Goal: Task Accomplishment & Management: Manage account settings

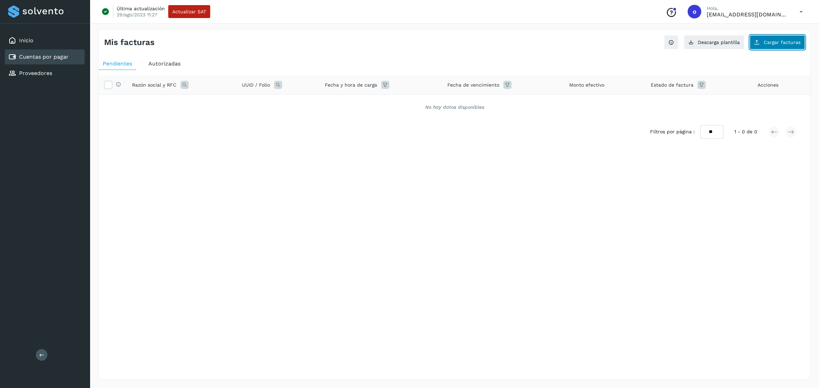
click at [774, 44] on span "Cargar facturas" at bounding box center [781, 42] width 37 height 5
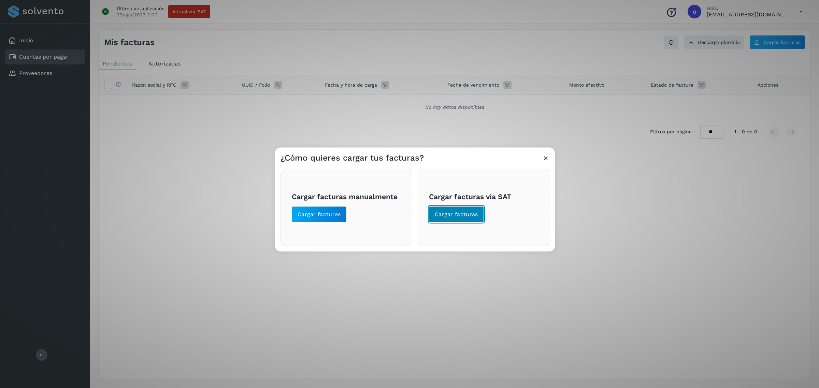
click at [461, 210] on button "Cargar facturas" at bounding box center [456, 214] width 55 height 16
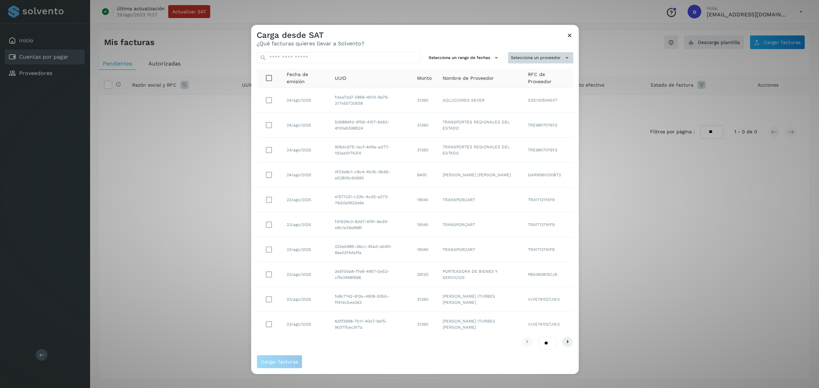
click at [520, 52] on button "Selecciona un proveedor" at bounding box center [540, 57] width 65 height 11
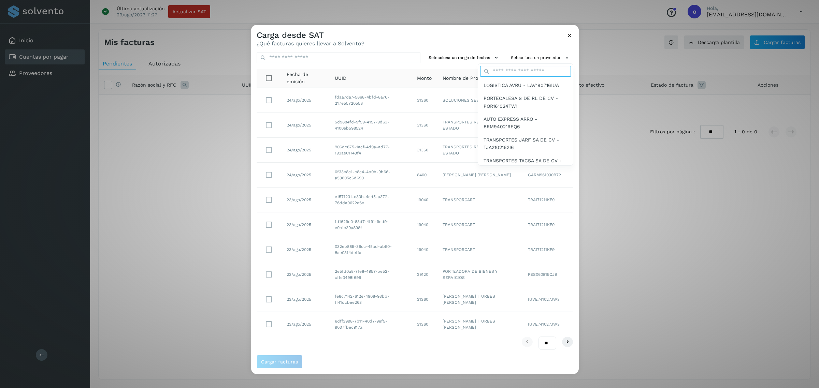
click at [516, 71] on input "text" at bounding box center [525, 71] width 91 height 11
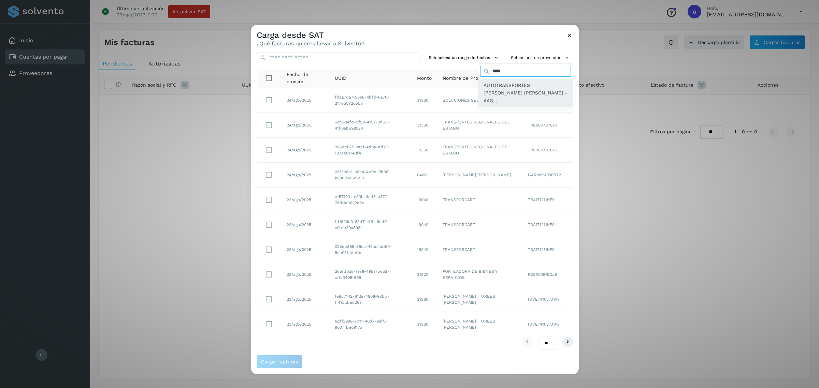
type input "****"
click at [521, 84] on span "AUTOTRANSPORTES [PERSON_NAME] [PERSON_NAME] - AAG..." at bounding box center [525, 93] width 84 height 23
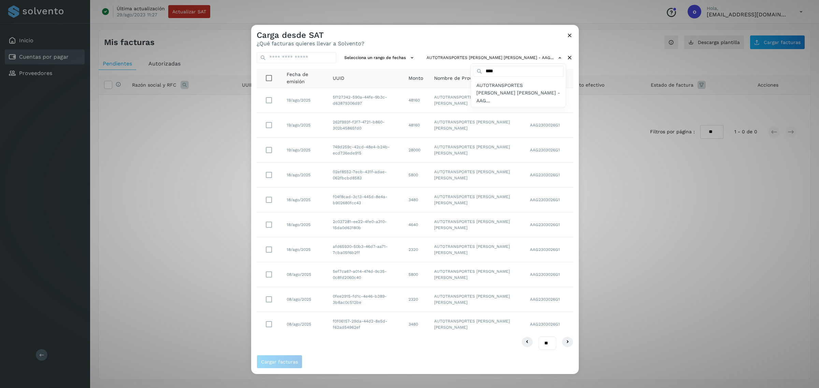
click at [267, 249] on div at bounding box center [660, 219] width 819 height 388
click at [282, 360] on span "Cargar facturas" at bounding box center [279, 361] width 37 height 5
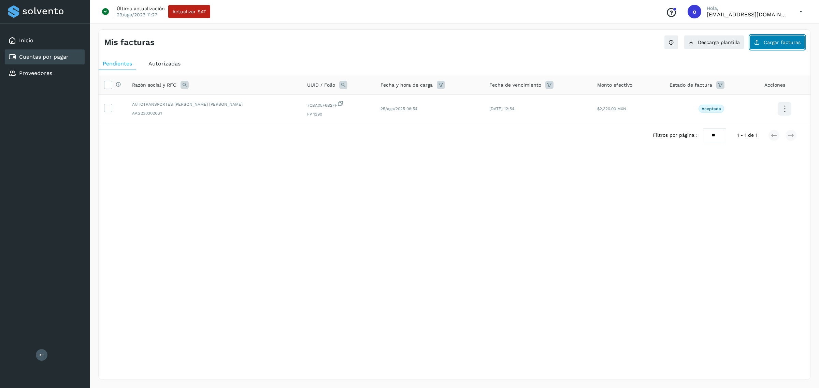
click at [783, 44] on span "Cargar facturas" at bounding box center [781, 42] width 37 height 5
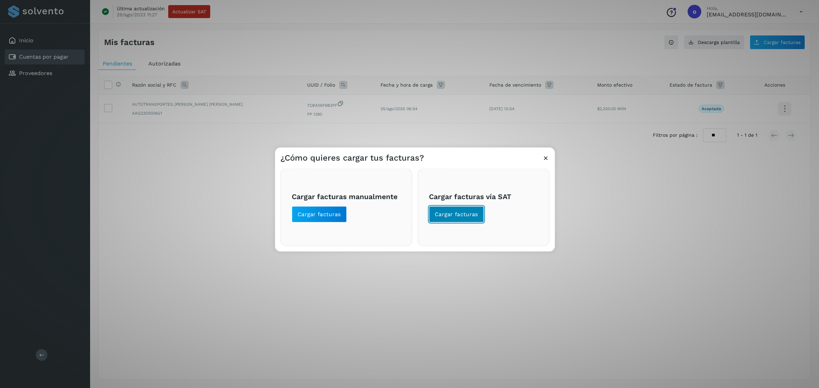
click at [472, 215] on span "Cargar facturas" at bounding box center [455, 215] width 43 height 8
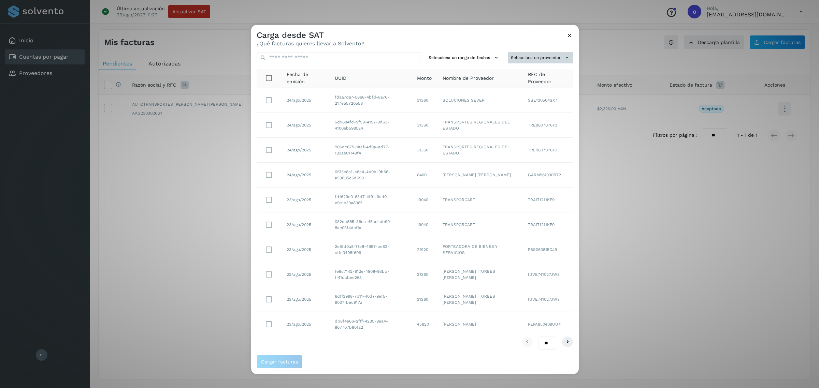
click at [528, 60] on button "Selecciona un proveedor" at bounding box center [540, 57] width 65 height 11
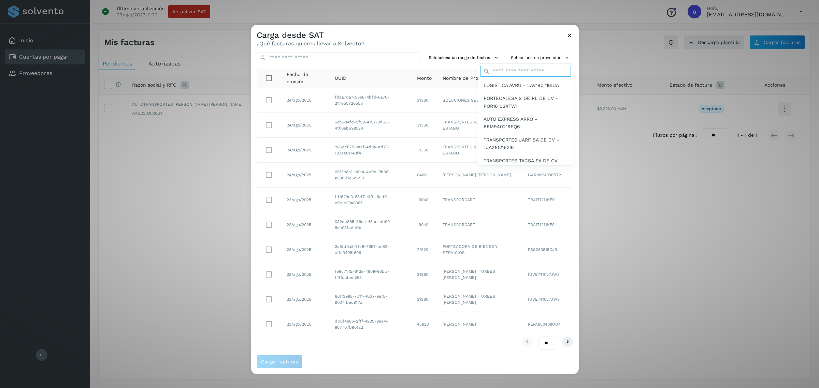
click at [526, 68] on input "text" at bounding box center [525, 71] width 91 height 11
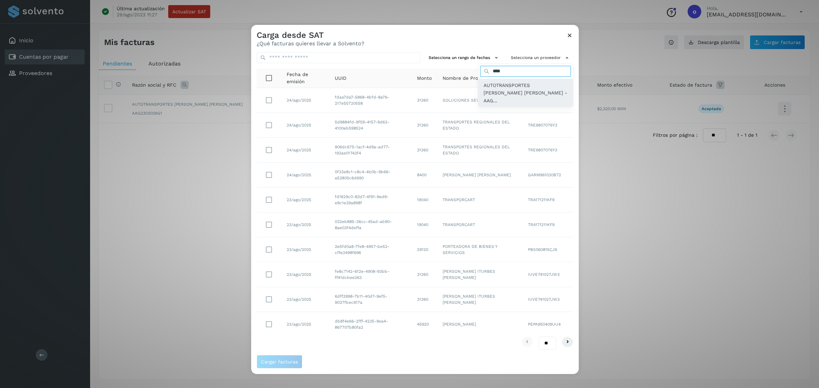
type input "****"
click at [529, 82] on span "AUTOTRANSPORTES [PERSON_NAME] [PERSON_NAME] - AAG..." at bounding box center [525, 93] width 84 height 23
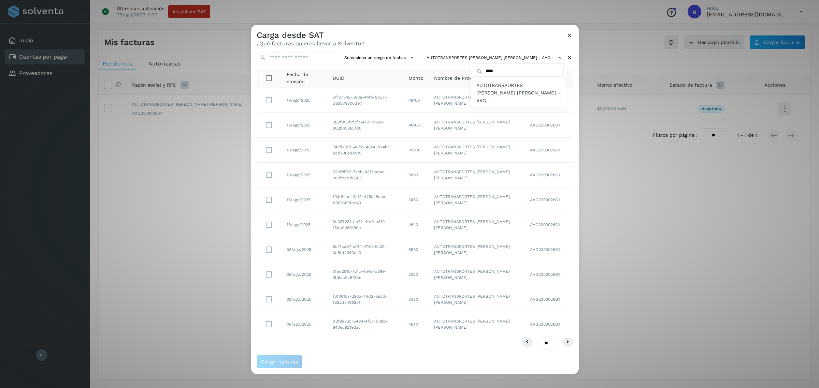
click at [265, 225] on div at bounding box center [660, 219] width 819 height 388
click at [275, 365] on button "Cargar facturas" at bounding box center [279, 362] width 46 height 14
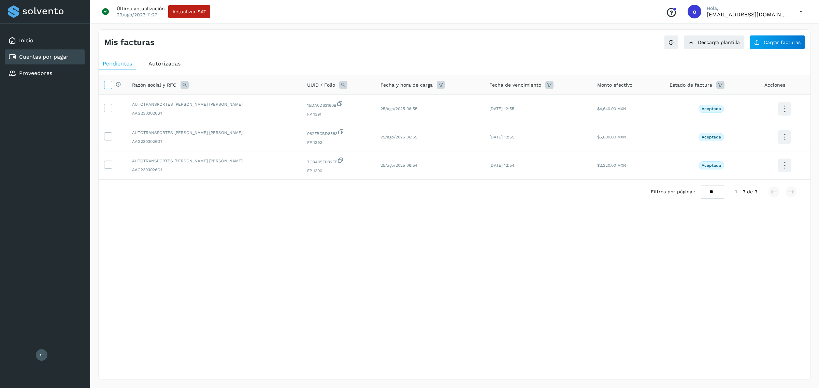
click at [106, 82] on icon at bounding box center [107, 84] width 7 height 7
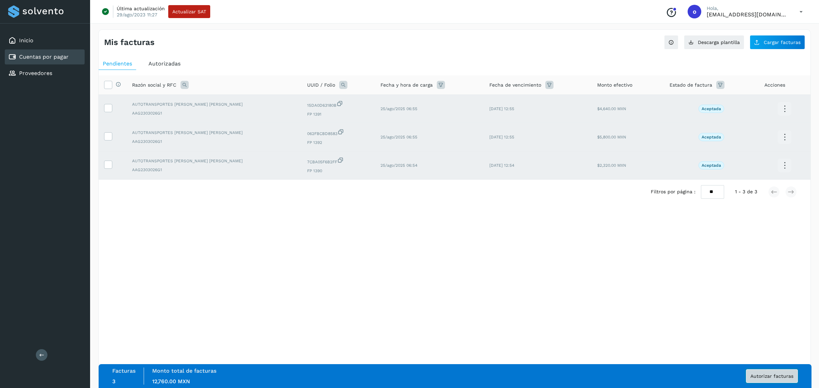
click at [758, 381] on button "Autorizar facturas" at bounding box center [772, 376] width 52 height 14
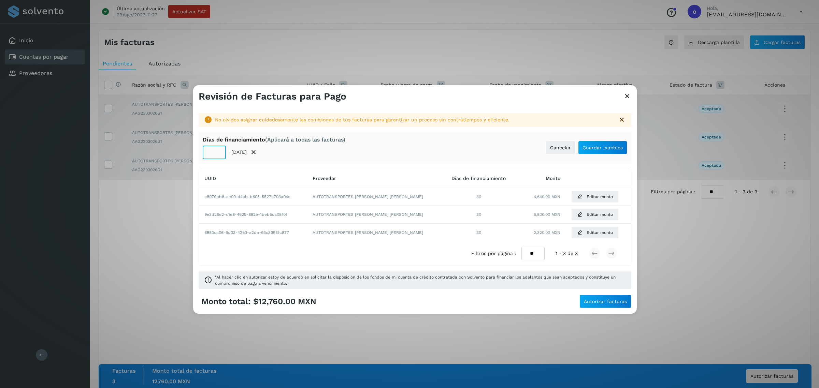
click at [217, 154] on input "**" at bounding box center [214, 153] width 23 height 14
click at [217, 154] on input "*" at bounding box center [214, 153] width 23 height 14
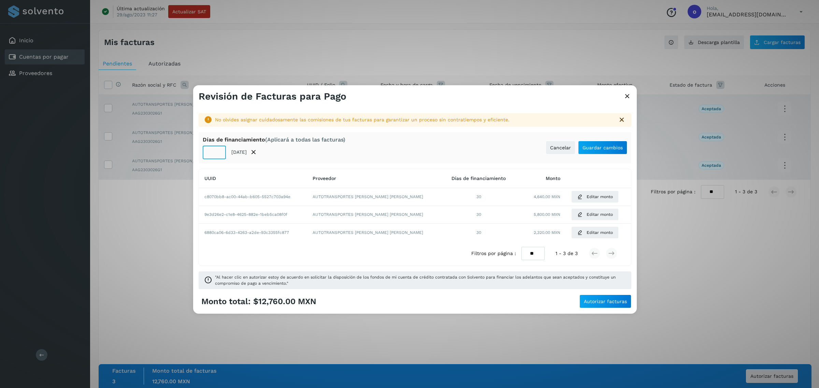
click at [217, 154] on input "*" at bounding box center [214, 153] width 23 height 14
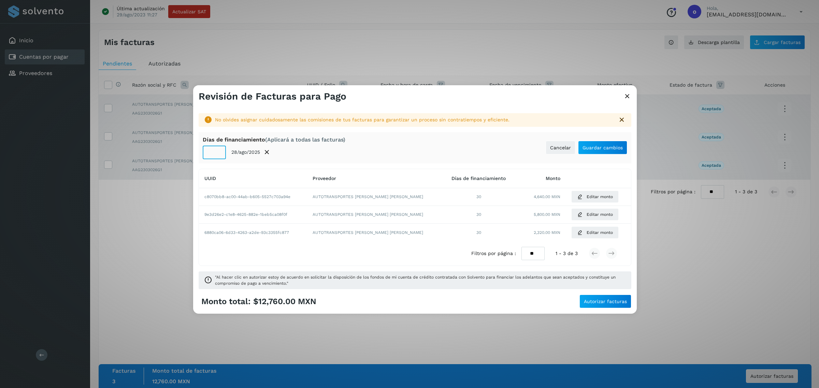
click at [217, 154] on input "*" at bounding box center [214, 153] width 23 height 14
type input "*"
click at [219, 149] on input "*" at bounding box center [214, 153] width 23 height 14
click at [593, 152] on button "Guardar cambios" at bounding box center [602, 148] width 49 height 14
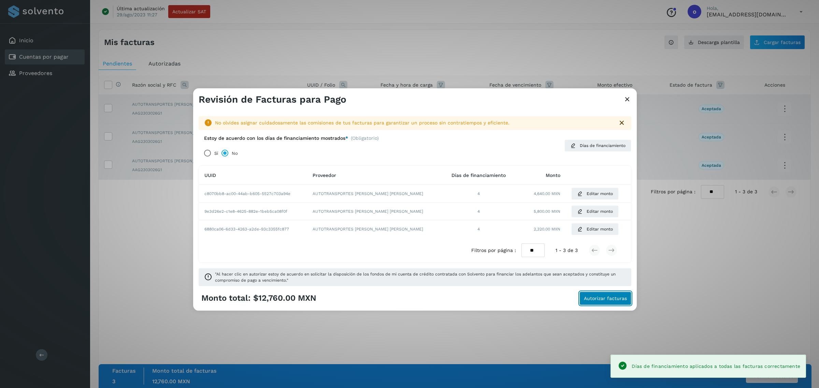
click at [595, 299] on span "Autorizar facturas" at bounding box center [605, 298] width 43 height 5
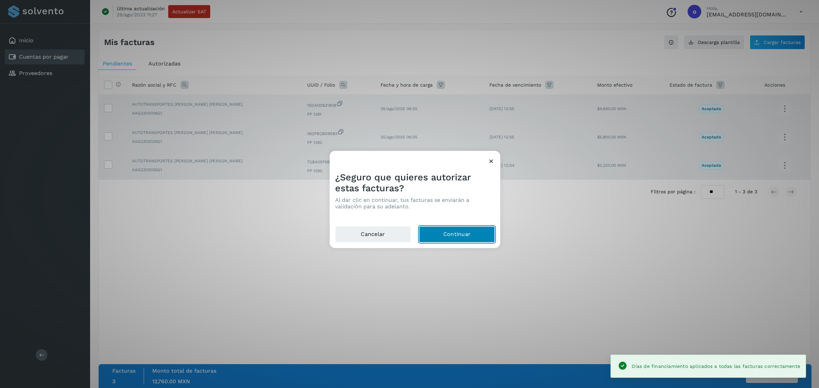
click at [449, 238] on button "Continuar" at bounding box center [457, 234] width 76 height 16
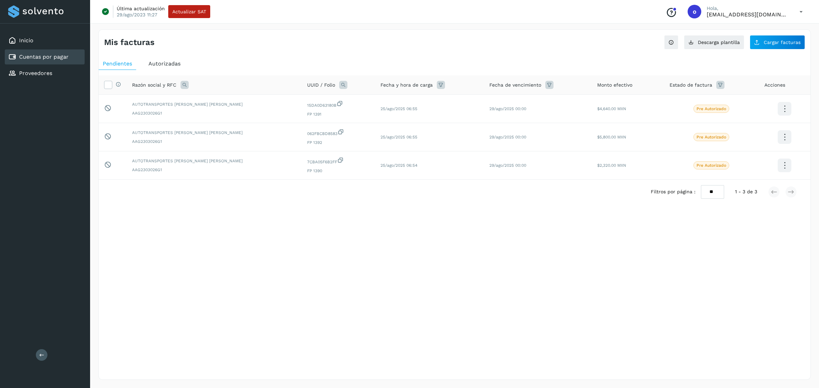
click at [171, 63] on span "Autorizadas" at bounding box center [164, 63] width 32 height 6
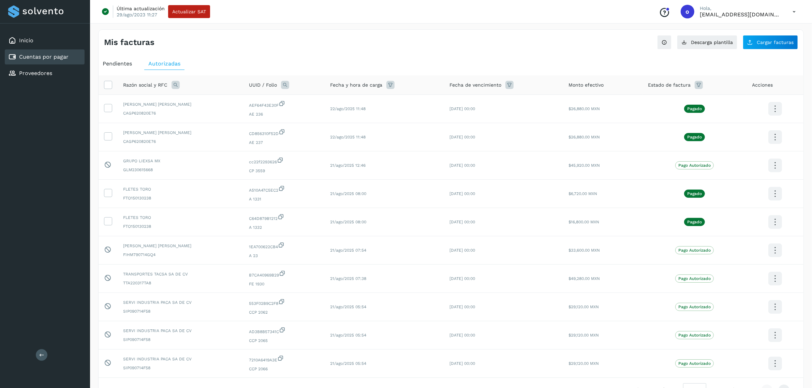
click at [177, 84] on icon at bounding box center [176, 85] width 8 height 8
click at [203, 115] on input "text" at bounding box center [220, 113] width 84 height 11
type input "*****"
click at [229, 132] on button "Buscar" at bounding box center [237, 131] width 50 height 14
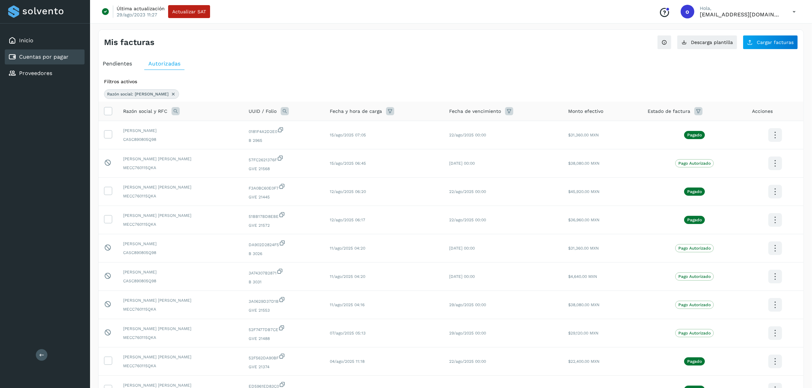
click at [177, 106] on th "Razón social y RFC" at bounding box center [181, 111] width 126 height 19
click at [176, 110] on icon at bounding box center [176, 111] width 8 height 8
click at [225, 139] on input "*****" at bounding box center [220, 139] width 84 height 11
type input "**********"
click at [251, 161] on button "Buscar" at bounding box center [237, 158] width 50 height 14
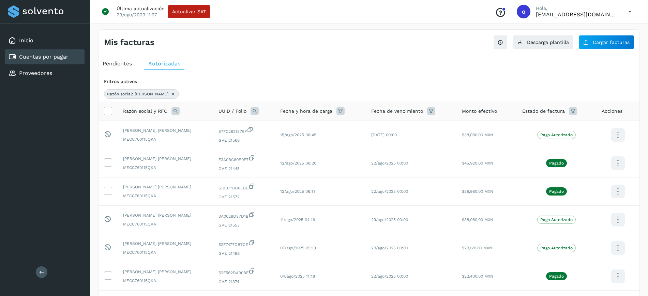
click at [251, 111] on icon at bounding box center [255, 111] width 8 height 8
click at [253, 136] on icon at bounding box center [253, 139] width 6 height 6
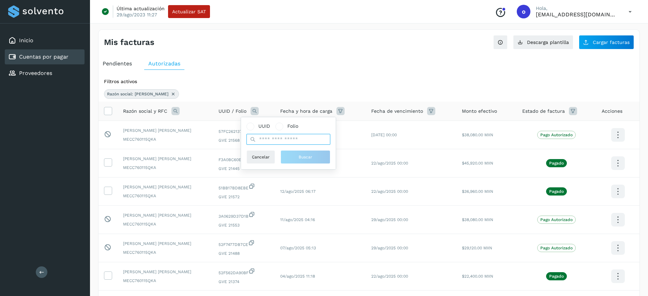
click at [270, 136] on input "text" at bounding box center [289, 139] width 84 height 11
type input "*****"
click at [291, 158] on button "Buscar" at bounding box center [306, 157] width 50 height 14
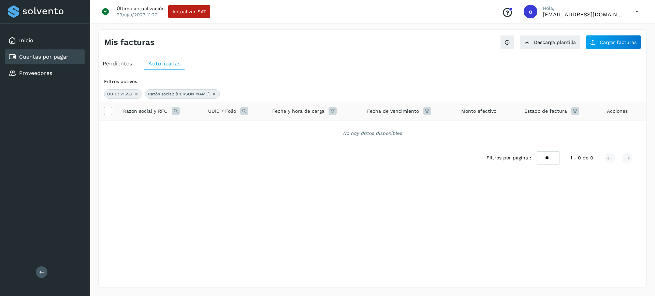
click at [136, 91] on icon at bounding box center [136, 93] width 5 height 5
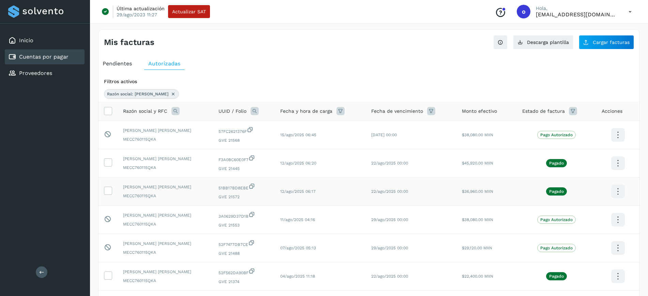
click at [620, 187] on icon at bounding box center [618, 192] width 16 height 16
click at [605, 207] on button "CEP" at bounding box center [584, 211] width 81 height 13
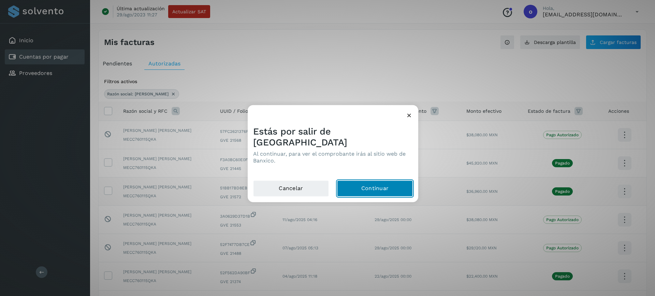
click at [392, 184] on button "Continuar" at bounding box center [375, 188] width 76 height 16
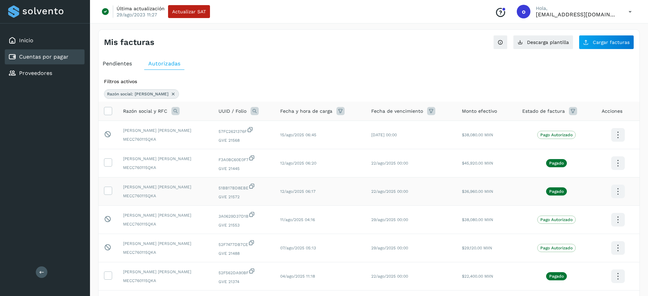
click at [251, 112] on icon at bounding box center [255, 111] width 8 height 8
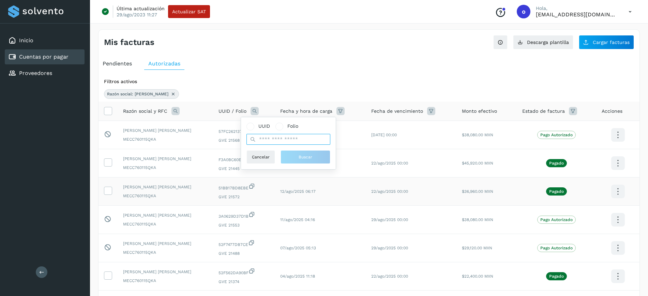
click at [281, 136] on input "text" at bounding box center [289, 139] width 84 height 11
click at [284, 128] on label "Folio" at bounding box center [287, 126] width 23 height 7
click at [279, 139] on input "text" at bounding box center [289, 139] width 84 height 11
type input "*****"
click at [299, 157] on span "Buscar" at bounding box center [306, 157] width 14 height 6
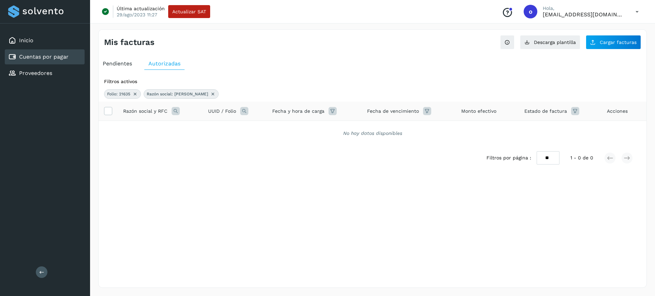
click at [216, 95] on icon at bounding box center [212, 93] width 5 height 5
drag, startPoint x: 133, startPoint y: 93, endPoint x: 151, endPoint y: 94, distance: 18.1
click at [137, 94] on icon at bounding box center [134, 93] width 5 height 5
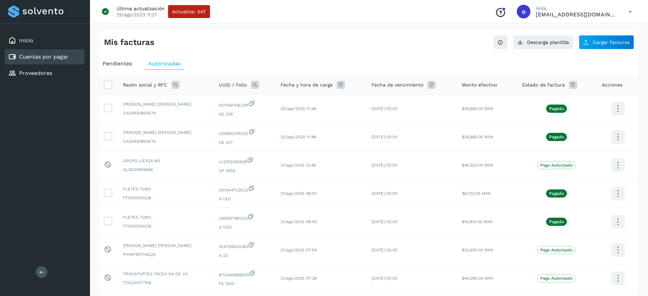
click at [173, 85] on icon at bounding box center [176, 85] width 8 height 8
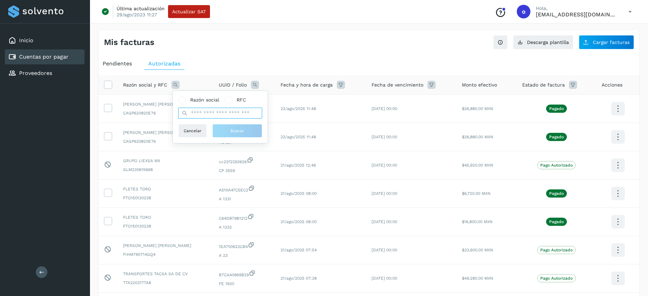
click at [193, 116] on input "text" at bounding box center [220, 113] width 84 height 11
type input "**********"
click at [218, 131] on button "Buscar" at bounding box center [237, 131] width 50 height 14
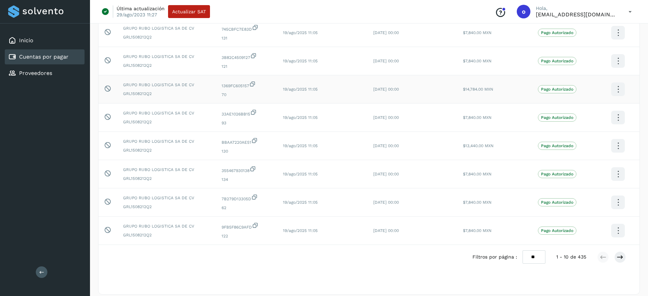
scroll to position [166, 0]
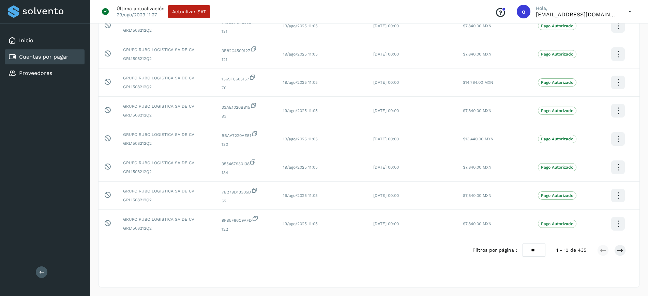
click at [533, 254] on select "** ** **" at bounding box center [534, 250] width 23 height 13
select select "**"
click at [523, 244] on select "** ** **" at bounding box center [534, 250] width 23 height 13
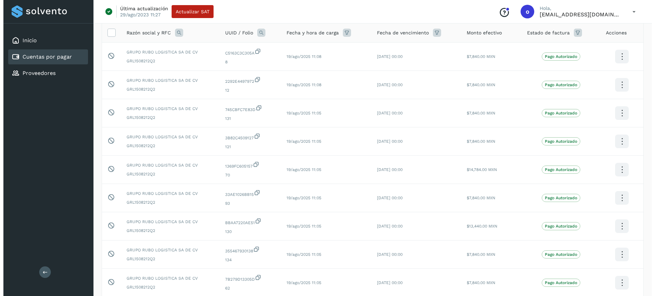
scroll to position [0, 0]
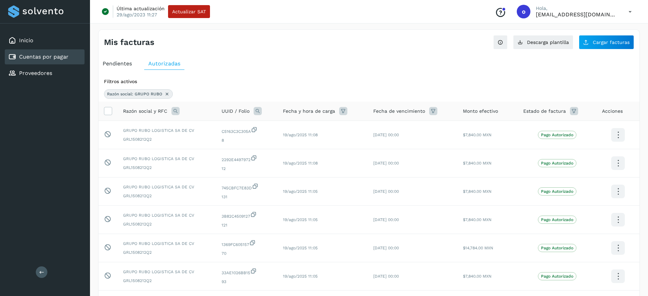
click at [260, 108] on icon at bounding box center [258, 111] width 8 height 8
drag, startPoint x: 289, startPoint y: 129, endPoint x: 295, endPoint y: 130, distance: 6.5
click at [290, 129] on div "UUID Folio" at bounding box center [302, 126] width 84 height 7
click at [295, 129] on span at bounding box center [293, 127] width 8 height 8
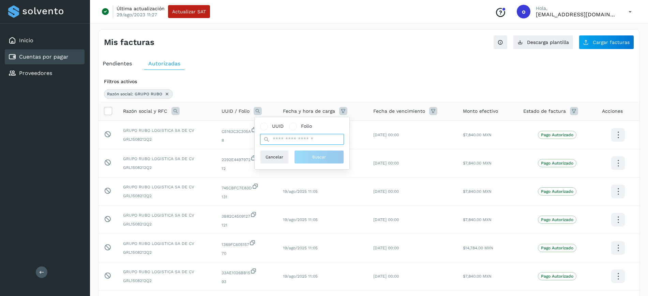
click at [295, 142] on input "text" at bounding box center [302, 139] width 84 height 11
click at [305, 142] on input "**" at bounding box center [302, 139] width 84 height 11
type input "**"
click at [315, 153] on button "Buscar" at bounding box center [319, 157] width 50 height 14
select select "**"
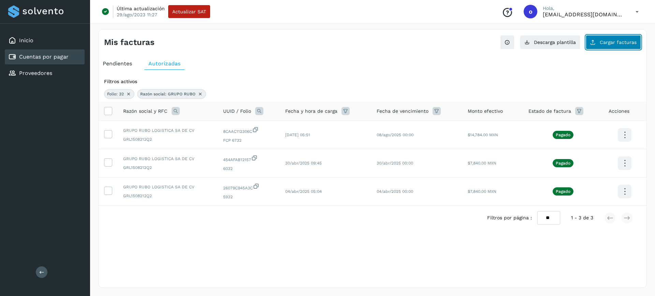
click at [605, 41] on span "Cargar facturas" at bounding box center [618, 42] width 37 height 5
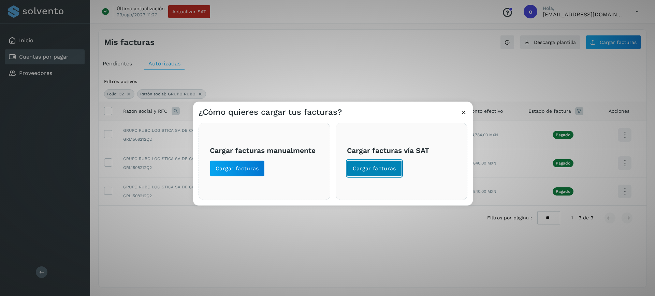
click at [383, 161] on button "Cargar facturas" at bounding box center [374, 168] width 55 height 16
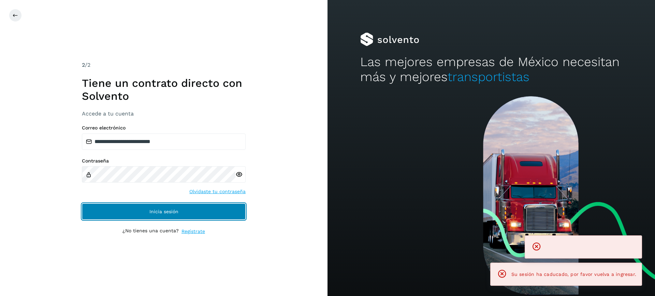
click at [221, 210] on button "Inicia sesión" at bounding box center [164, 212] width 164 height 16
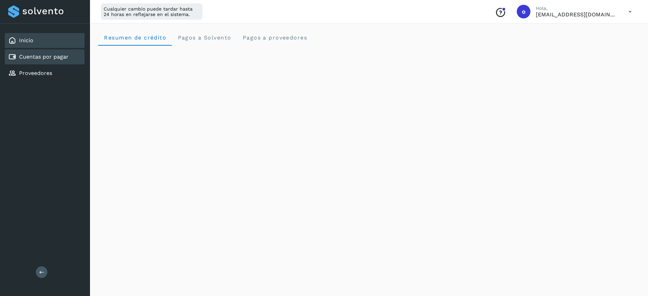
click at [63, 59] on link "Cuentas por pagar" at bounding box center [43, 57] width 49 height 6
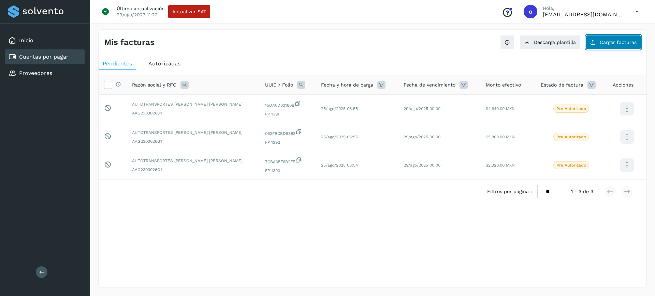
click at [621, 45] on button "Cargar facturas" at bounding box center [613, 42] width 55 height 14
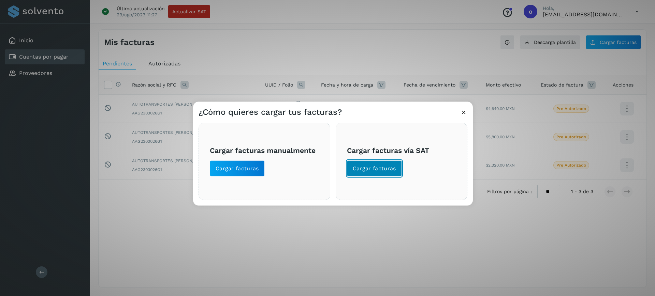
click at [377, 174] on button "Cargar facturas" at bounding box center [374, 168] width 55 height 16
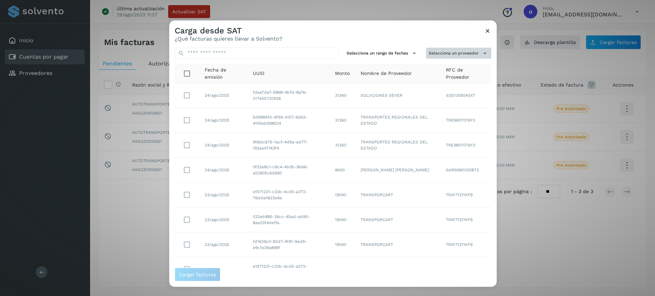
click at [470, 52] on button "Selecciona un proveedor" at bounding box center [458, 52] width 65 height 11
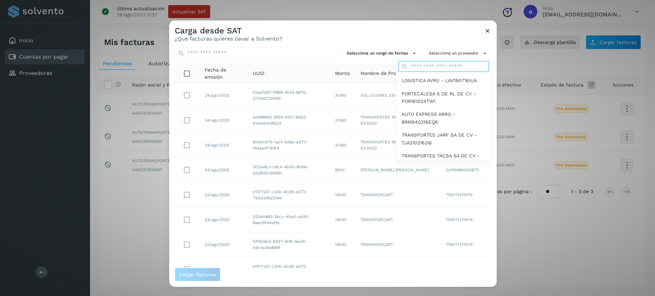
click at [445, 67] on input "text" at bounding box center [443, 66] width 91 height 11
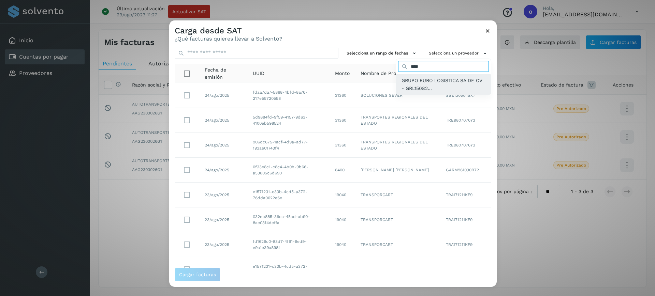
type input "****"
click at [441, 80] on span "GRUPO RUBO LOGISTICA SA DE CV - GRL15082..." at bounding box center [443, 84] width 84 height 15
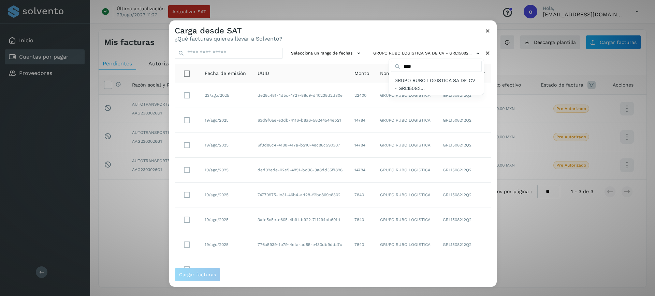
click at [288, 224] on div at bounding box center [496, 168] width 655 height 296
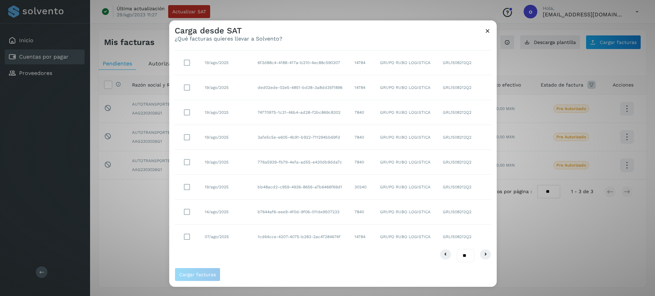
click at [458, 259] on select "** ** **" at bounding box center [465, 255] width 17 height 13
select select "**"
click at [457, 249] on select "** ** **" at bounding box center [465, 255] width 17 height 13
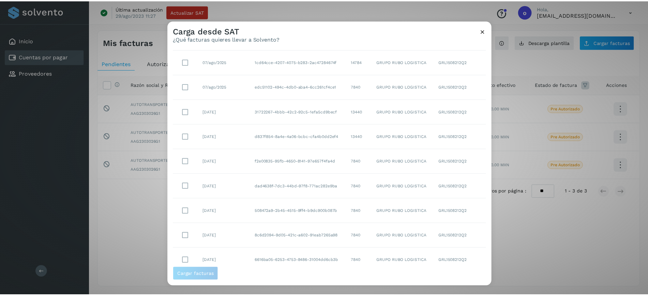
scroll to position [256, 0]
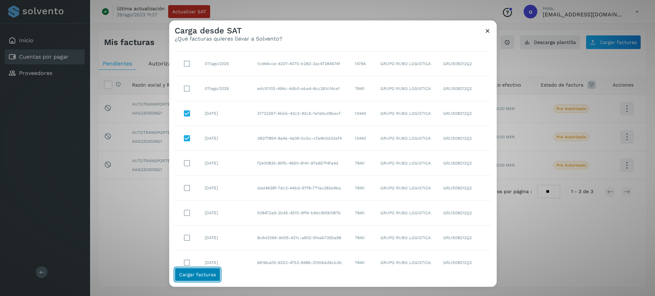
click at [197, 272] on span "Cargar facturas" at bounding box center [197, 274] width 37 height 5
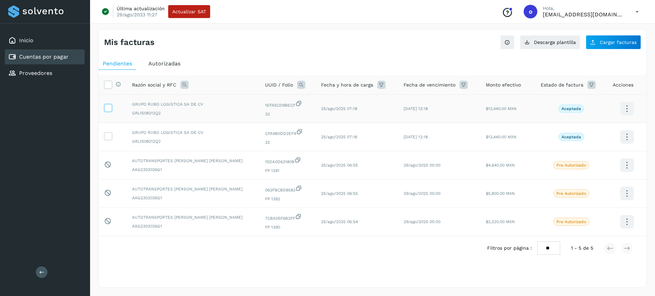
click at [109, 108] on icon at bounding box center [107, 107] width 7 height 7
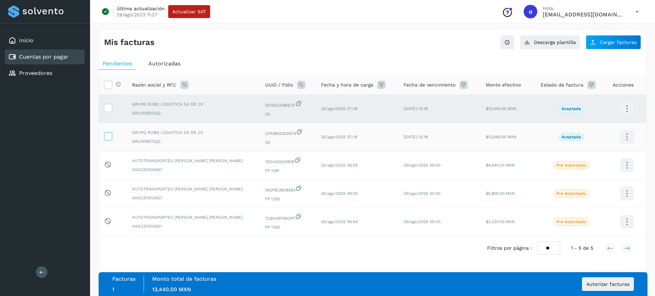
click at [111, 134] on icon at bounding box center [107, 135] width 7 height 7
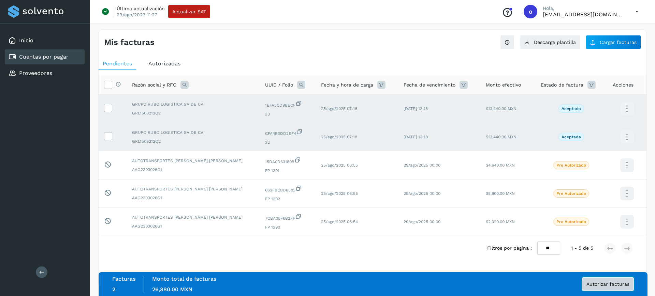
click at [594, 286] on span "Autorizar facturas" at bounding box center [607, 284] width 43 height 5
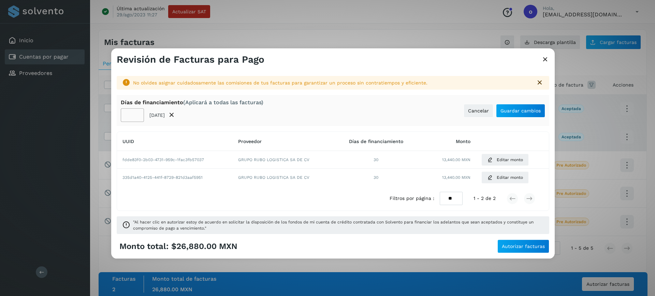
click at [137, 116] on input "**" at bounding box center [132, 115] width 23 height 14
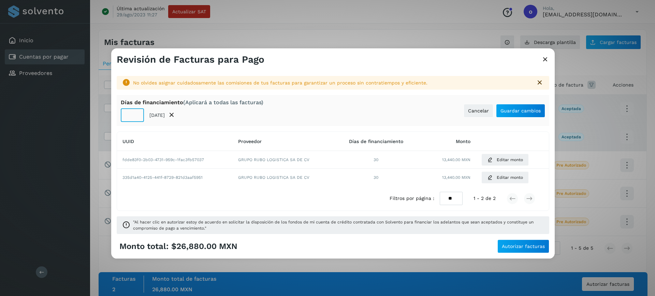
click at [137, 116] on input "**" at bounding box center [132, 115] width 23 height 14
type input "**"
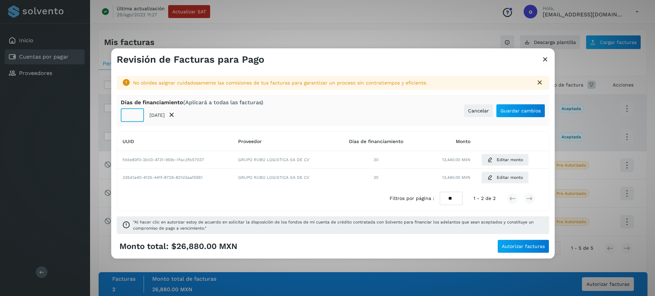
click at [137, 116] on input "**" at bounding box center [132, 115] width 23 height 14
click at [509, 108] on span "Guardar cambios" at bounding box center [520, 110] width 40 height 5
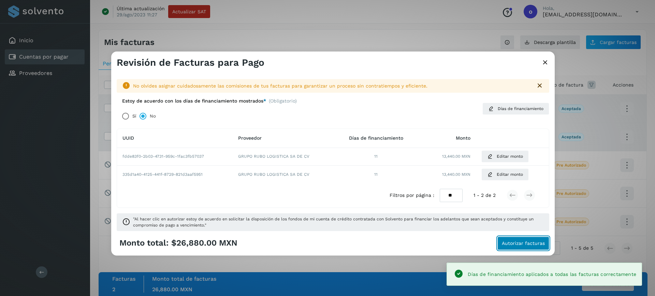
click at [525, 241] on span "Autorizar facturas" at bounding box center [523, 243] width 43 height 5
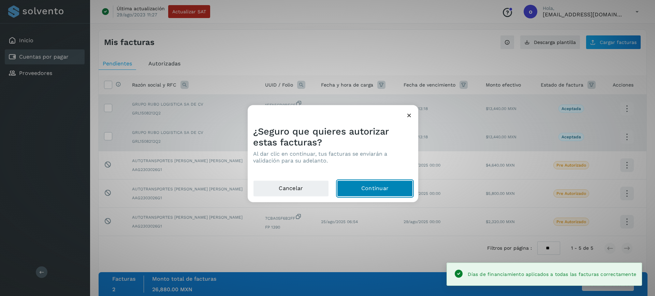
click at [385, 187] on button "Continuar" at bounding box center [375, 188] width 76 height 16
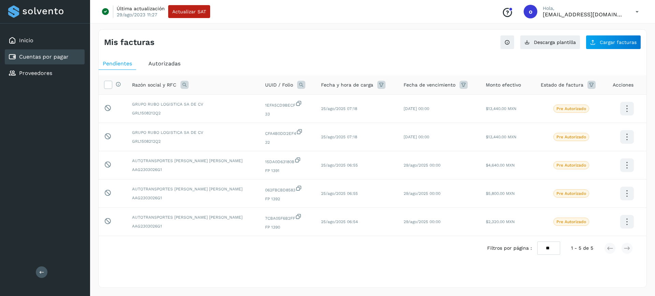
click at [152, 63] on span "Autorizadas" at bounding box center [164, 63] width 32 height 6
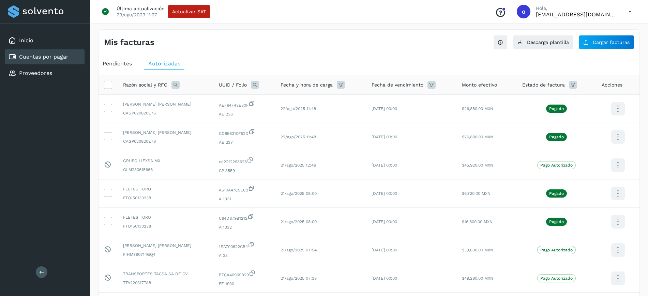
click at [259, 86] on icon at bounding box center [255, 85] width 8 height 8
click at [294, 110] on input "text" at bounding box center [311, 113] width 84 height 11
type input "*****"
click at [315, 97] on span "Folio" at bounding box center [315, 100] width 11 height 7
click at [332, 117] on input "text" at bounding box center [311, 113] width 84 height 11
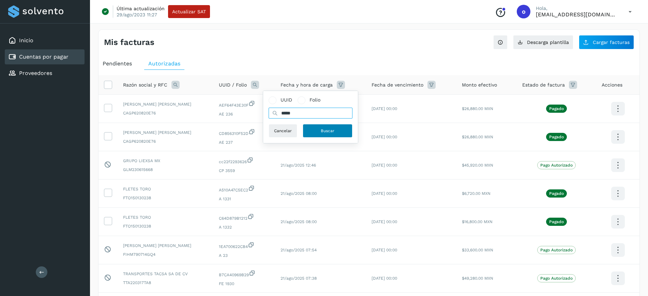
type input "*****"
click at [325, 132] on span "Buscar" at bounding box center [328, 131] width 14 height 6
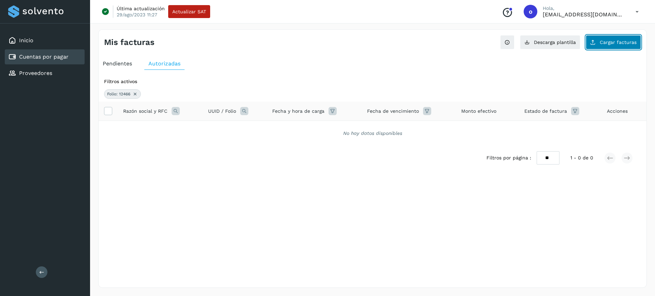
click at [593, 44] on icon at bounding box center [592, 42] width 5 height 5
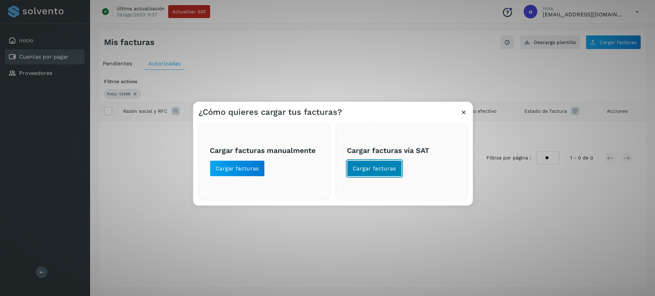
click at [363, 173] on button "Cargar facturas" at bounding box center [374, 168] width 55 height 16
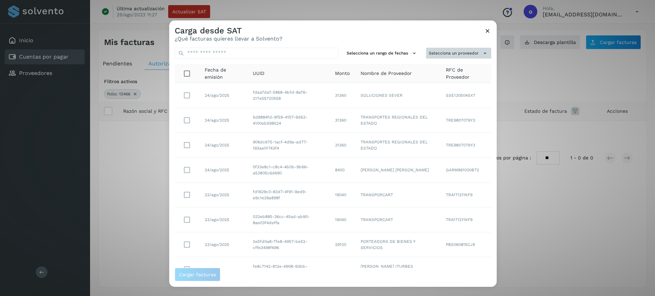
click at [443, 55] on button "Selecciona un proveedor" at bounding box center [458, 52] width 65 height 11
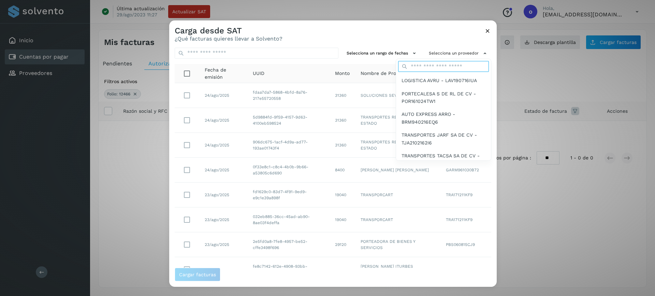
click at [443, 69] on input "text" at bounding box center [443, 66] width 91 height 11
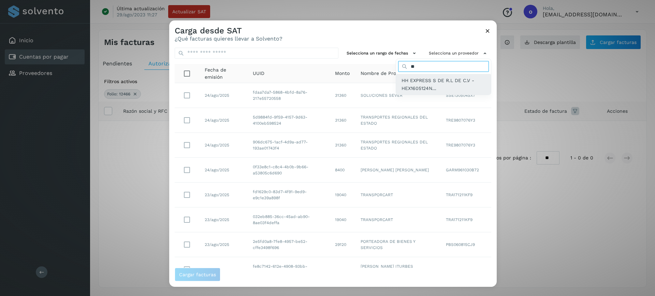
type input "**"
click at [421, 84] on span "HH EXPRESS S DE R.L DE C.V - HEX1605124N..." at bounding box center [443, 84] width 84 height 15
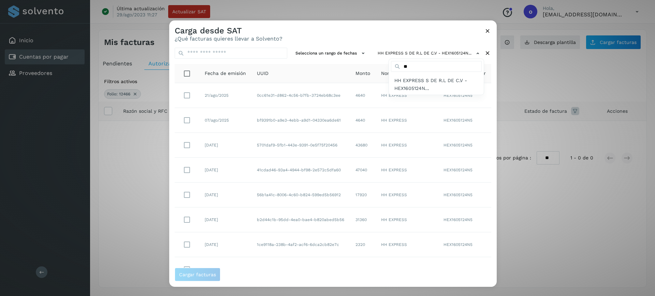
click at [189, 92] on div at bounding box center [496, 168] width 655 height 296
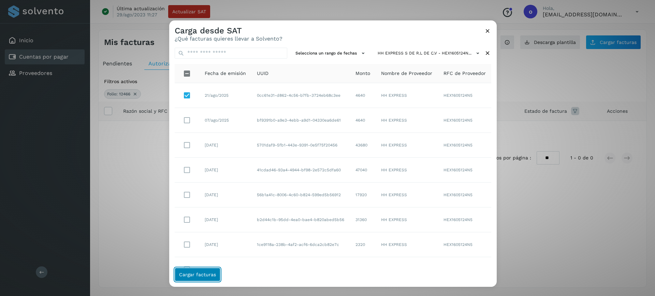
click at [204, 275] on span "Cargar facturas" at bounding box center [197, 274] width 37 height 5
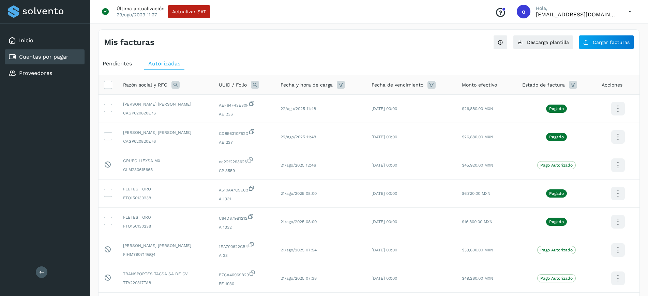
click at [113, 60] on div "Pendientes" at bounding box center [118, 64] width 38 height 12
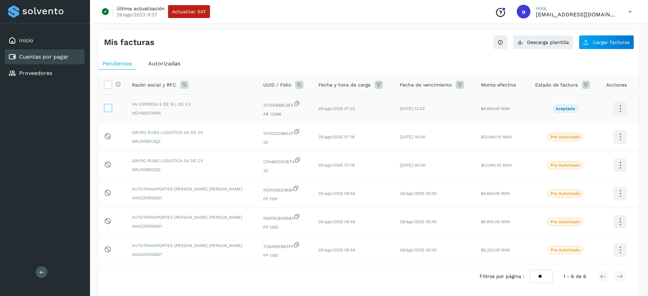
click at [107, 107] on icon at bounding box center [107, 107] width 7 height 7
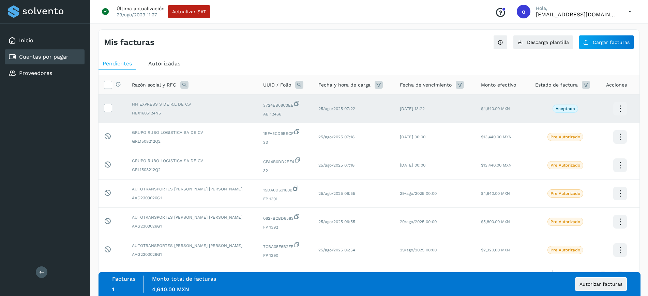
click at [587, 277] on div "Facturas 1 Monto total de facturas Monto total 4,640.00 MXN Autorizar facturas" at bounding box center [369, 284] width 515 height 17
click at [590, 281] on button "Autorizar facturas" at bounding box center [601, 285] width 52 height 14
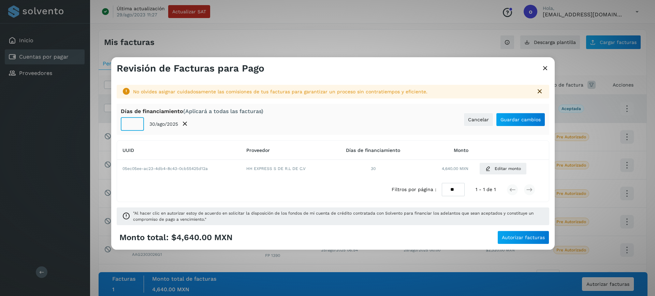
type input "*"
click at [137, 124] on input "*" at bounding box center [132, 124] width 23 height 14
click at [507, 117] on span "Guardar cambios" at bounding box center [520, 119] width 40 height 5
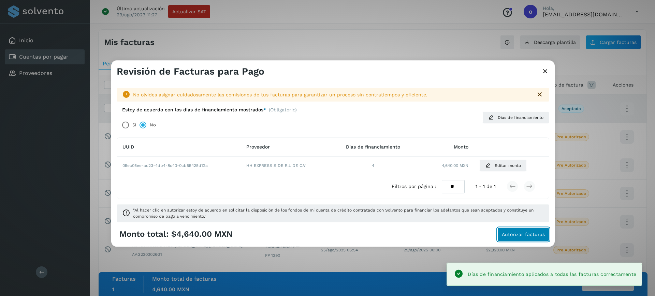
click at [513, 237] on button "Autorizar facturas" at bounding box center [523, 235] width 52 height 14
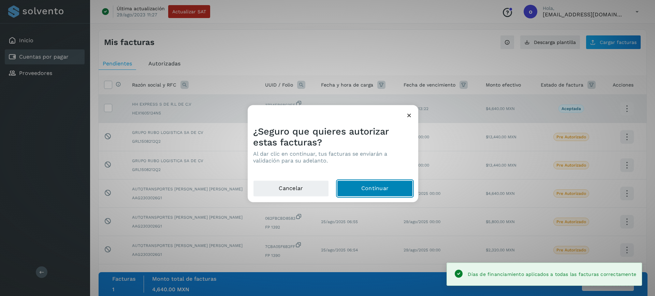
click at [355, 193] on button "Continuar" at bounding box center [375, 188] width 76 height 16
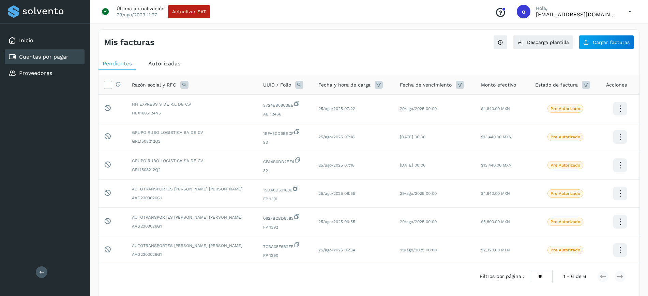
click at [170, 58] on div "Autorizadas" at bounding box center [164, 64] width 40 height 12
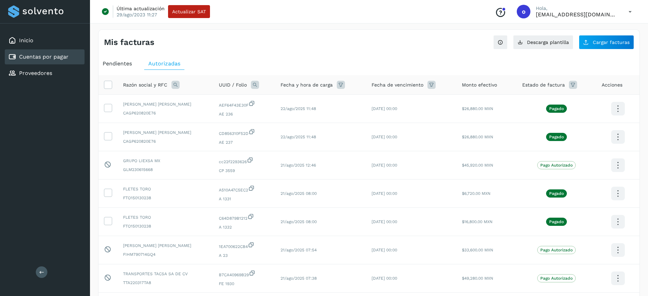
click at [175, 86] on icon at bounding box center [176, 85] width 8 height 8
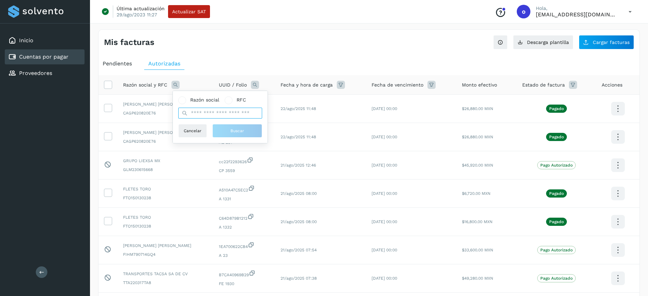
click at [202, 111] on input "text" at bounding box center [220, 113] width 84 height 11
type input "**"
click at [216, 129] on button "Buscar" at bounding box center [237, 131] width 50 height 14
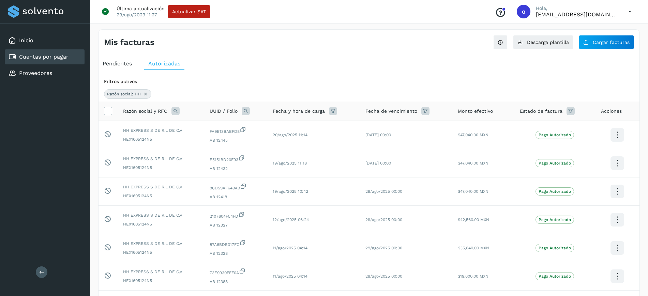
click at [63, 54] on link "Cuentas por pagar" at bounding box center [43, 57] width 49 height 6
click at [53, 41] on div "Inicio" at bounding box center [45, 40] width 80 height 15
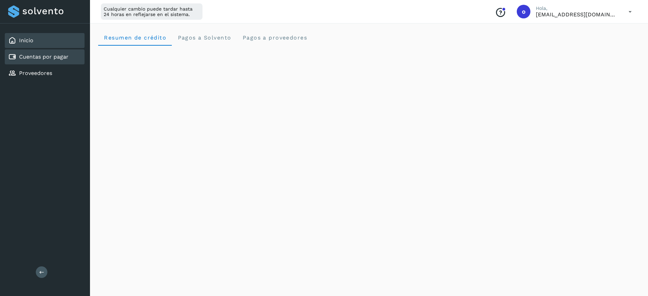
click at [50, 56] on link "Cuentas por pagar" at bounding box center [43, 57] width 49 height 6
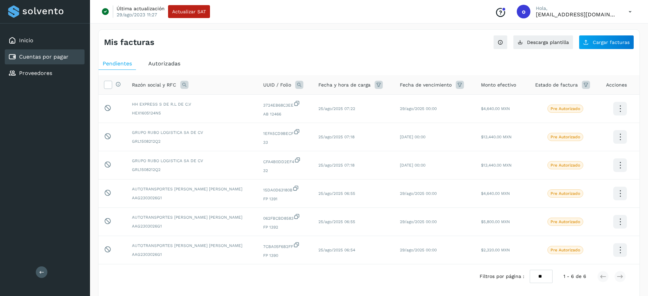
click at [166, 69] on div "Autorizadas" at bounding box center [164, 64] width 40 height 12
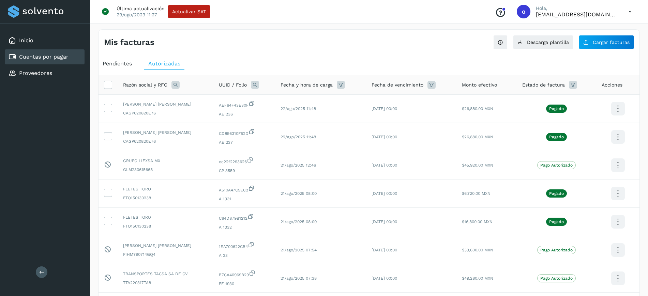
click at [172, 84] on icon at bounding box center [176, 85] width 8 height 8
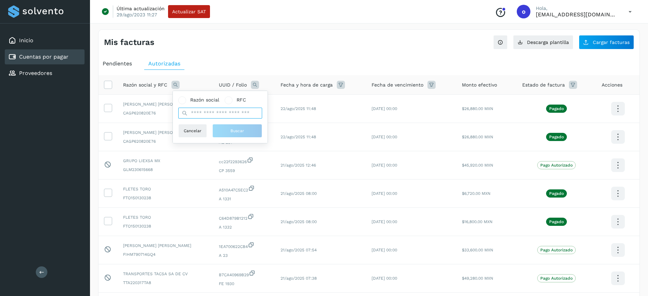
click at [216, 109] on input "text" at bounding box center [220, 113] width 84 height 11
type input "*"
type input "******"
click at [238, 132] on span "Buscar" at bounding box center [238, 131] width 14 height 6
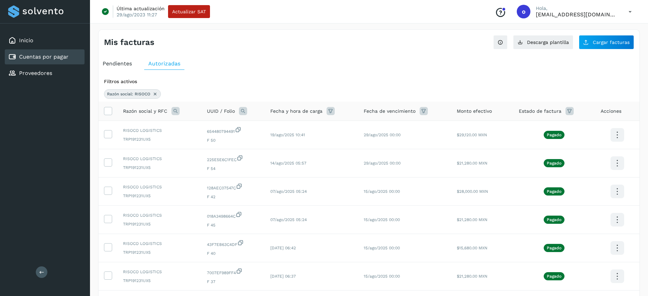
click at [176, 111] on icon at bounding box center [176, 111] width 8 height 8
drag, startPoint x: 227, startPoint y: 146, endPoint x: 98, endPoint y: 119, distance: 131.7
click at [96, 120] on div "Mis facturas Ver instrucciones para cargar Facturas Descarga plantilla Cargar f…" at bounding box center [369, 241] width 558 height 441
drag, startPoint x: 172, startPoint y: 111, endPoint x: 176, endPoint y: 113, distance: 4.0
click at [175, 112] on icon at bounding box center [176, 111] width 8 height 8
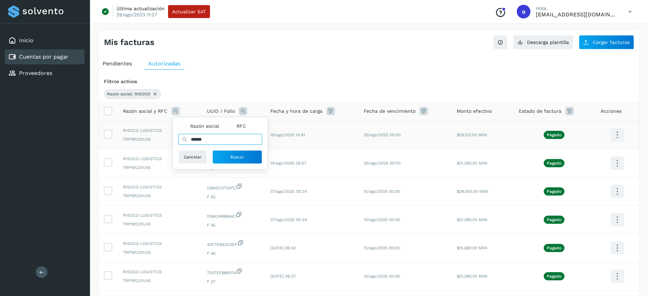
drag, startPoint x: 224, startPoint y: 144, endPoint x: 153, endPoint y: 132, distance: 71.6
click at [153, 132] on table "Razón social y RFC Razón social RFC ****** Cancelar Buscar UUID / Folio Fecha y…" at bounding box center [369, 253] width 541 height 303
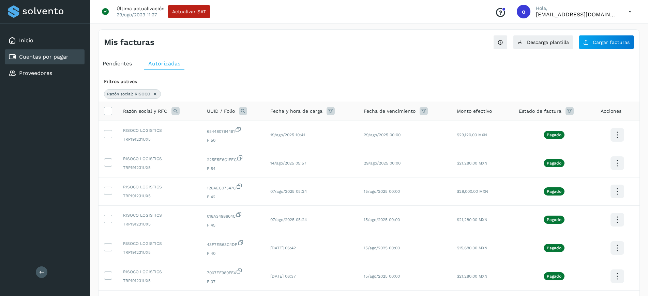
click at [156, 92] on icon at bounding box center [154, 93] width 5 height 5
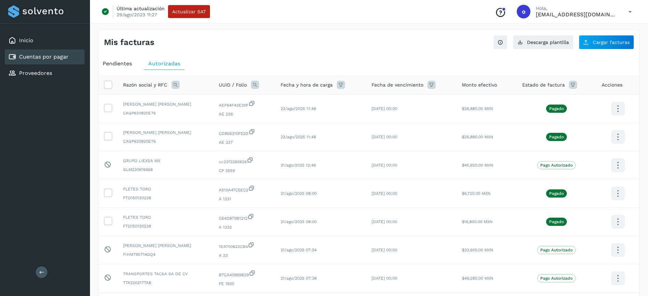
click at [174, 83] on icon at bounding box center [176, 85] width 8 height 8
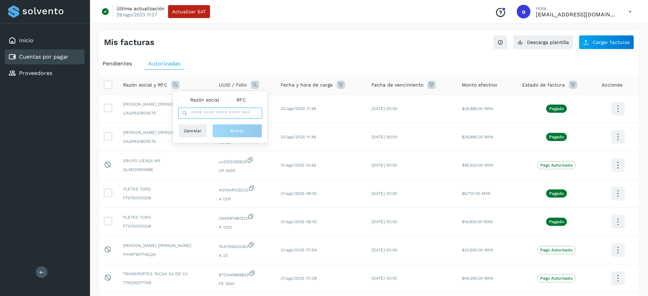
drag, startPoint x: 204, startPoint y: 114, endPoint x: 207, endPoint y: 114, distance: 3.4
click at [206, 114] on input "text" at bounding box center [220, 113] width 84 height 11
type input "*******"
click at [231, 135] on button "Buscar" at bounding box center [237, 131] width 50 height 14
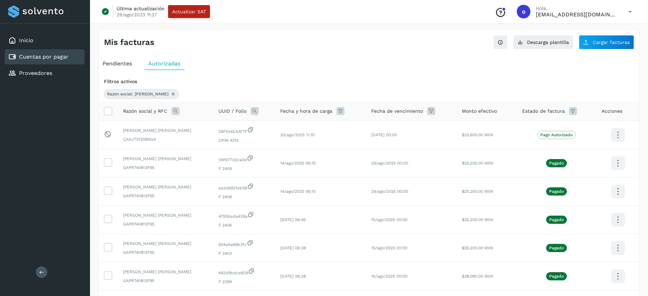
click at [173, 113] on icon at bounding box center [176, 111] width 8 height 8
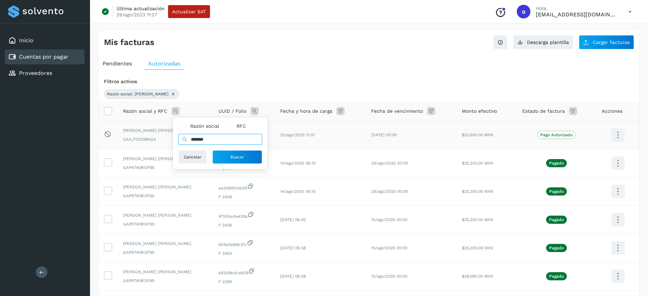
drag, startPoint x: 228, startPoint y: 136, endPoint x: 162, endPoint y: 124, distance: 66.8
click at [140, 138] on table "Razón social y RFC Razón social RFC ******* Cancelar Buscar UUID / Folio Fecha …" at bounding box center [369, 253] width 541 height 303
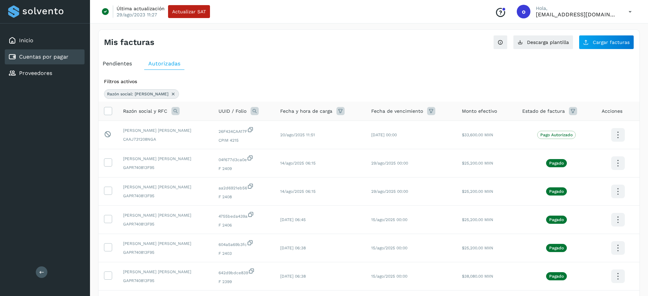
click at [171, 93] on icon at bounding box center [173, 93] width 5 height 5
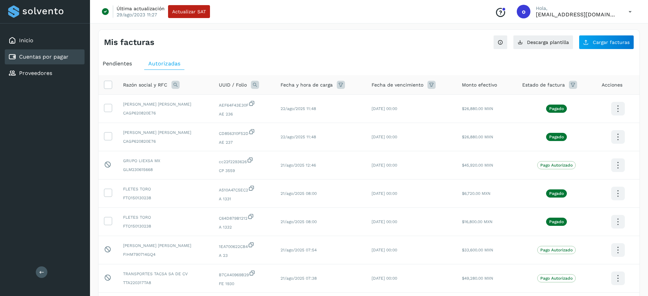
click at [173, 84] on icon at bounding box center [176, 85] width 8 height 8
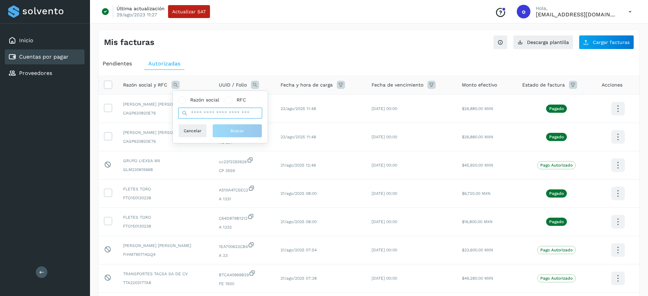
click at [193, 115] on input "text" at bounding box center [220, 113] width 84 height 11
click at [222, 117] on input "*******" at bounding box center [220, 113] width 84 height 11
type input "**********"
click at [235, 136] on button "Buscar" at bounding box center [237, 131] width 50 height 14
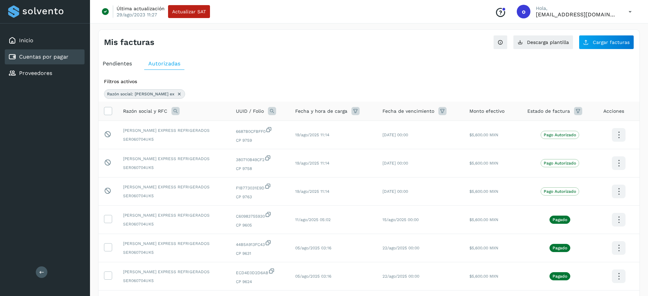
click at [177, 93] on icon at bounding box center [179, 93] width 5 height 5
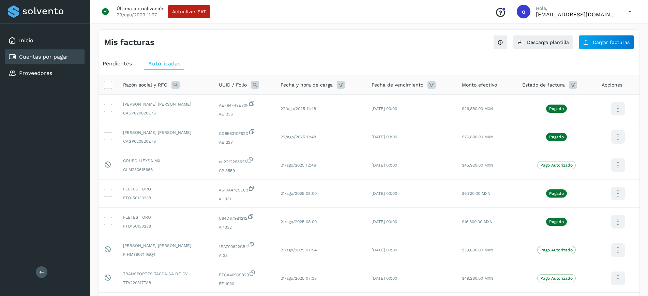
click at [177, 84] on icon at bounding box center [176, 85] width 8 height 8
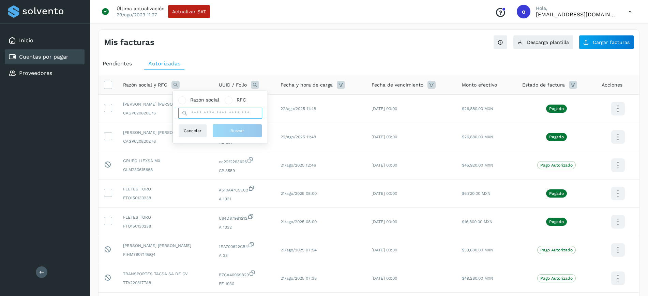
click at [212, 112] on input "text" at bounding box center [220, 113] width 84 height 11
type input "******"
click at [224, 132] on button "Buscar" at bounding box center [237, 131] width 50 height 14
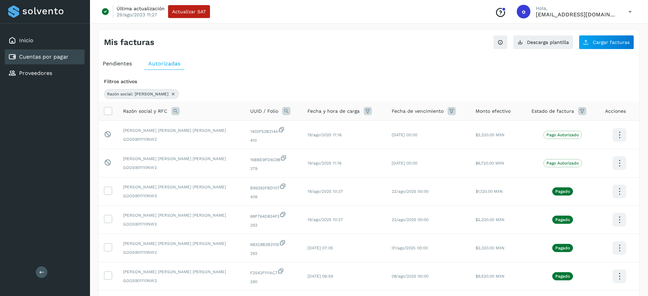
click at [171, 94] on icon at bounding box center [173, 93] width 5 height 5
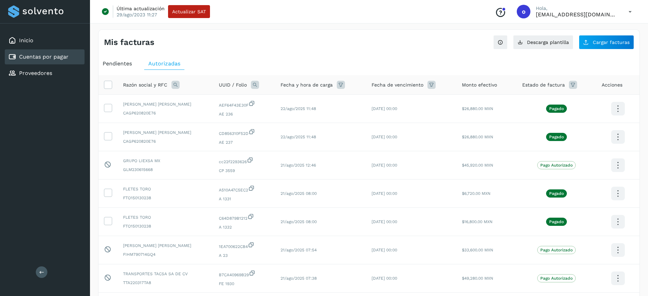
click at [175, 86] on icon at bounding box center [176, 85] width 8 height 8
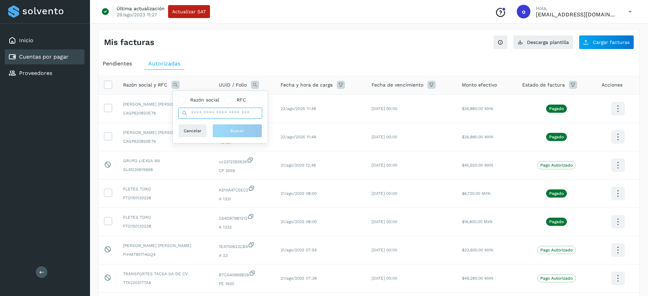
click at [202, 113] on input "text" at bounding box center [220, 113] width 84 height 11
type input "******"
click at [222, 131] on button "Buscar" at bounding box center [237, 131] width 50 height 14
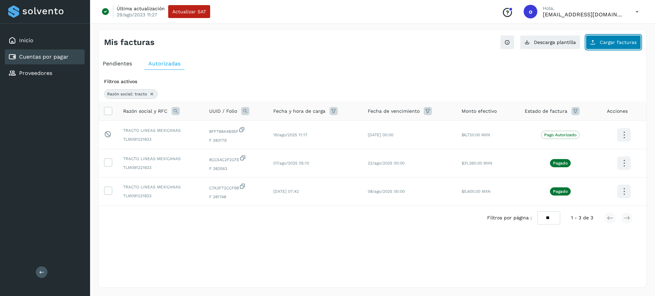
click at [600, 42] on button "Cargar facturas" at bounding box center [613, 42] width 55 height 14
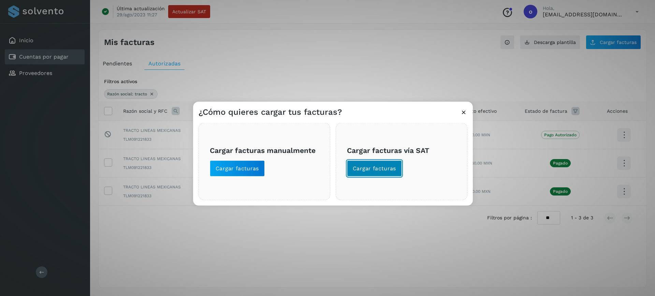
click at [377, 168] on span "Cargar facturas" at bounding box center [374, 169] width 43 height 8
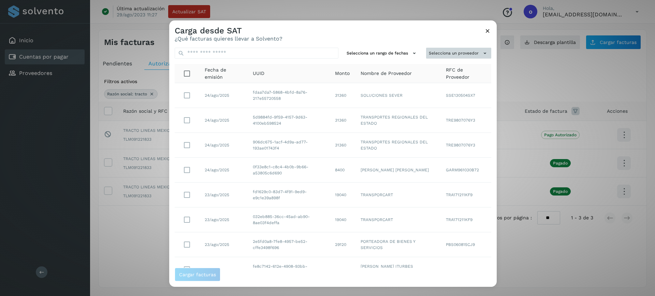
click at [433, 57] on button "Selecciona un proveedor" at bounding box center [458, 52] width 65 height 11
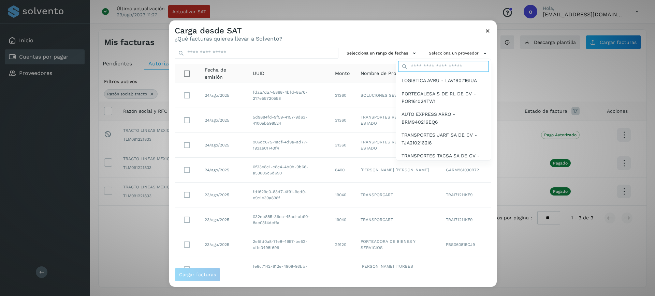
click at [436, 65] on input "text" at bounding box center [443, 66] width 91 height 11
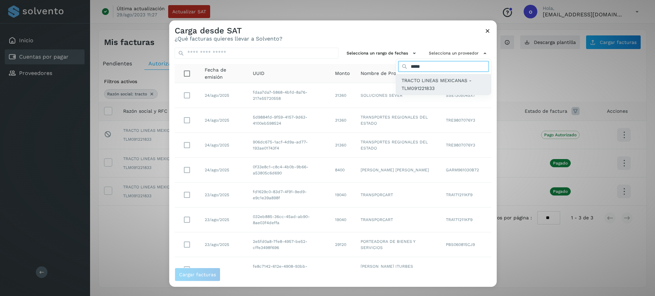
type input "*****"
click at [414, 78] on span "TRACTO LINEAS MEXICANAS - TLM091221833" at bounding box center [443, 84] width 84 height 15
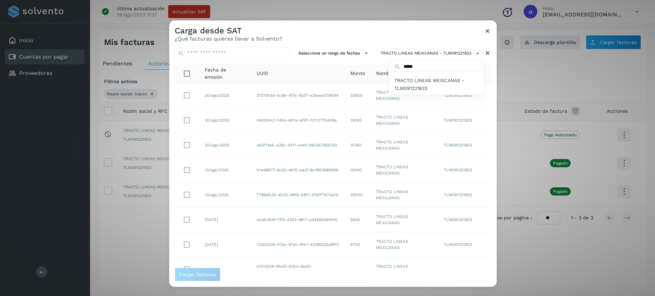
click at [186, 195] on div at bounding box center [496, 168] width 655 height 296
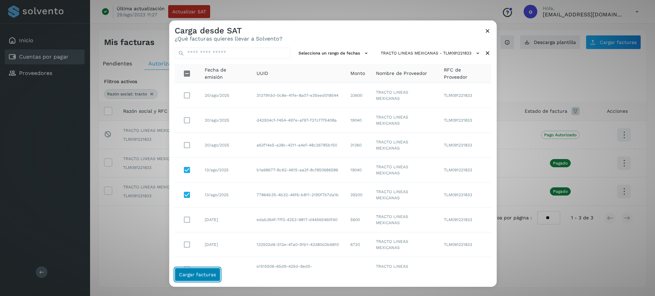
click at [197, 275] on span "Cargar facturas" at bounding box center [197, 274] width 37 height 5
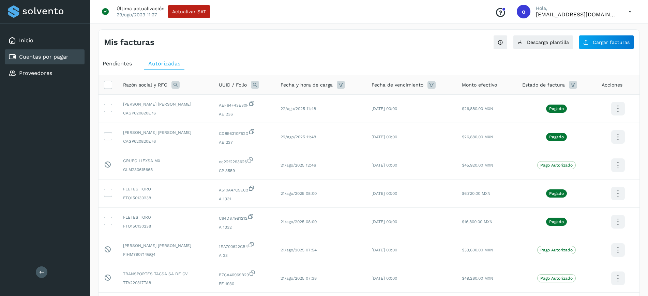
click at [121, 60] on span "Pendientes" at bounding box center [117, 63] width 29 height 6
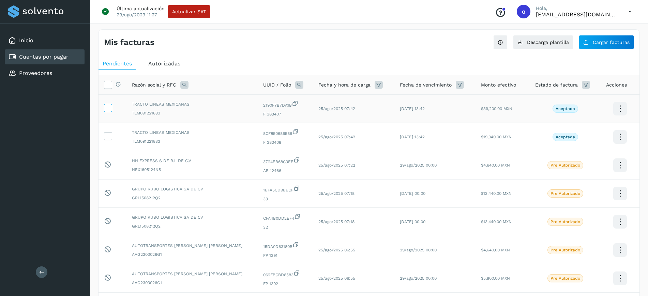
click at [110, 104] on icon at bounding box center [107, 107] width 7 height 7
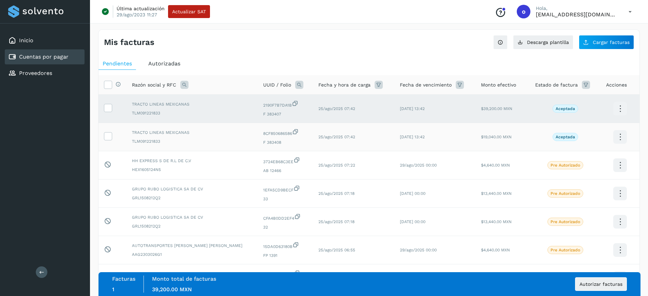
click at [102, 134] on td at bounding box center [113, 137] width 28 height 28
click at [107, 134] on icon at bounding box center [107, 135] width 7 height 7
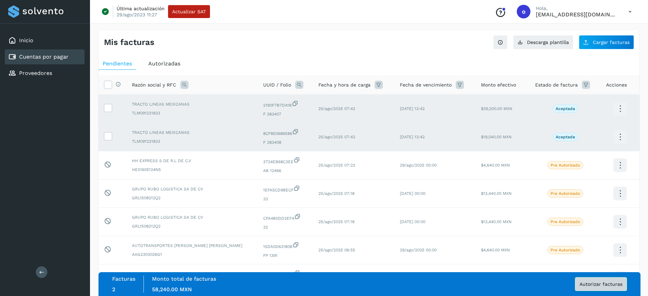
click at [583, 282] on span "Autorizar facturas" at bounding box center [601, 284] width 43 height 5
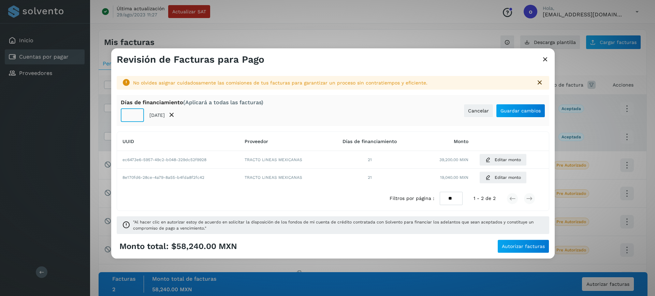
click at [138, 119] on input "**" at bounding box center [132, 115] width 23 height 14
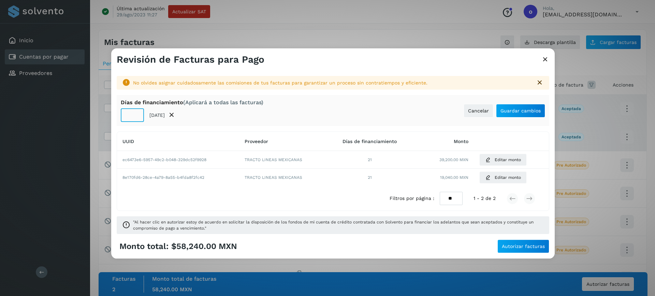
click at [138, 119] on input "**" at bounding box center [132, 115] width 23 height 14
type input "**"
click at [135, 112] on input "**" at bounding box center [132, 115] width 23 height 14
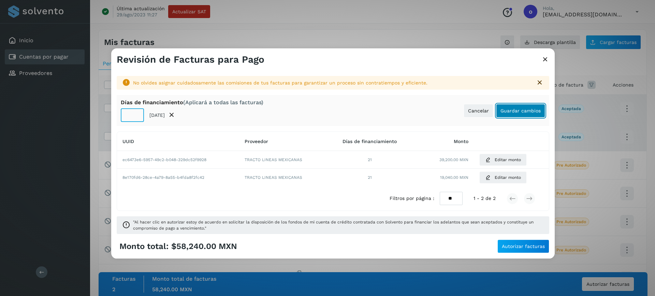
click at [529, 112] on span "Guardar cambios" at bounding box center [520, 110] width 40 height 5
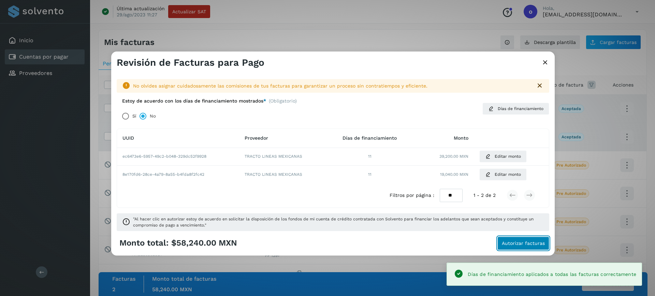
click at [523, 245] on span "Autorizar facturas" at bounding box center [523, 243] width 43 height 5
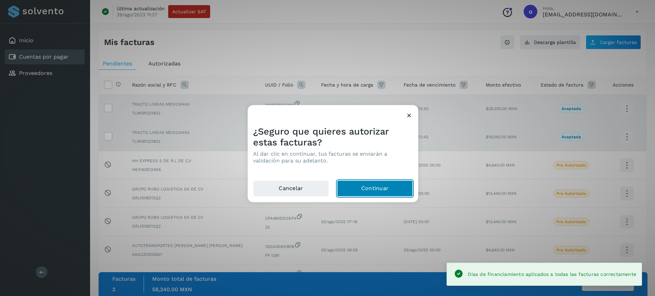
click at [388, 194] on button "Continuar" at bounding box center [375, 188] width 76 height 16
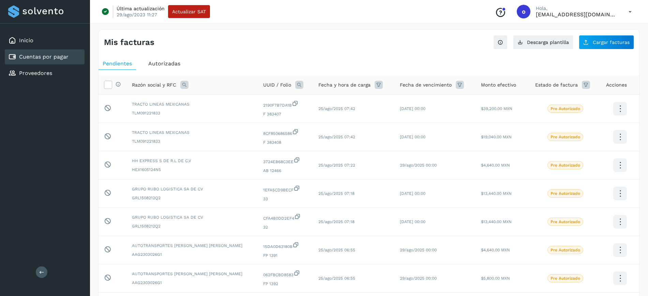
click at [188, 87] on icon at bounding box center [184, 85] width 8 height 8
click at [173, 63] on span "Autorizadas" at bounding box center [164, 63] width 32 height 6
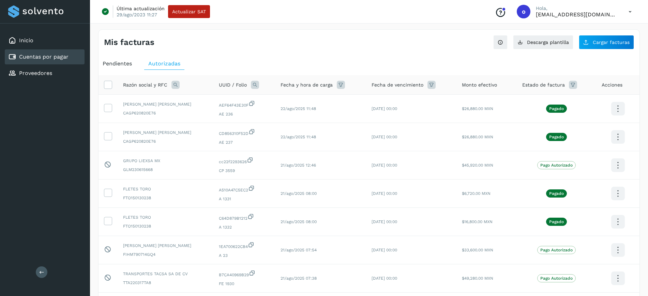
click at [177, 81] on icon at bounding box center [176, 85] width 8 height 8
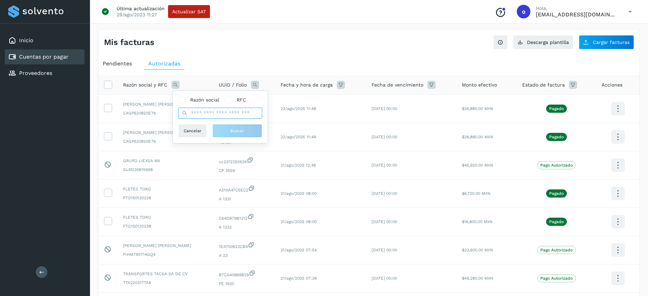
click at [213, 111] on input "text" at bounding box center [220, 113] width 84 height 11
type input "******"
click at [224, 133] on button "Buscar" at bounding box center [237, 131] width 50 height 14
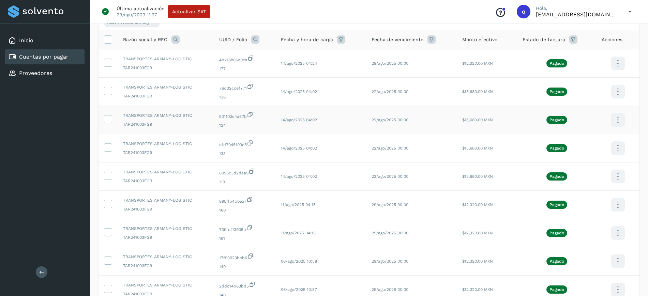
scroll to position [72, 0]
click at [615, 118] on icon at bounding box center [618, 120] width 16 height 16
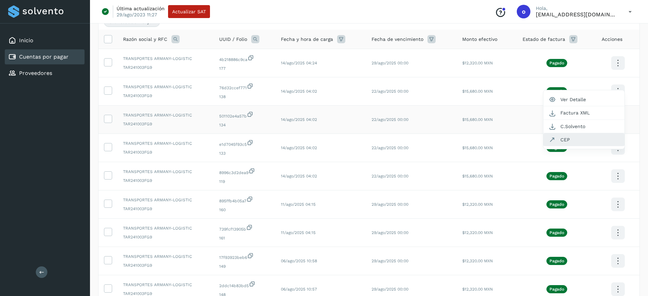
click at [585, 136] on button "CEP" at bounding box center [584, 139] width 81 height 13
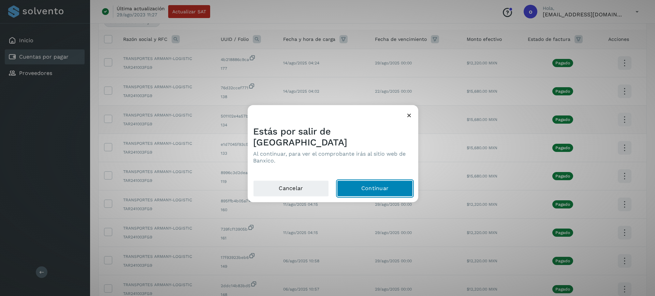
click at [388, 186] on button "Continuar" at bounding box center [375, 188] width 76 height 16
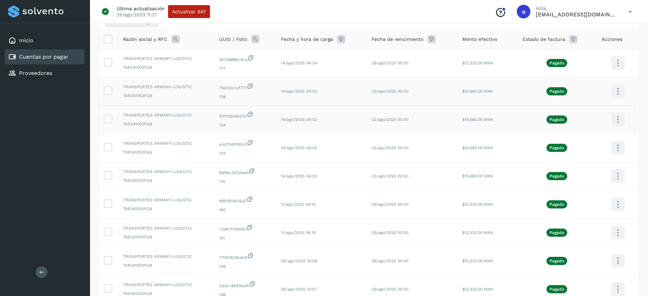
drag, startPoint x: 609, startPoint y: 90, endPoint x: 620, endPoint y: 97, distance: 12.5
click at [620, 97] on td at bounding box center [617, 91] width 43 height 28
click at [620, 97] on icon at bounding box center [618, 92] width 16 height 16
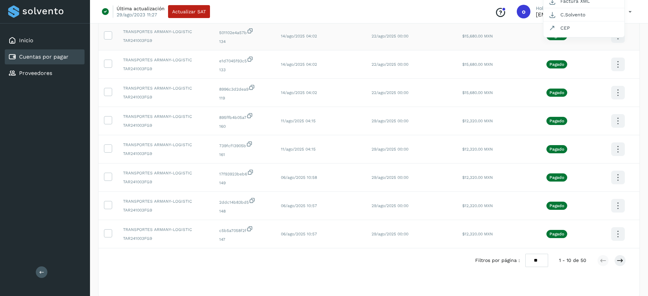
scroll to position [166, 0]
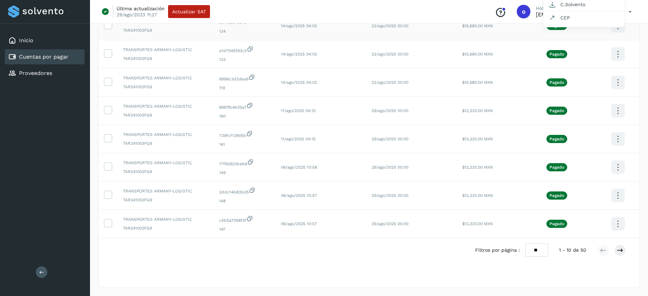
click at [528, 254] on div at bounding box center [324, 148] width 648 height 296
click at [532, 256] on select "** ** **" at bounding box center [537, 250] width 23 height 13
click at [526, 244] on select "** ** **" at bounding box center [537, 250] width 23 height 13
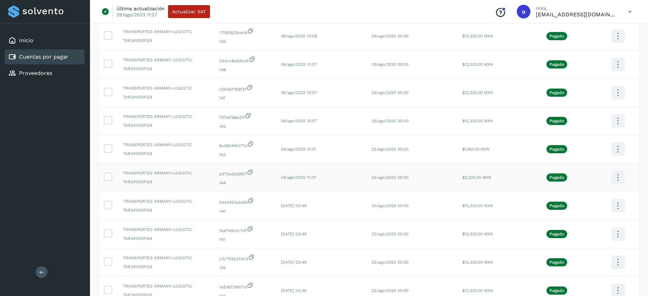
scroll to position [54, 0]
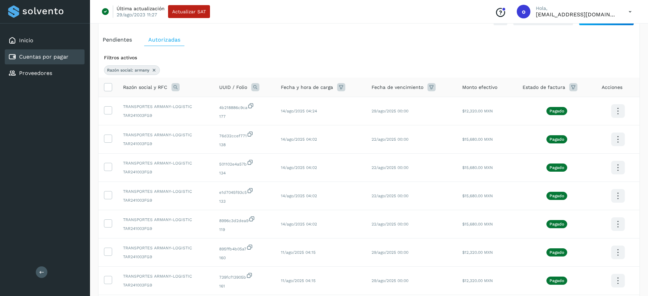
drag, startPoint x: 153, startPoint y: 71, endPoint x: 159, endPoint y: 74, distance: 6.0
click at [154, 71] on icon at bounding box center [153, 70] width 5 height 5
select select "**"
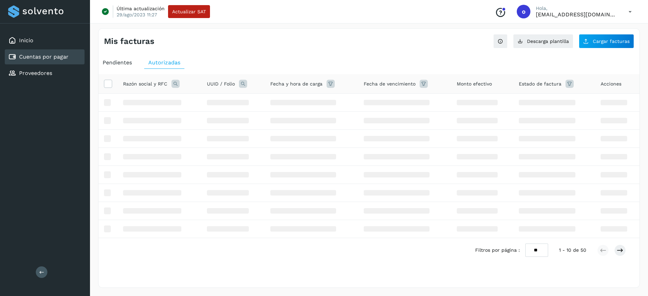
scroll to position [24, 0]
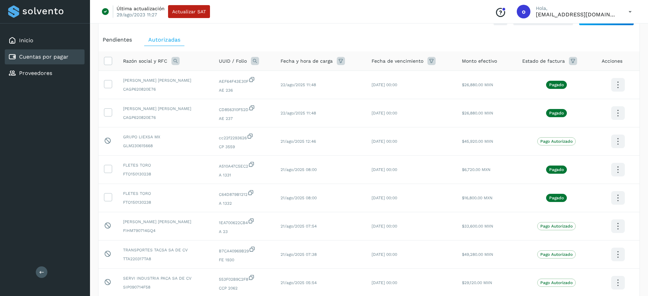
click at [176, 81] on span "[PERSON_NAME] [PERSON_NAME]" at bounding box center [165, 80] width 85 height 6
click at [174, 63] on icon at bounding box center [176, 61] width 8 height 8
click at [197, 92] on input "text" at bounding box center [220, 89] width 84 height 11
type input "***"
drag, startPoint x: 227, startPoint y: 99, endPoint x: 233, endPoint y: 96, distance: 5.8
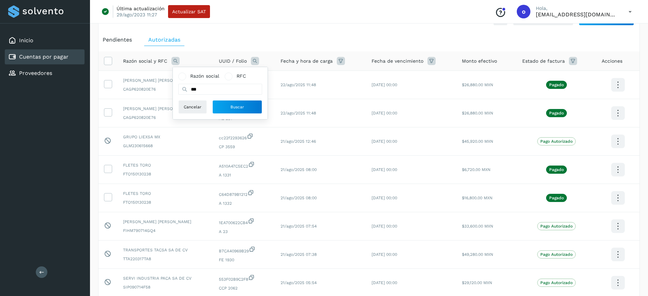
click at [230, 97] on div "Razón social RFC *** Cancelar Buscar" at bounding box center [220, 93] width 84 height 41
click at [236, 102] on button "Buscar" at bounding box center [237, 107] width 50 height 14
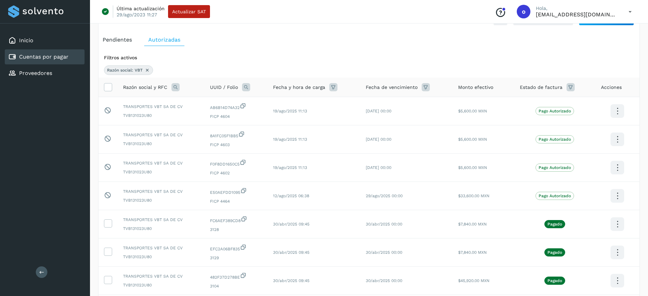
click at [149, 70] on icon at bounding box center [147, 70] width 5 height 5
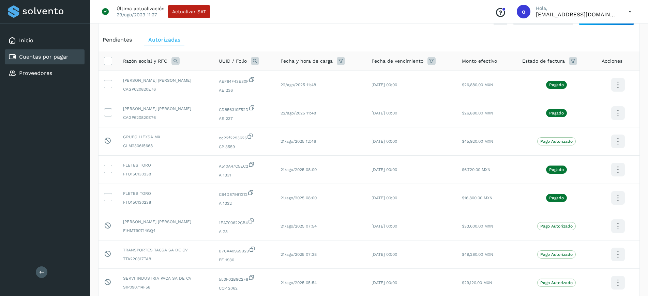
click at [177, 85] on div "[PERSON_NAME] [PERSON_NAME] CAGP620820E76" at bounding box center [165, 84] width 85 height 15
click at [176, 64] on icon at bounding box center [176, 61] width 8 height 8
click at [197, 92] on input "text" at bounding box center [220, 89] width 84 height 11
type input "**********"
click at [243, 109] on span "Buscar" at bounding box center [238, 107] width 14 height 6
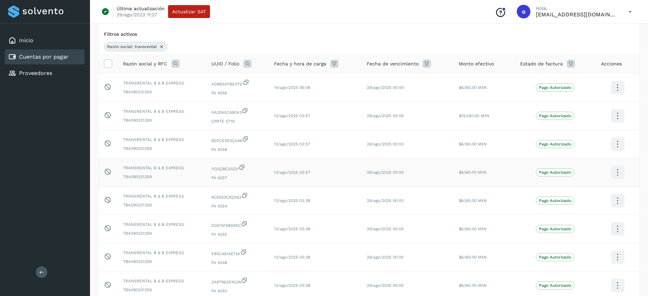
scroll to position [49, 0]
click at [161, 44] on icon at bounding box center [161, 44] width 5 height 5
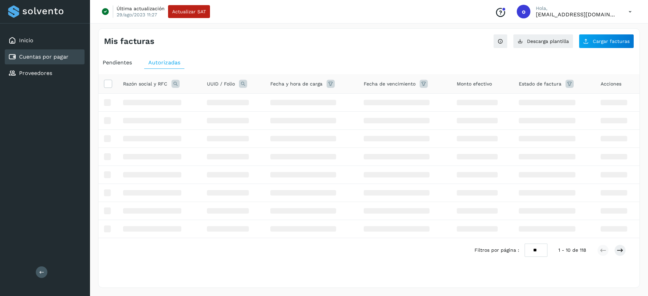
click at [175, 82] on table "Razón social y RFC UUID / Folio Fecha y hora de carga Fecha de vencimiento Mont…" at bounding box center [369, 156] width 541 height 164
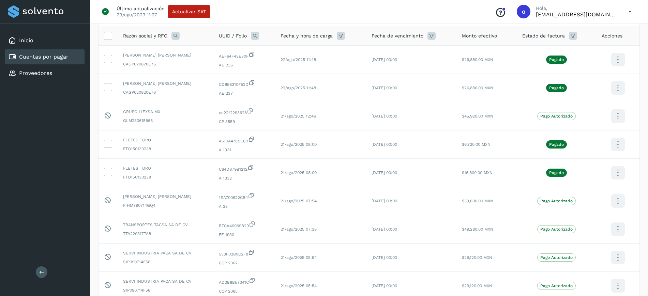
click at [176, 32] on icon at bounding box center [176, 36] width 8 height 8
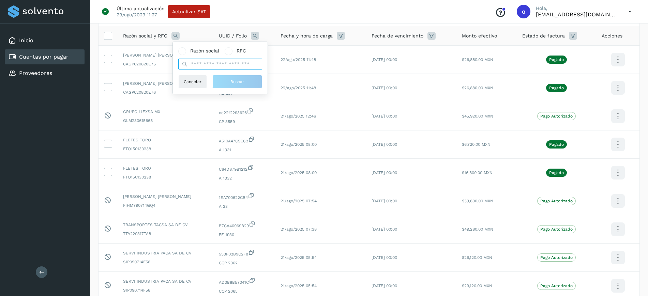
click at [191, 65] on input "text" at bounding box center [220, 64] width 84 height 11
type input "*****"
click at [234, 85] on button "Buscar" at bounding box center [237, 82] width 50 height 14
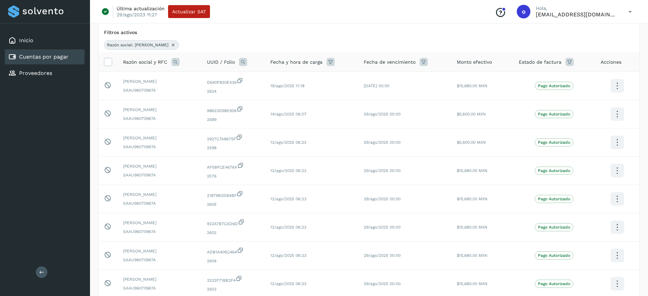
click at [171, 43] on icon at bounding box center [173, 44] width 5 height 5
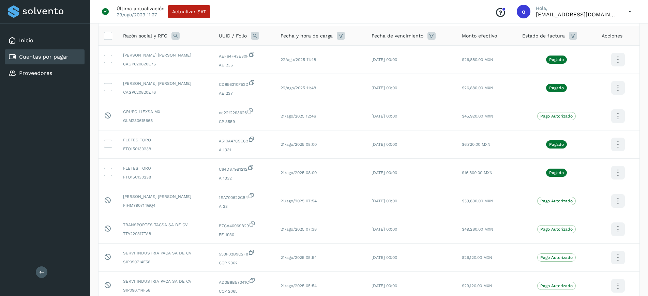
click at [177, 80] on span "[PERSON_NAME] [PERSON_NAME]" at bounding box center [165, 83] width 85 height 6
click at [175, 31] on th "Razón social y RFC" at bounding box center [166, 35] width 96 height 19
click at [173, 34] on icon at bounding box center [176, 36] width 8 height 8
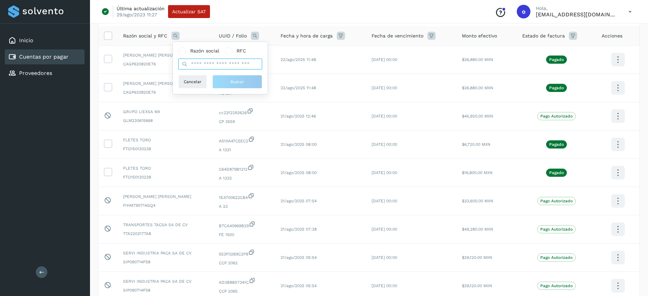
click at [193, 65] on input "text" at bounding box center [220, 64] width 84 height 11
click at [219, 63] on input "******" at bounding box center [220, 64] width 84 height 11
type input "******"
click at [222, 82] on button "Buscar" at bounding box center [237, 82] width 50 height 14
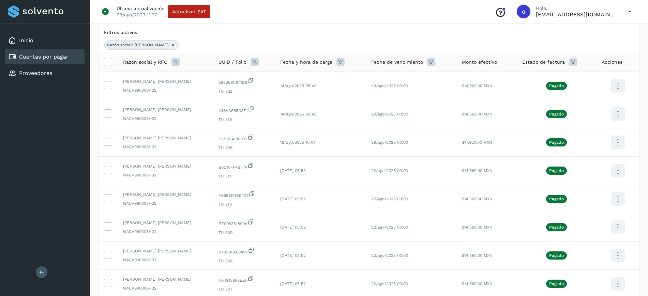
click at [171, 44] on icon at bounding box center [173, 44] width 5 height 5
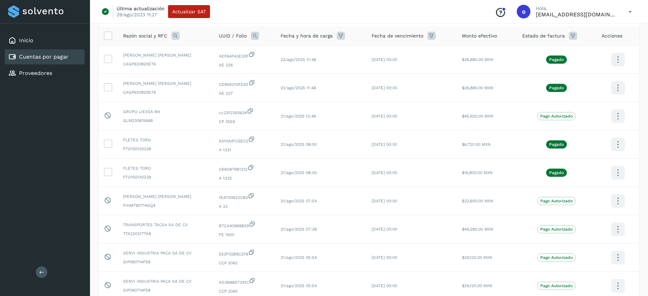
click at [176, 33] on icon at bounding box center [176, 36] width 8 height 8
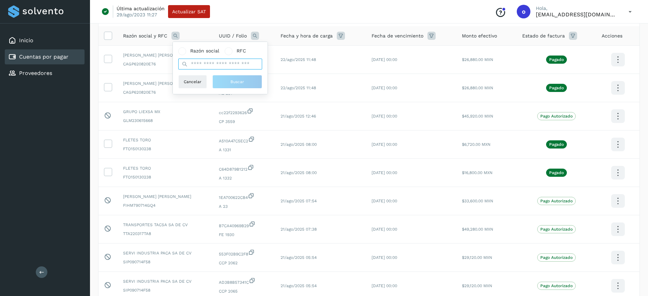
drag, startPoint x: 197, startPoint y: 64, endPoint x: 201, endPoint y: 59, distance: 5.6
click at [201, 59] on input "text" at bounding box center [220, 64] width 84 height 11
type input "****"
click at [225, 78] on button "Buscar" at bounding box center [237, 82] width 50 height 14
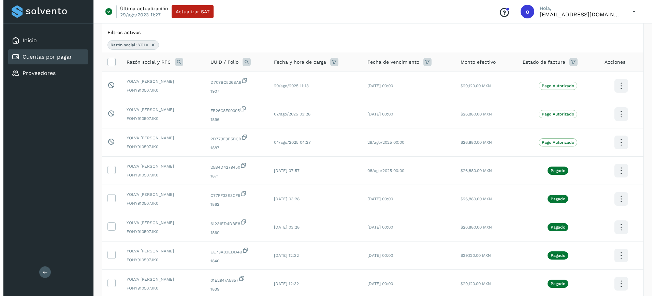
scroll to position [0, 0]
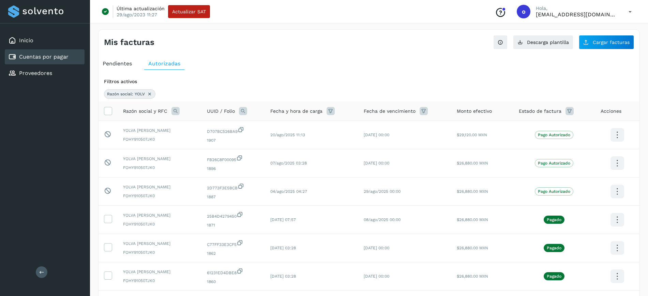
click at [135, 66] on div "Pendientes" at bounding box center [118, 64] width 38 height 12
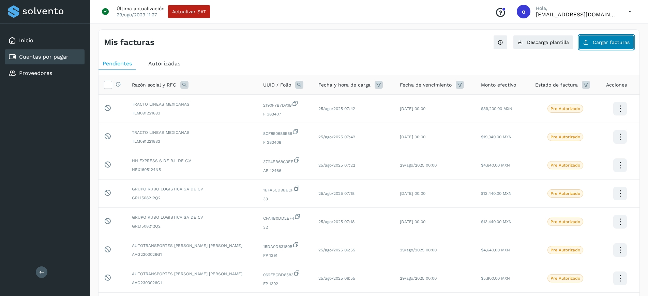
click at [602, 49] on button "Cargar facturas" at bounding box center [606, 42] width 55 height 14
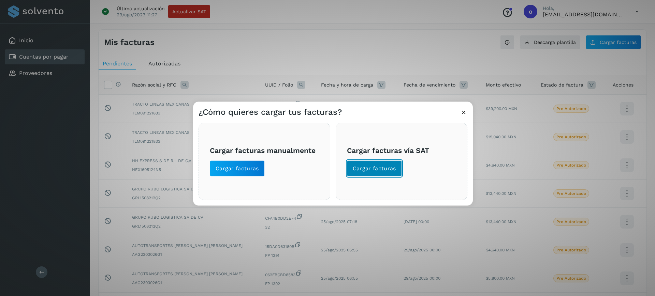
click at [377, 171] on span "Cargar facturas" at bounding box center [374, 169] width 43 height 8
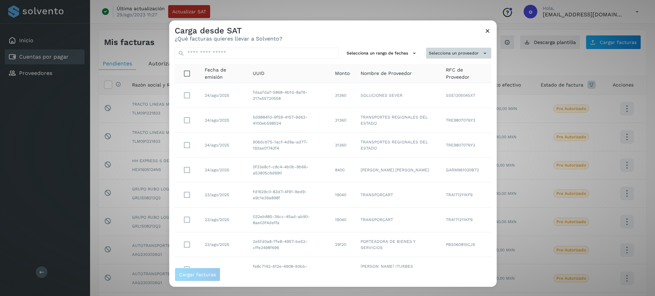
click at [436, 55] on button "Selecciona un proveedor" at bounding box center [458, 52] width 65 height 11
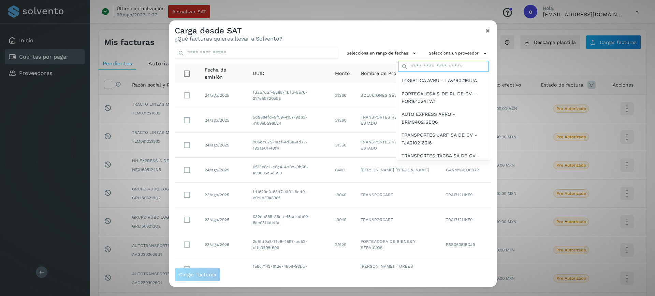
drag, startPoint x: 436, startPoint y: 55, endPoint x: 430, endPoint y: 64, distance: 11.3
click at [430, 64] on input "text" at bounding box center [443, 66] width 91 height 11
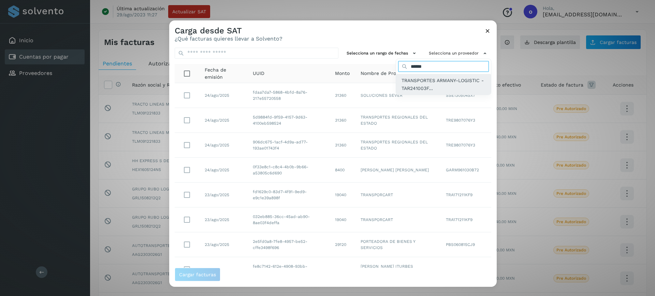
type input "******"
click at [446, 79] on span "TRANSPORTES ARMANY-LOGISTIC - TAR241003F..." at bounding box center [443, 84] width 84 height 15
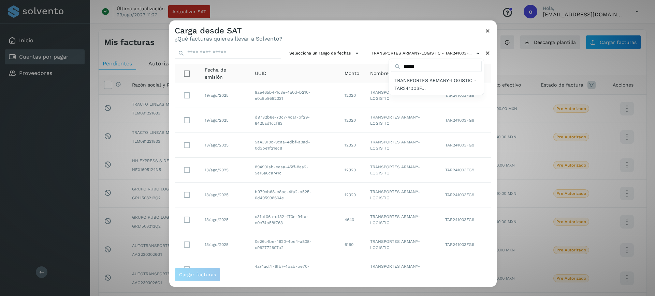
click at [314, 212] on div at bounding box center [496, 168] width 655 height 296
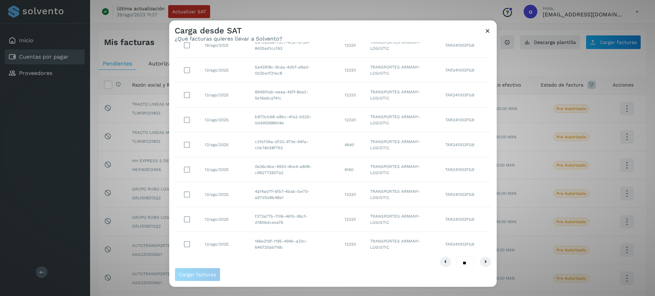
scroll to position [83, 0]
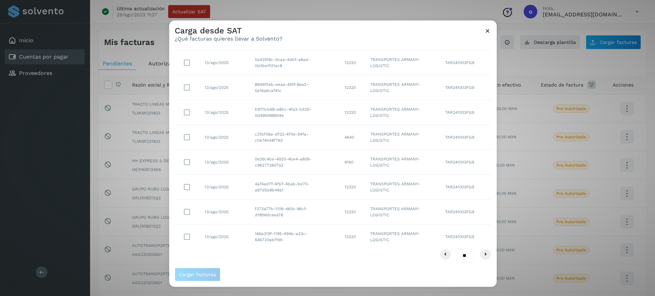
click at [463, 254] on select "** ** **" at bounding box center [465, 255] width 17 height 13
select select "**"
click at [457, 249] on select "** ** **" at bounding box center [465, 255] width 17 height 13
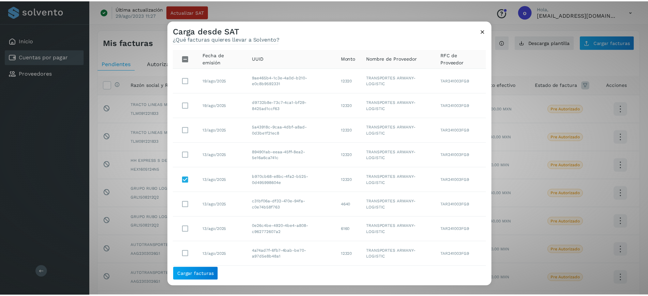
scroll to position [13, 0]
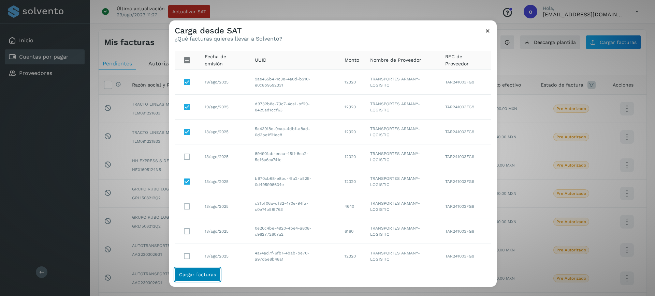
click at [193, 273] on span "Cargar facturas" at bounding box center [197, 274] width 37 height 5
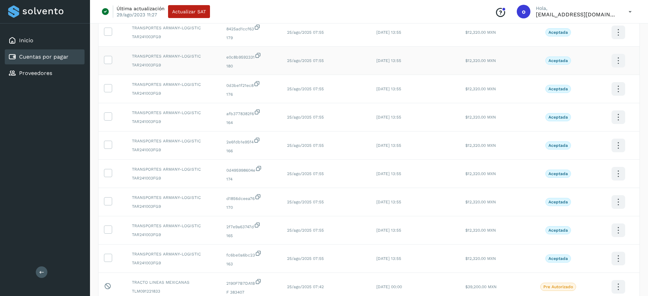
scroll to position [21, 0]
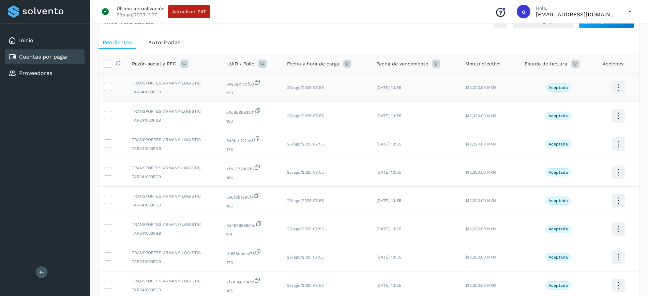
drag, startPoint x: 108, startPoint y: 63, endPoint x: 121, endPoint y: 77, distance: 19.1
click at [108, 63] on icon at bounding box center [107, 63] width 7 height 7
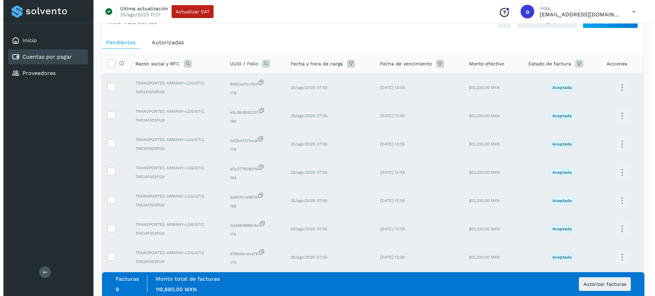
scroll to position [139, 0]
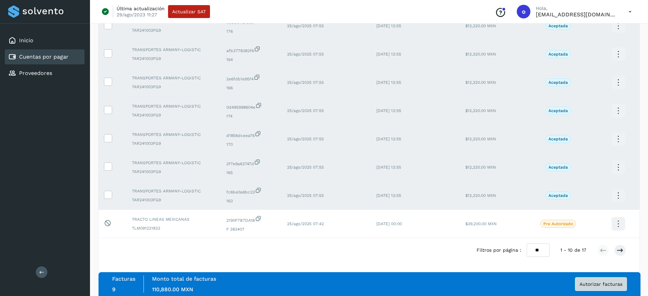
click at [599, 285] on span "Autorizar facturas" at bounding box center [601, 284] width 43 height 5
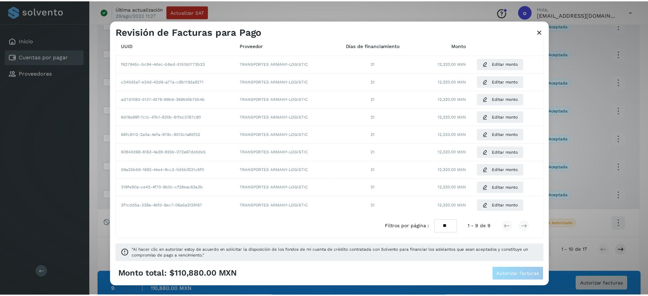
scroll to position [0, 0]
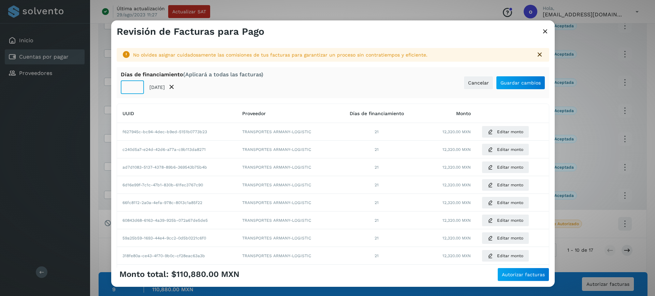
click at [137, 89] on input "**" at bounding box center [132, 87] width 23 height 14
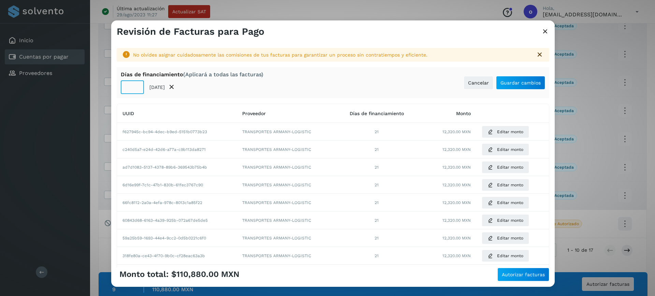
type input "**"
click at [137, 89] on input "**" at bounding box center [132, 87] width 23 height 14
click at [507, 82] on span "Guardar cambios" at bounding box center [520, 82] width 40 height 5
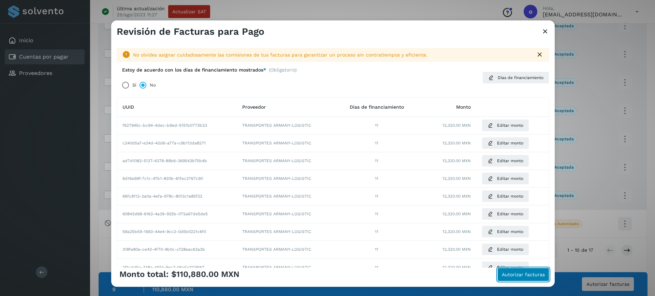
click at [520, 273] on span "Autorizar facturas" at bounding box center [523, 274] width 43 height 5
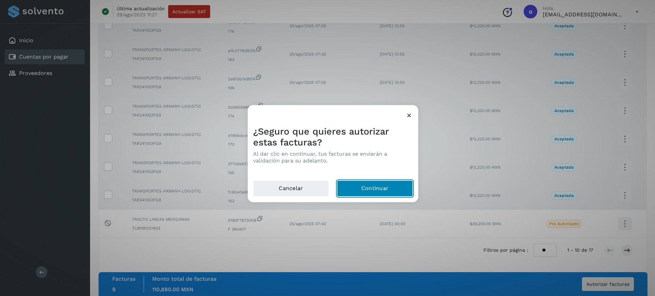
click at [373, 182] on button "Continuar" at bounding box center [375, 188] width 76 height 16
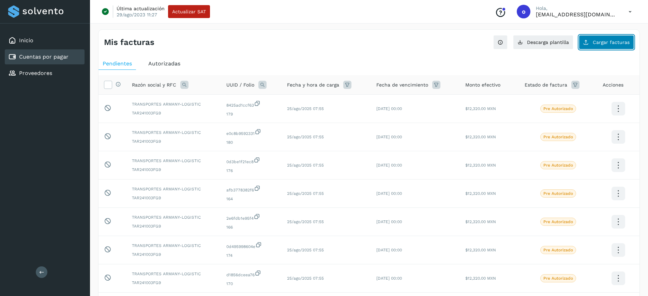
click at [625, 35] on button "Cargar facturas" at bounding box center [606, 42] width 55 height 14
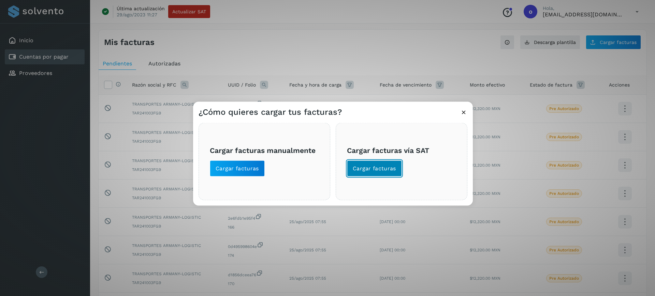
click at [358, 172] on button "Cargar facturas" at bounding box center [374, 168] width 55 height 16
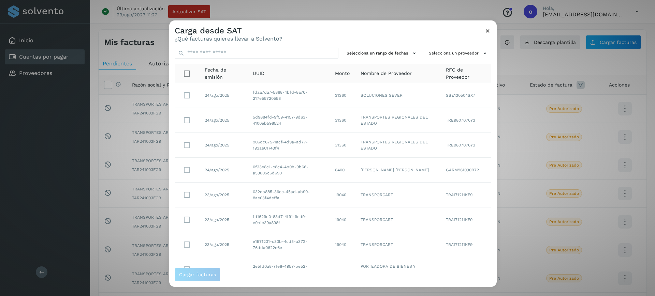
drag, startPoint x: 430, startPoint y: 49, endPoint x: 425, endPoint y: 65, distance: 17.0
click at [428, 55] on button "Selecciona un proveedor" at bounding box center [458, 52] width 65 height 11
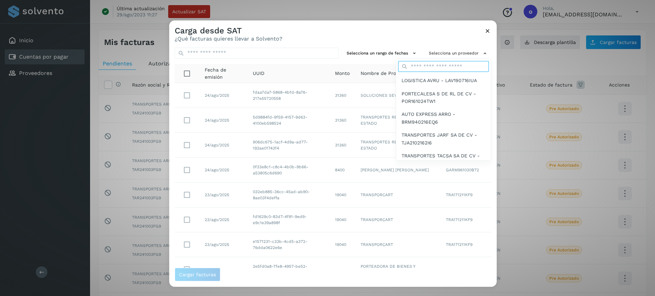
click at [428, 67] on input "text" at bounding box center [443, 66] width 91 height 11
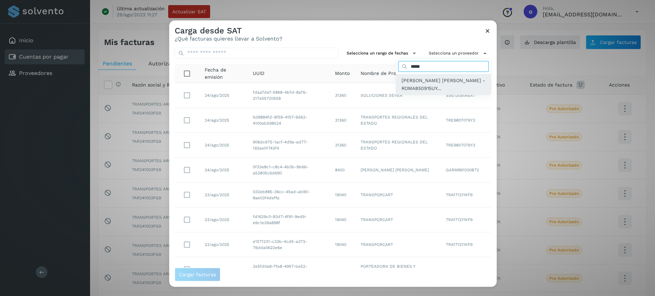
type input "*****"
click at [410, 83] on span "[PERSON_NAME] [PERSON_NAME] - ROMA850915UY..." at bounding box center [443, 84] width 84 height 15
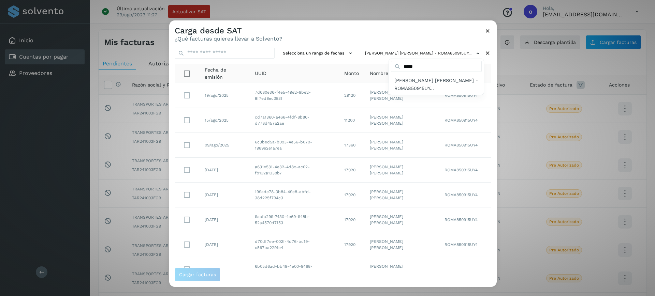
click at [191, 119] on div at bounding box center [496, 168] width 655 height 296
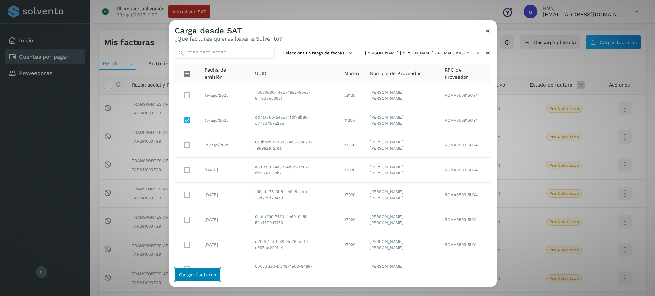
click at [203, 275] on span "Cargar facturas" at bounding box center [197, 274] width 37 height 5
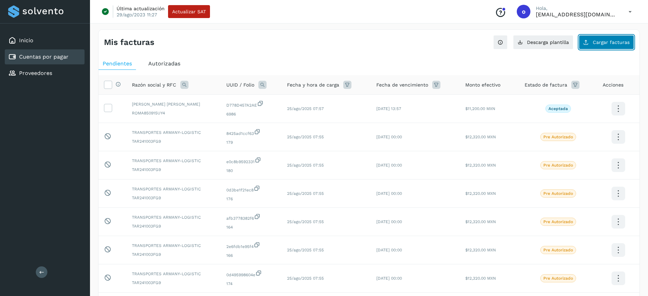
click at [617, 47] on button "Cargar facturas" at bounding box center [606, 42] width 55 height 14
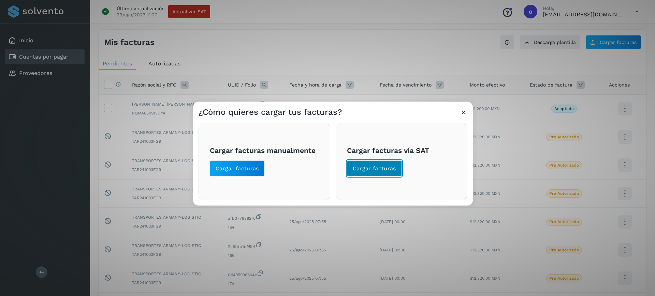
click at [389, 163] on button "Cargar facturas" at bounding box center [374, 168] width 55 height 16
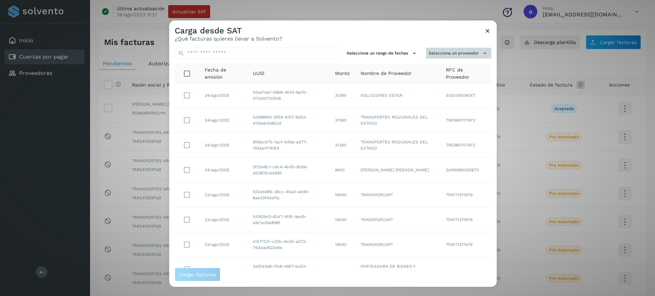
click at [447, 54] on button "Selecciona un proveedor" at bounding box center [458, 52] width 65 height 11
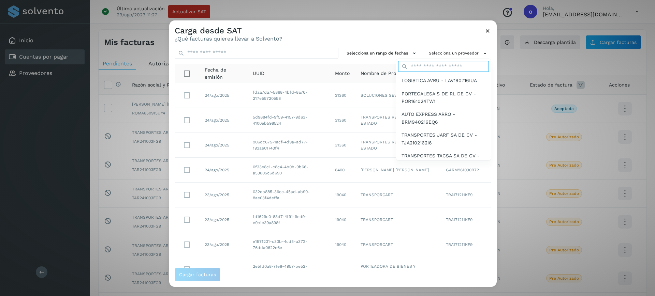
click at [449, 69] on input "text" at bounding box center [443, 66] width 91 height 11
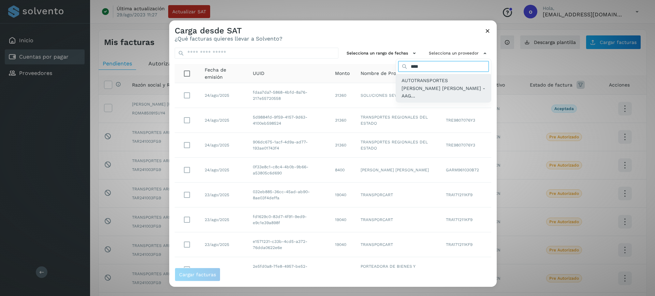
type input "****"
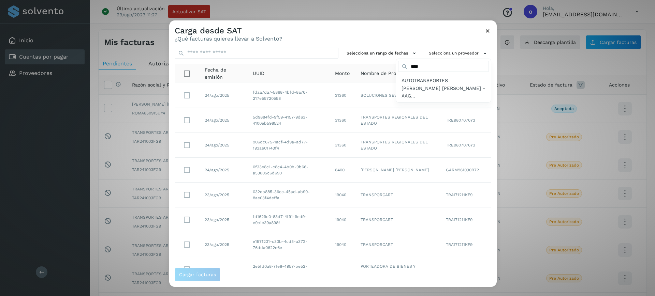
click at [440, 84] on span "AUTOTRANSPORTES [PERSON_NAME] [PERSON_NAME] - AAG..." at bounding box center [443, 88] width 84 height 23
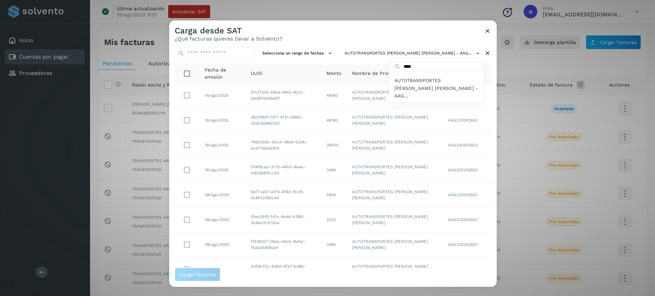
click at [189, 145] on div at bounding box center [496, 168] width 655 height 296
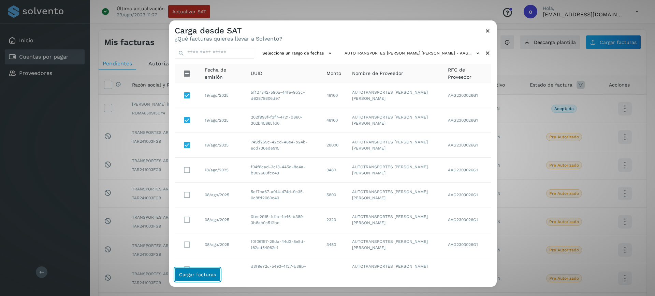
click at [191, 277] on span "Cargar facturas" at bounding box center [197, 274] width 37 height 5
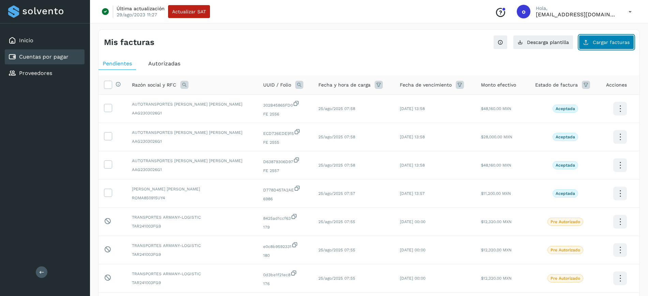
click at [610, 47] on button "Cargar facturas" at bounding box center [606, 42] width 55 height 14
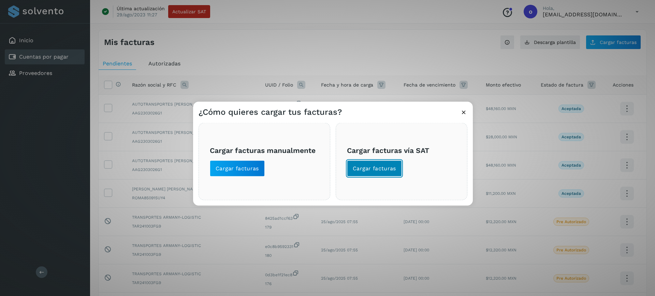
click at [395, 164] on button "Cargar facturas" at bounding box center [374, 168] width 55 height 16
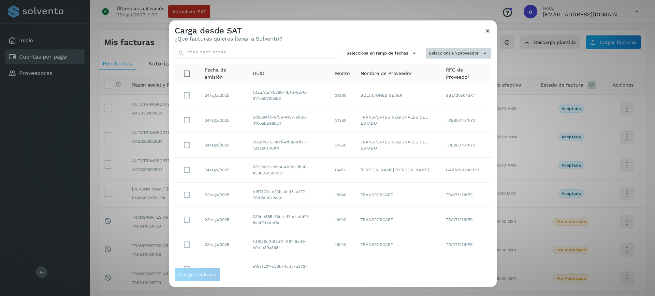
click at [438, 53] on button "Selecciona un proveedor" at bounding box center [458, 52] width 65 height 11
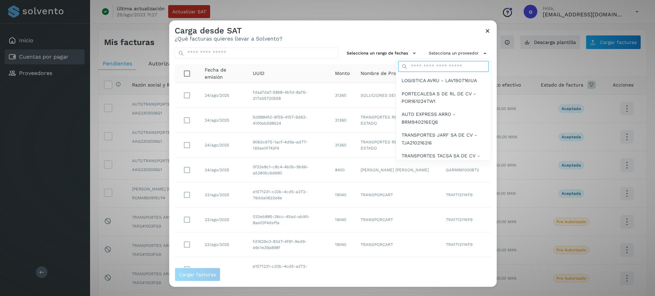
click at [435, 61] on input "text" at bounding box center [443, 66] width 91 height 11
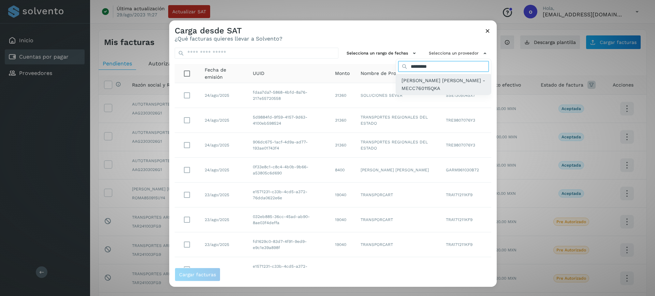
type input "*********"
click at [407, 84] on span "[PERSON_NAME] [PERSON_NAME] - MECC760115QKA" at bounding box center [443, 84] width 84 height 15
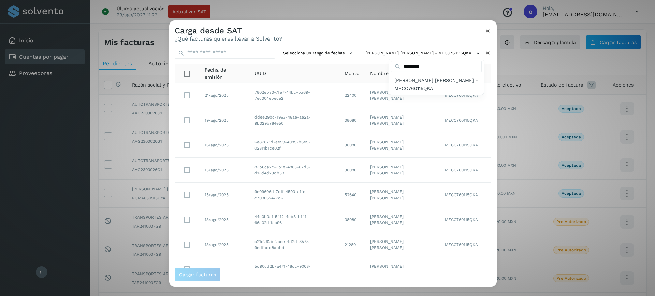
click at [183, 246] on div at bounding box center [496, 168] width 655 height 296
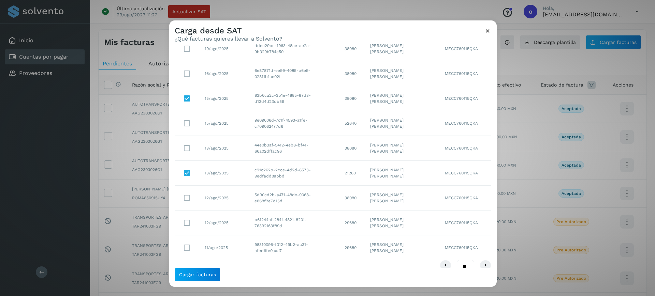
scroll to position [83, 0]
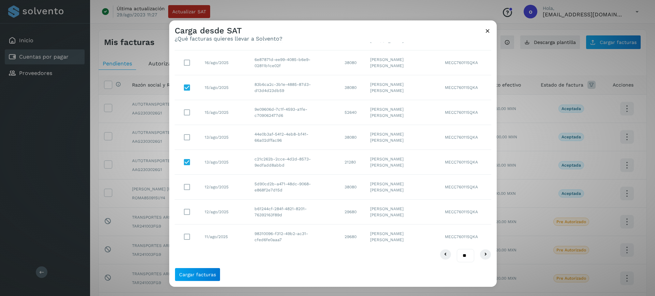
click at [457, 252] on select "** ** **" at bounding box center [465, 255] width 17 height 13
select select "**"
click at [457, 249] on select "** ** **" at bounding box center [465, 255] width 17 height 13
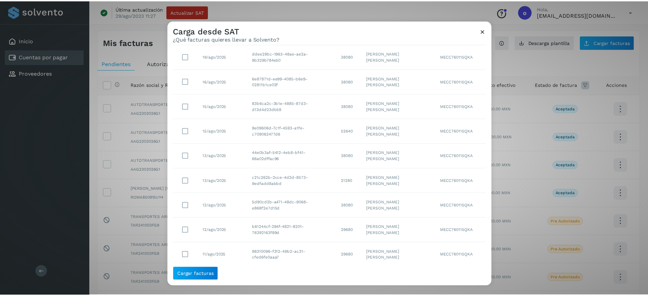
scroll to position [58, 0]
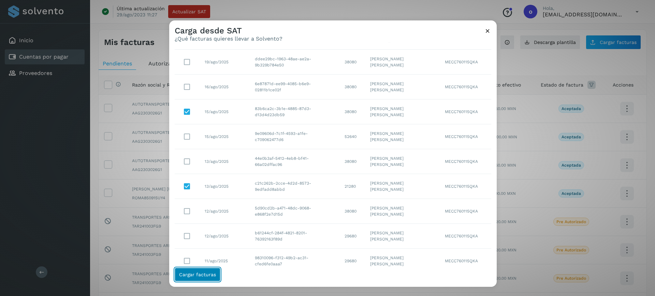
click at [207, 277] on span "Cargar facturas" at bounding box center [197, 274] width 37 height 5
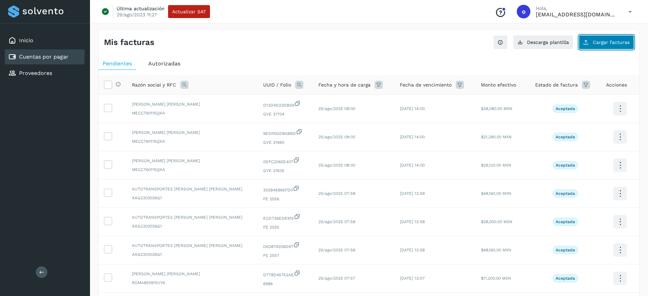
click at [615, 40] on span "Cargar facturas" at bounding box center [611, 42] width 37 height 5
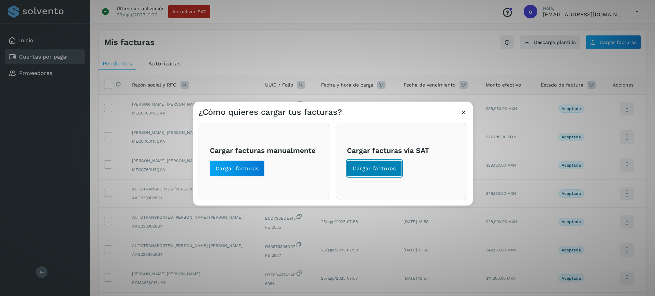
click at [390, 170] on span "Cargar facturas" at bounding box center [374, 169] width 43 height 8
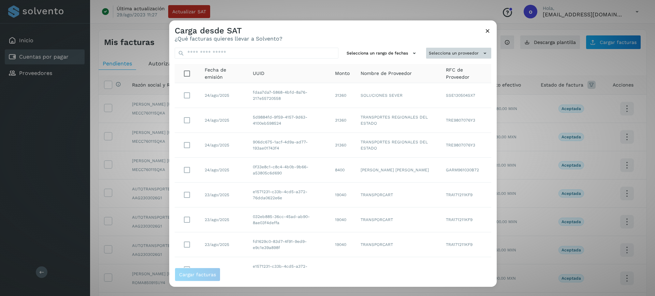
click at [442, 53] on button "Selecciona un proveedor" at bounding box center [458, 52] width 65 height 11
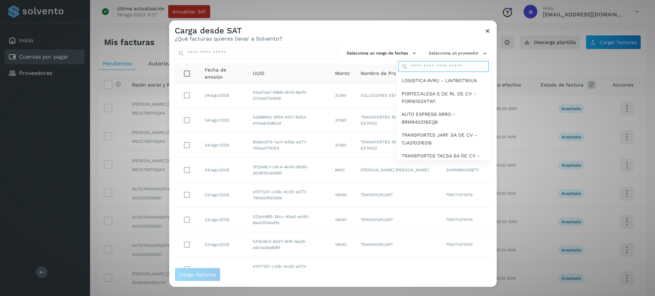
click at [427, 67] on input "text" at bounding box center [443, 66] width 91 height 11
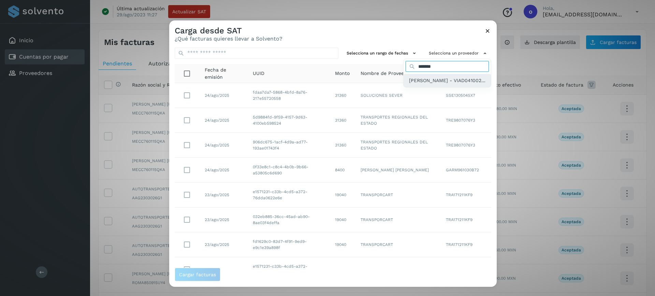
type input "*******"
click at [409, 80] on span "[PERSON_NAME] - VIAD041002..." at bounding box center [447, 81] width 76 height 8
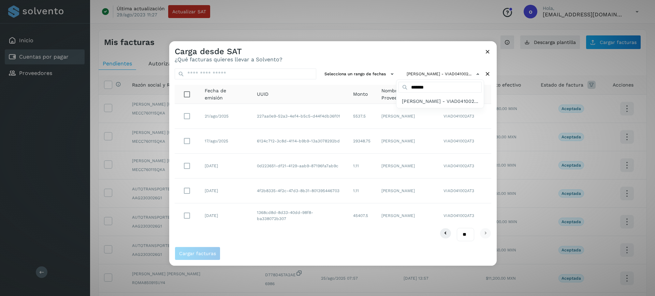
click at [183, 141] on div at bounding box center [496, 189] width 655 height 296
click at [183, 255] on span "Cargar facturas" at bounding box center [197, 253] width 37 height 5
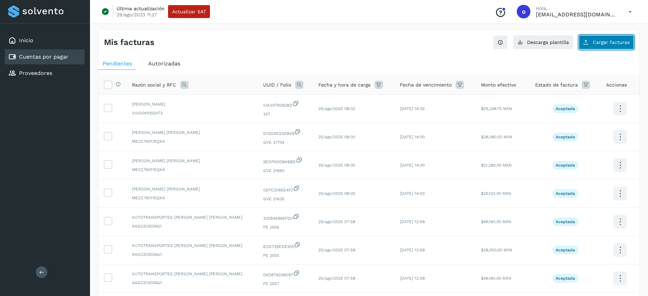
click at [595, 46] on button "Cargar facturas" at bounding box center [606, 42] width 55 height 14
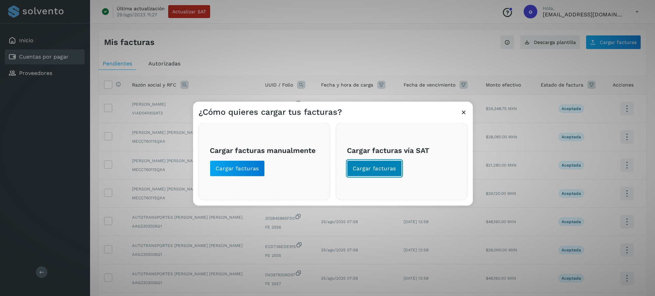
click at [384, 171] on span "Cargar facturas" at bounding box center [374, 169] width 43 height 8
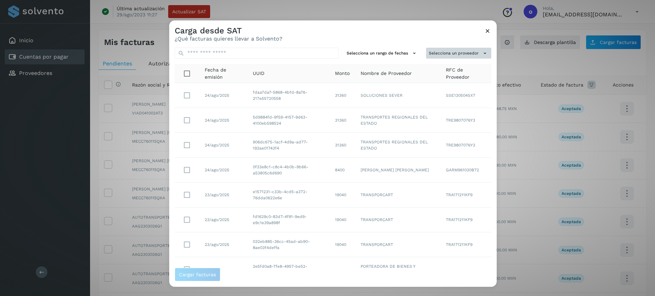
click at [458, 50] on button "Selecciona un proveedor" at bounding box center [458, 52] width 65 height 11
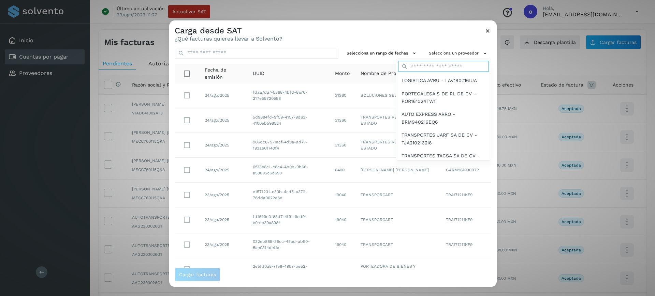
drag, startPoint x: 457, startPoint y: 52, endPoint x: 440, endPoint y: 65, distance: 21.9
click at [440, 65] on input "text" at bounding box center [443, 66] width 91 height 11
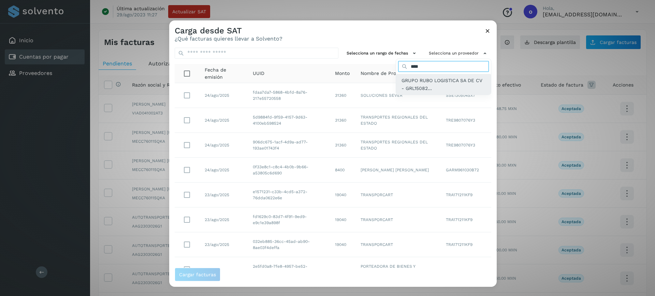
type input "****"
click at [440, 76] on div "GRUPO RUBO LOGISTICA SA DE CV - GRL15082..." at bounding box center [443, 84] width 95 height 21
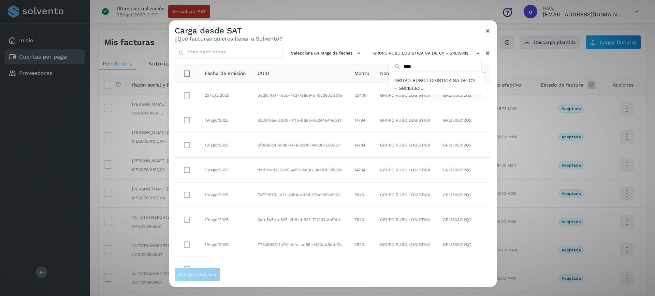
click at [188, 245] on div at bounding box center [496, 168] width 655 height 296
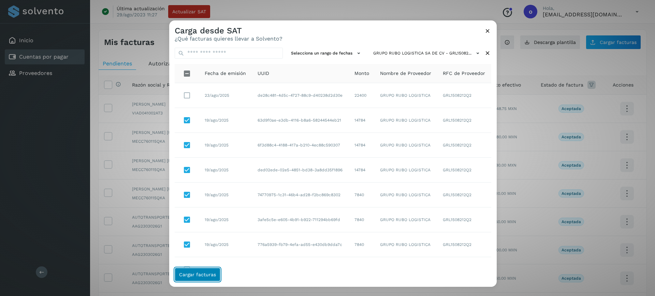
click at [201, 276] on span "Cargar facturas" at bounding box center [197, 274] width 37 height 5
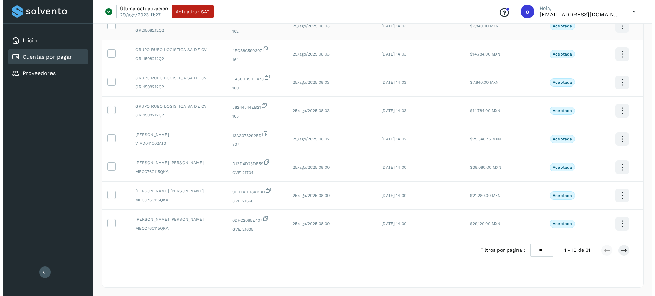
scroll to position [0, 0]
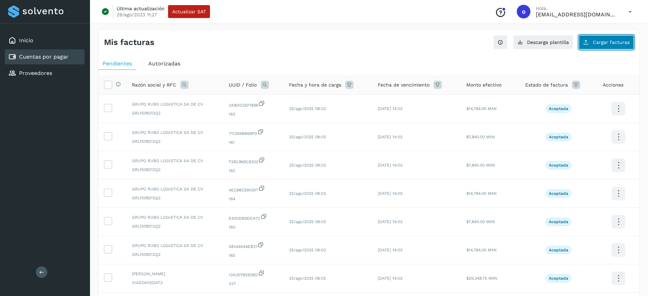
click at [605, 42] on span "Cargar facturas" at bounding box center [611, 42] width 37 height 5
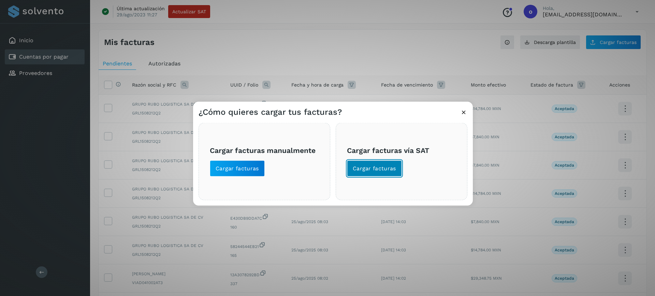
click at [375, 168] on span "Cargar facturas" at bounding box center [374, 169] width 43 height 8
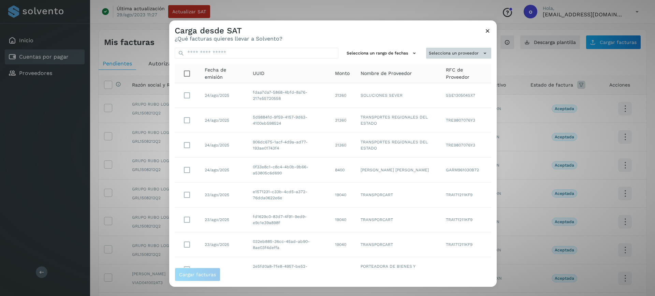
click at [439, 53] on button "Selecciona un proveedor" at bounding box center [458, 52] width 65 height 11
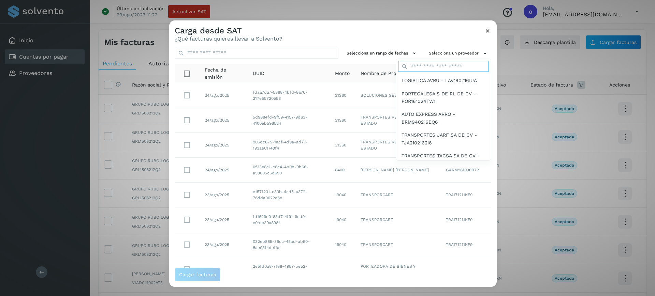
click at [426, 70] on input "text" at bounding box center [443, 66] width 91 height 11
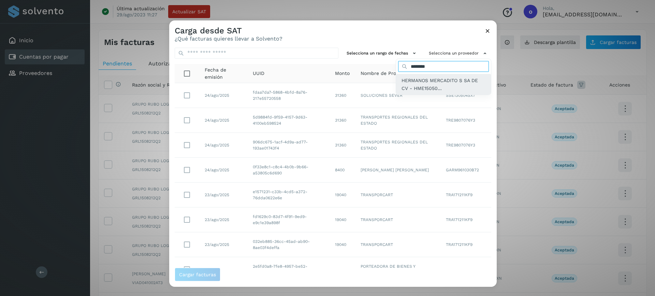
type input "********"
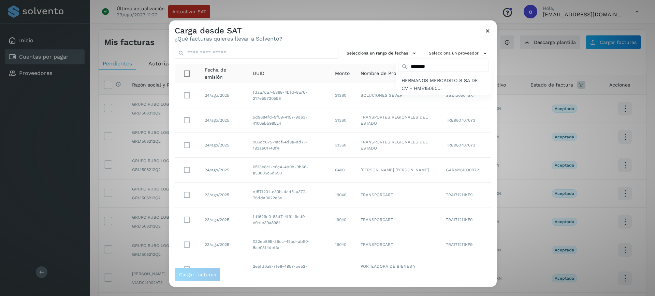
click at [414, 79] on span "HERMANOS MERCADITO S SA DE CV - HME15050..." at bounding box center [443, 84] width 84 height 15
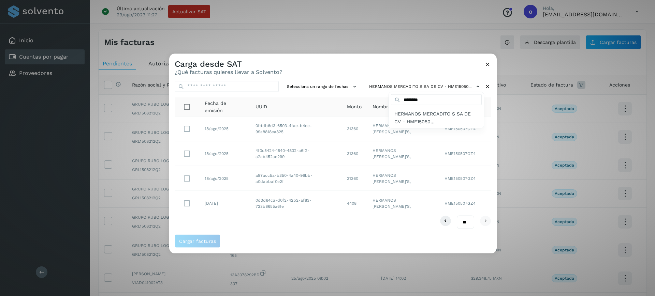
click at [185, 126] on div at bounding box center [496, 202] width 655 height 296
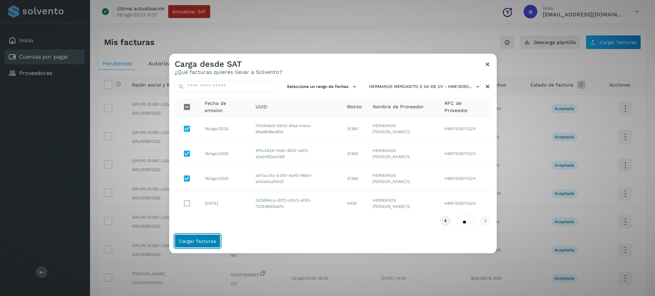
click at [205, 239] on span "Cargar facturas" at bounding box center [197, 241] width 37 height 5
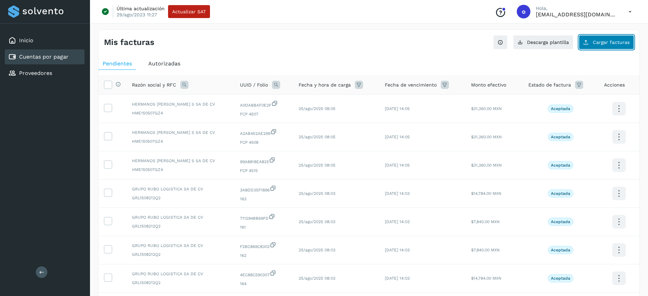
click at [603, 40] on span "Cargar facturas" at bounding box center [611, 42] width 37 height 5
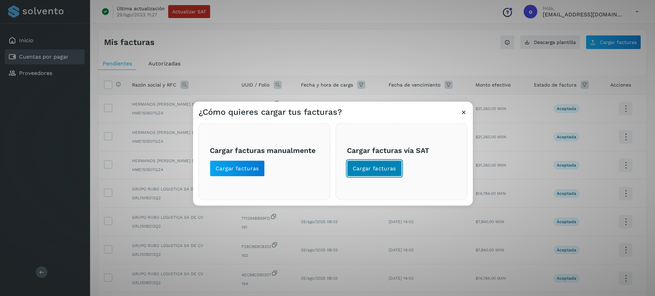
click at [394, 174] on button "Cargar facturas" at bounding box center [374, 168] width 55 height 16
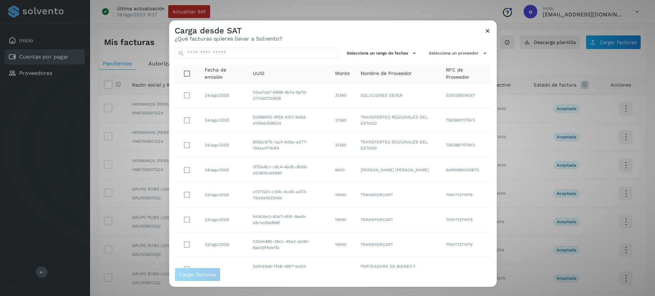
click at [446, 59] on div "Selecciona un rango de fechas Selecciona un proveedor Fecha de emisión UUID Mon…" at bounding box center [332, 155] width 327 height 226
click at [444, 56] on button "Selecciona un proveedor" at bounding box center [458, 52] width 65 height 11
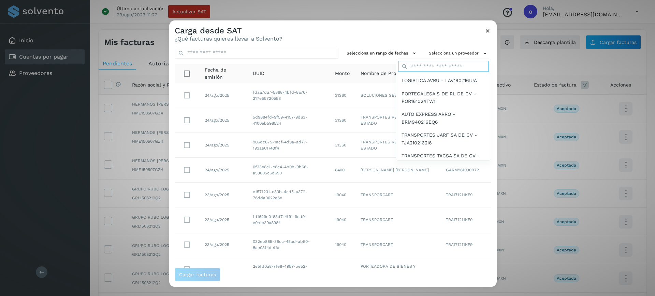
click at [423, 68] on input "text" at bounding box center [443, 66] width 91 height 11
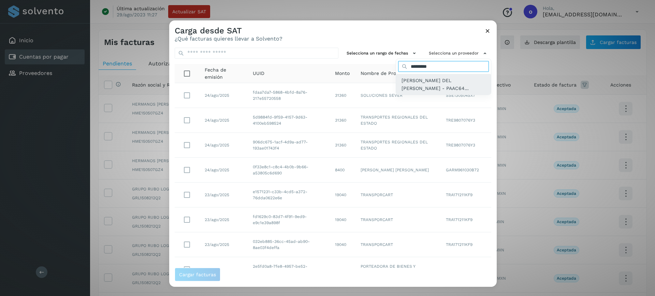
type input "*********"
click at [420, 83] on span "[PERSON_NAME] DEL [PERSON_NAME] - PAAC64..." at bounding box center [443, 84] width 84 height 15
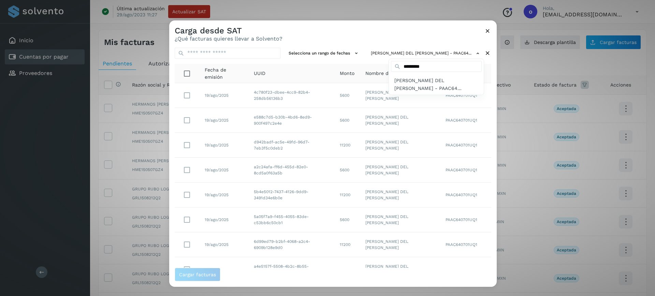
click at [306, 60] on div at bounding box center [496, 168] width 655 height 296
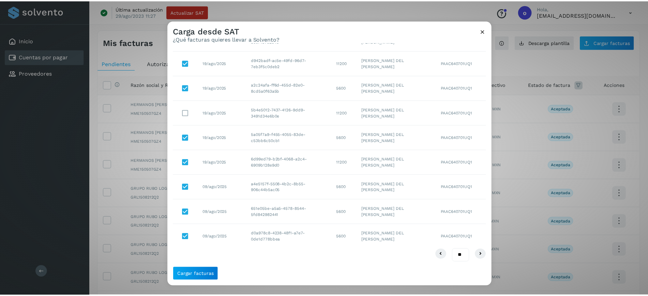
scroll to position [83, 0]
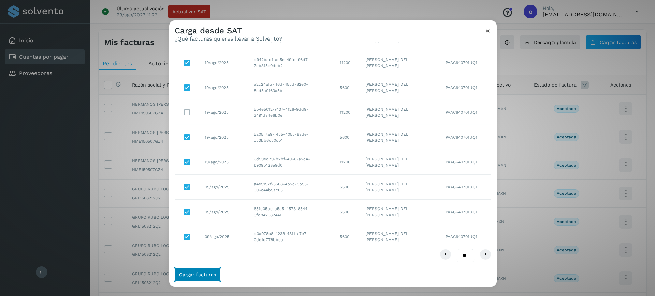
click at [186, 274] on span "Cargar facturas" at bounding box center [197, 274] width 37 height 5
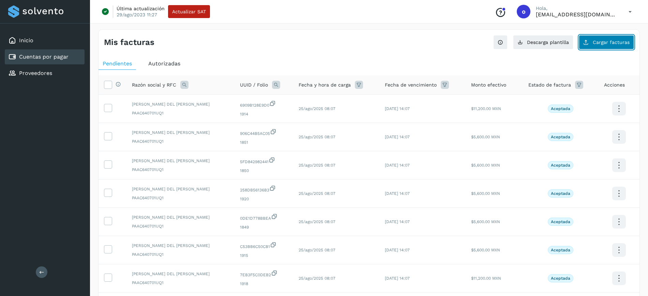
click at [594, 40] on span "Cargar facturas" at bounding box center [611, 42] width 37 height 5
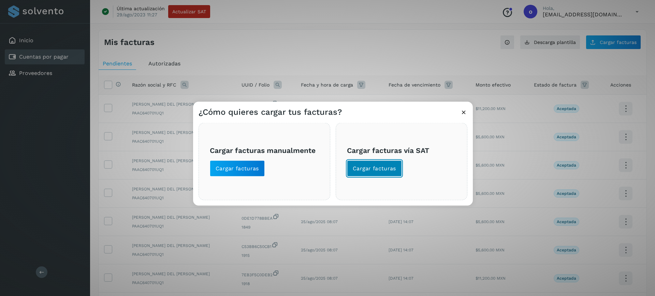
click at [400, 166] on button "Cargar facturas" at bounding box center [374, 168] width 55 height 16
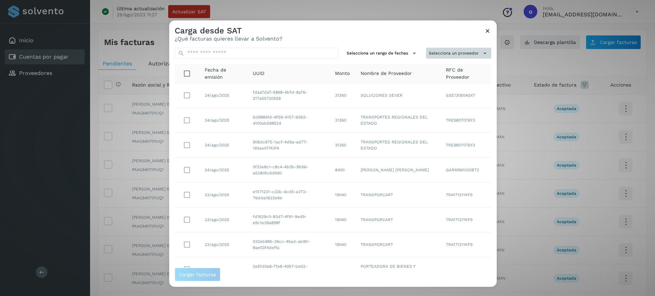
click at [454, 49] on button "Selecciona un proveedor" at bounding box center [458, 52] width 65 height 11
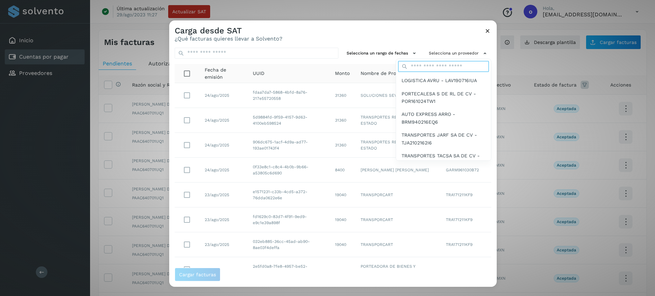
drag, startPoint x: 446, startPoint y: 63, endPoint x: 490, endPoint y: 3, distance: 74.3
click at [473, 47] on div "Selecciona un proveedor LOGISTICA AVRU - LAV190716IUA PORTECALESA S DE RL DE CV…" at bounding box center [458, 52] width 65 height 11
type input "*"
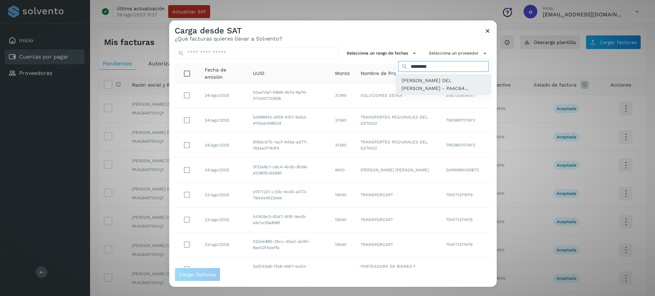
type input "*********"
click at [401, 80] on span "[PERSON_NAME] DEL [PERSON_NAME] - PAAC64..." at bounding box center [443, 84] width 84 height 15
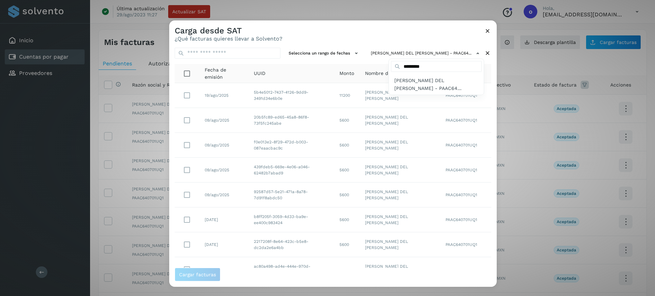
click at [185, 121] on div at bounding box center [496, 168] width 655 height 296
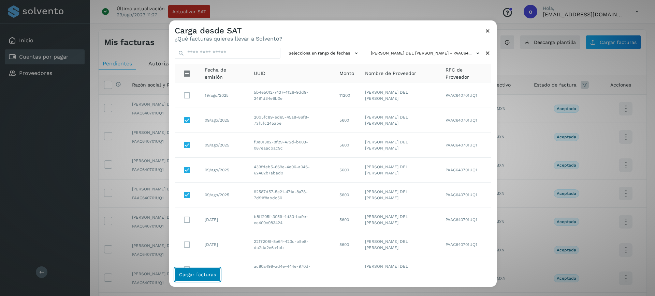
click at [194, 278] on button "Cargar facturas" at bounding box center [198, 275] width 46 height 14
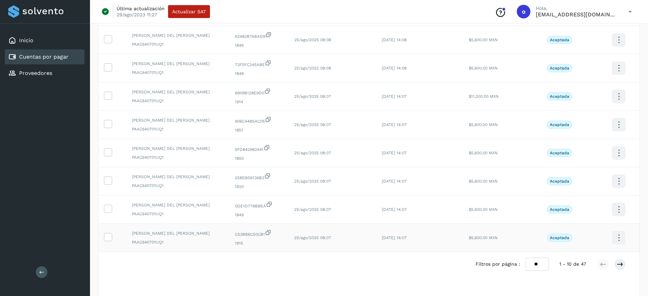
scroll to position [127, 0]
drag, startPoint x: 535, startPoint y: 265, endPoint x: 538, endPoint y: 274, distance: 9.1
click at [535, 265] on select "** ** **" at bounding box center [537, 263] width 23 height 13
select select "**"
click at [526, 257] on select "** ** **" at bounding box center [537, 263] width 23 height 13
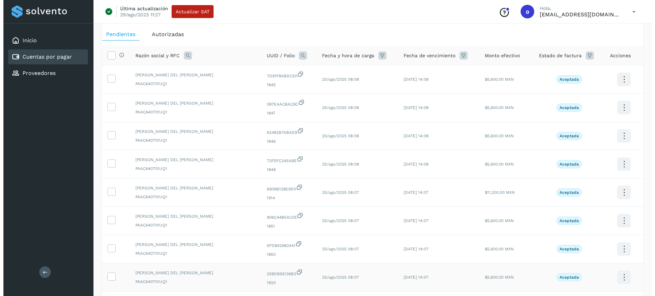
scroll to position [3, 0]
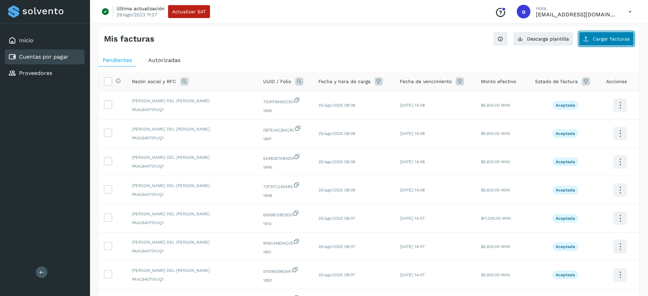
click at [603, 39] on span "Cargar facturas" at bounding box center [611, 38] width 37 height 5
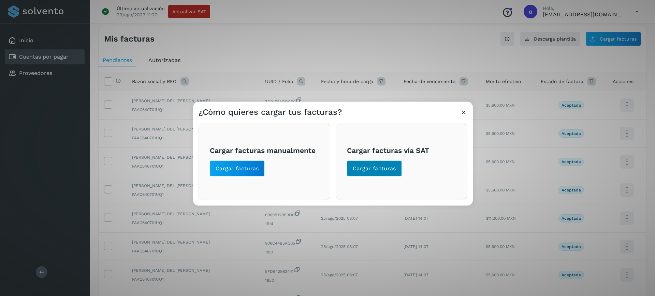
drag, startPoint x: 401, startPoint y: 165, endPoint x: 395, endPoint y: 166, distance: 6.8
click at [400, 166] on span "Cargar facturas vía SAT Cargar facturas" at bounding box center [401, 161] width 109 height 30
click at [395, 166] on span "Cargar facturas" at bounding box center [374, 169] width 43 height 8
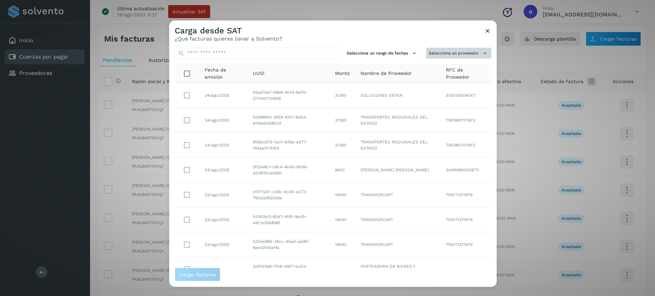
click at [448, 53] on button "Selecciona un proveedor" at bounding box center [458, 52] width 65 height 11
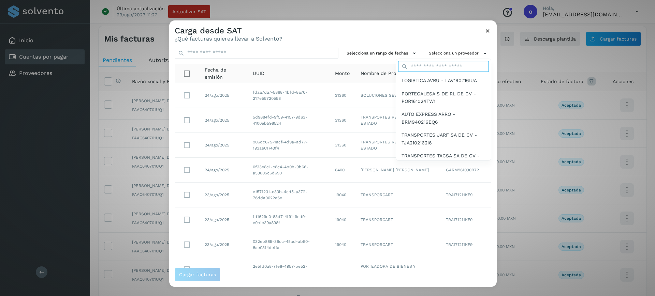
click at [443, 64] on input "text" at bounding box center [443, 66] width 91 height 11
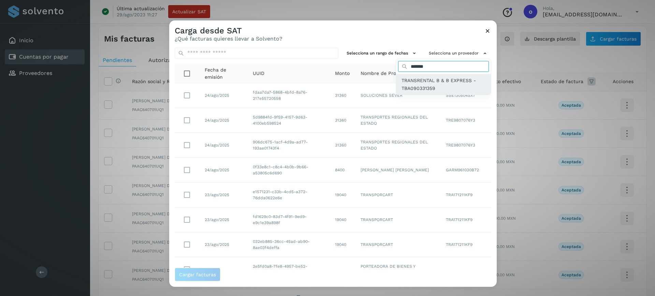
type input "*******"
click at [459, 79] on span "TRANSRENTAL B & B EXPRESS - TBA090331359" at bounding box center [443, 84] width 84 height 15
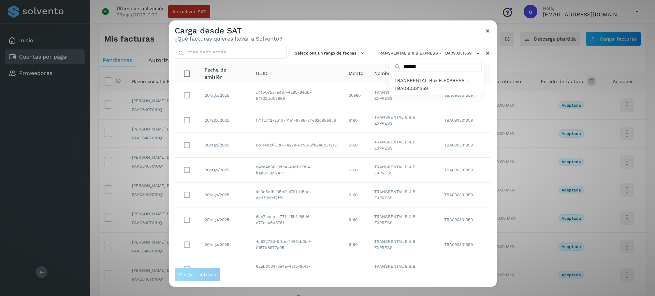
click at [493, 194] on div at bounding box center [496, 168] width 655 height 296
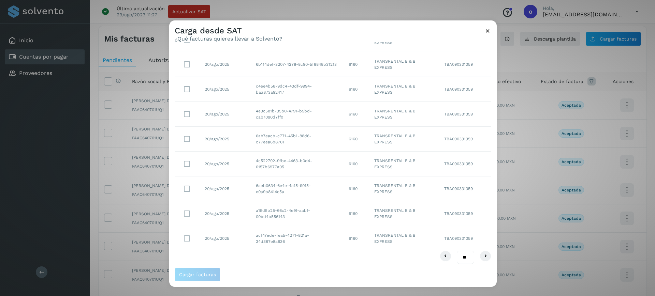
scroll to position [83, 0]
click at [457, 250] on select "** ** **" at bounding box center [465, 255] width 17 height 13
click at [460, 257] on select "** ** **" at bounding box center [465, 255] width 17 height 13
select select "**"
click at [457, 249] on select "** ** **" at bounding box center [465, 255] width 17 height 13
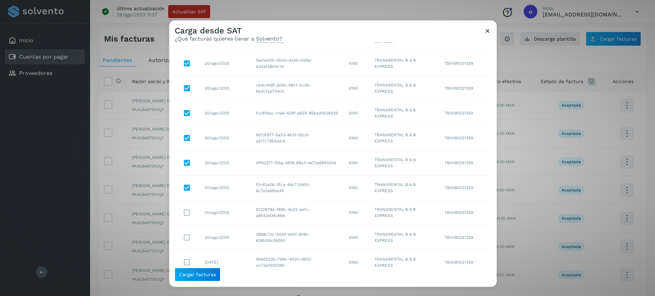
scroll to position [364, 0]
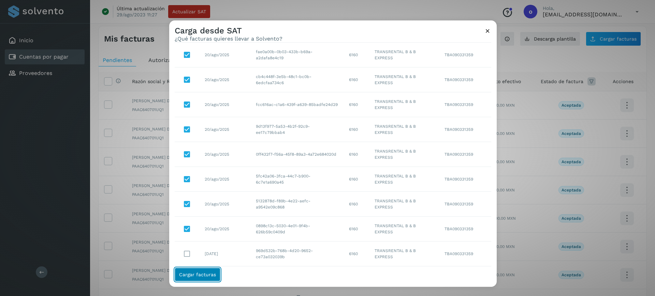
click at [204, 273] on span "Cargar facturas" at bounding box center [197, 274] width 37 height 5
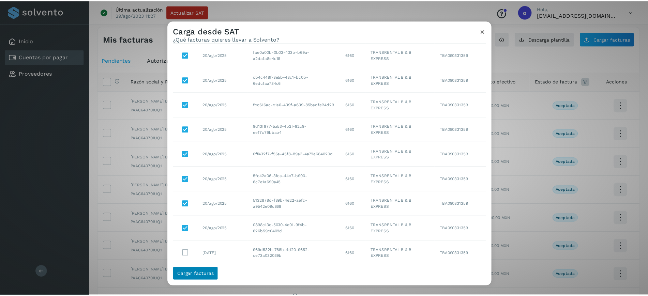
scroll to position [0, 0]
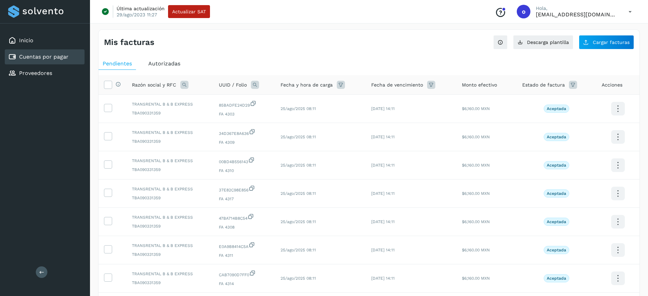
click at [609, 34] on div "Mis facturas Ver instrucciones para cargar Facturas Descarga plantilla Cargar f…" at bounding box center [369, 40] width 541 height 20
click at [608, 39] on button "Cargar facturas" at bounding box center [606, 42] width 55 height 14
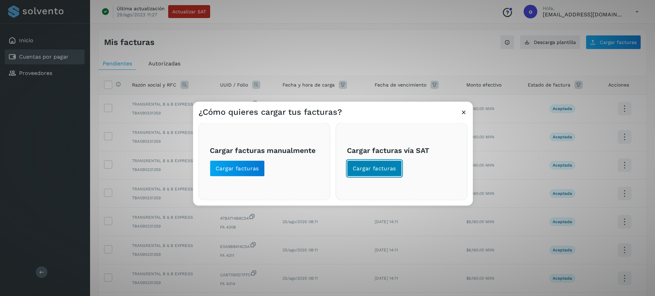
click at [385, 174] on button "Cargar facturas" at bounding box center [374, 168] width 55 height 16
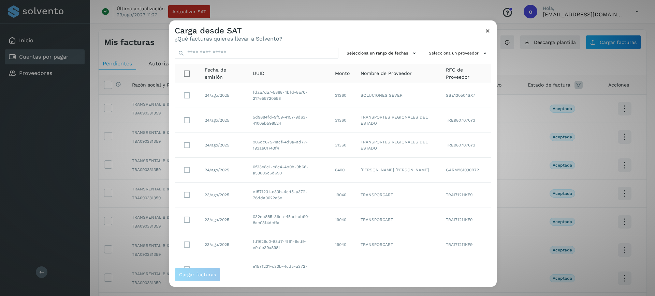
click at [442, 59] on div "Selecciona un rango de fechas Selecciona un proveedor Fecha de emisión UUID Mon…" at bounding box center [332, 155] width 327 height 226
click at [439, 56] on button "Selecciona un proveedor" at bounding box center [458, 52] width 65 height 11
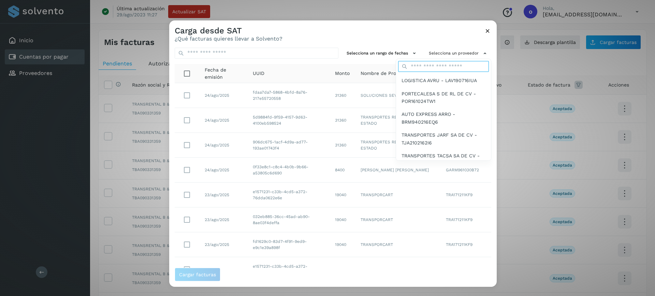
click at [436, 68] on input "text" at bounding box center [443, 66] width 91 height 11
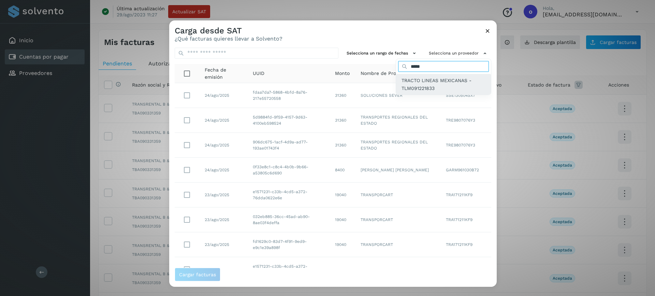
type input "*****"
click at [411, 77] on span "TRACTO LINEAS MEXICANAS - TLM091221833" at bounding box center [443, 84] width 84 height 15
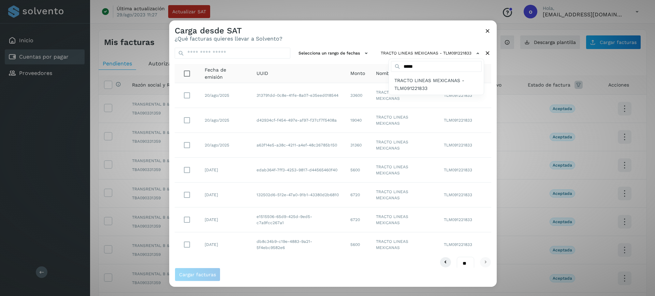
click at [188, 122] on div at bounding box center [496, 168] width 655 height 296
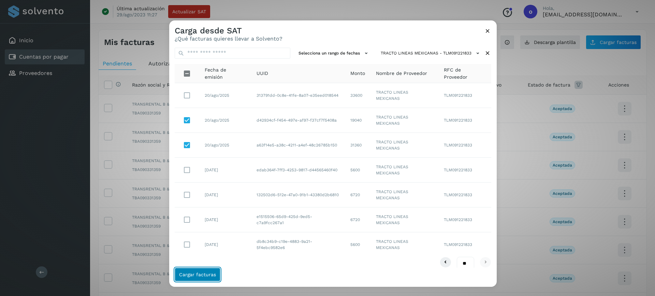
click at [183, 276] on span "Cargar facturas" at bounding box center [197, 274] width 37 height 5
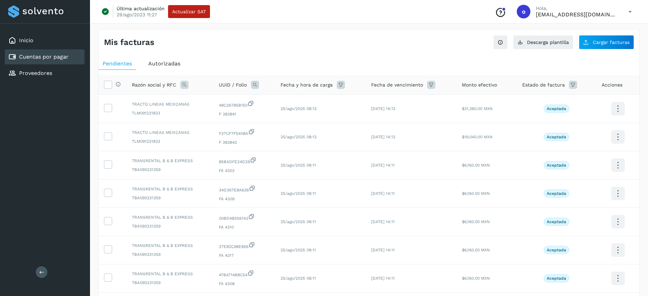
drag, startPoint x: 620, startPoint y: 27, endPoint x: 617, endPoint y: 33, distance: 7.3
click at [620, 26] on div "Mis facturas Ver instrucciones para cargar Facturas Descarga plantilla Cargar f…" at bounding box center [369, 228] width 558 height 415
click at [616, 35] on button "Cargar facturas" at bounding box center [606, 42] width 55 height 14
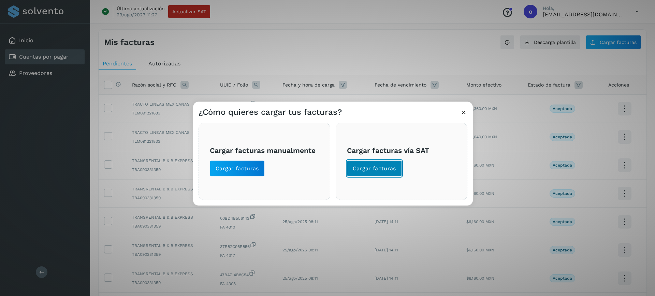
click at [397, 167] on button "Cargar facturas" at bounding box center [374, 168] width 55 height 16
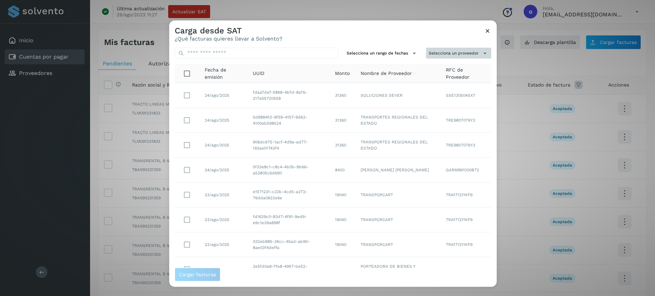
click at [447, 56] on button "Selecciona un proveedor" at bounding box center [458, 52] width 65 height 11
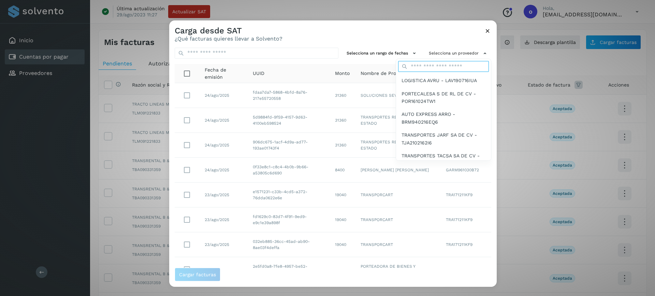
click at [446, 65] on input "text" at bounding box center [443, 66] width 91 height 11
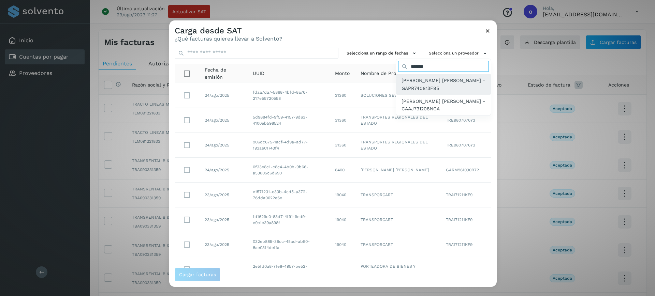
type input "*******"
click at [405, 85] on span "[PERSON_NAME] [PERSON_NAME] - GAPR740813F95" at bounding box center [443, 84] width 84 height 15
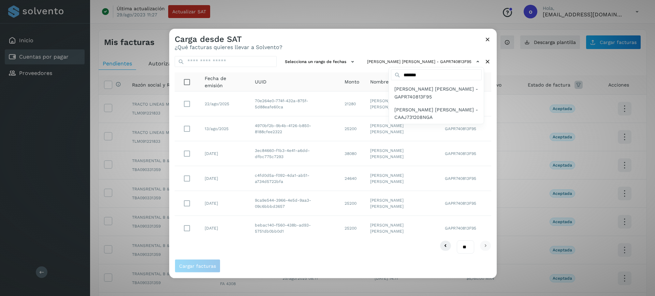
click at [187, 127] on div at bounding box center [496, 177] width 655 height 296
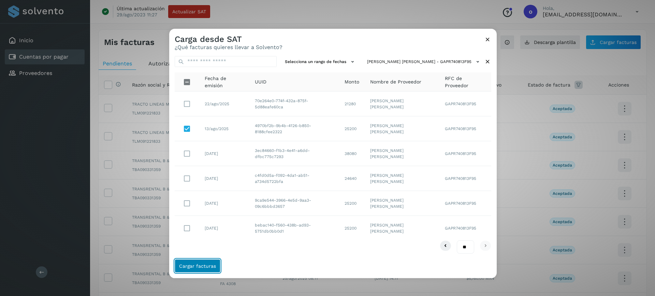
click at [204, 265] on span "Cargar facturas" at bounding box center [197, 266] width 37 height 5
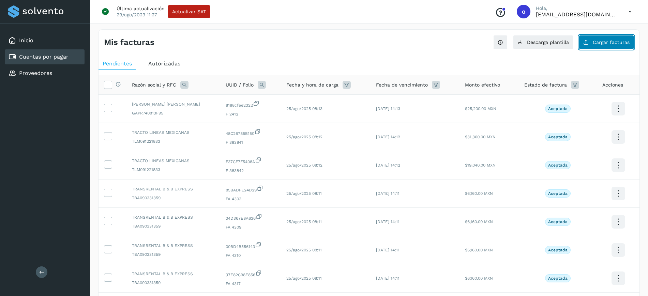
click at [597, 44] on span "Cargar facturas" at bounding box center [611, 42] width 37 height 5
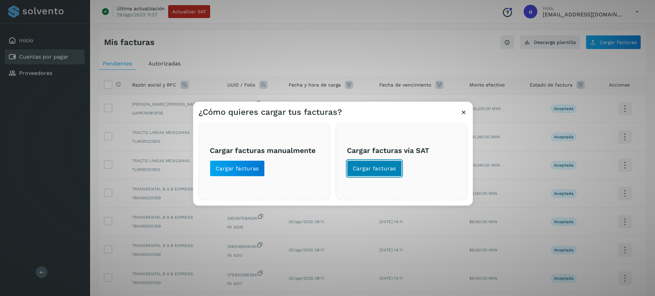
click at [386, 167] on span "Cargar facturas" at bounding box center [374, 169] width 43 height 8
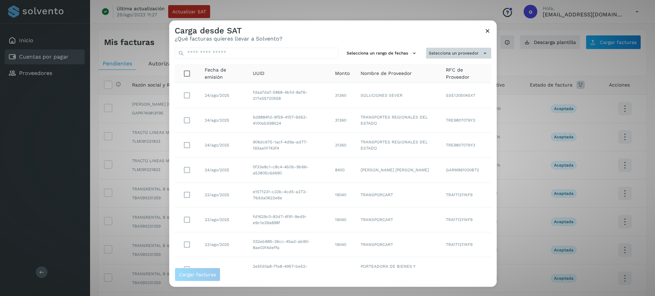
click at [465, 53] on button "Selecciona un proveedor" at bounding box center [458, 52] width 65 height 11
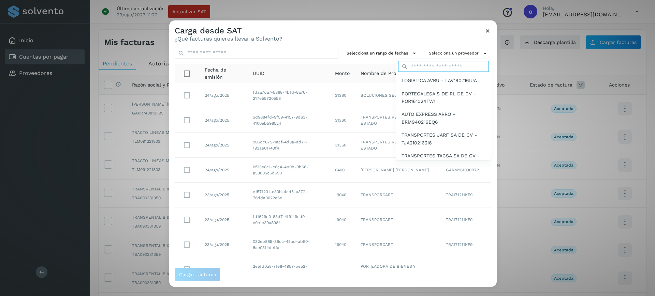
drag, startPoint x: 444, startPoint y: 64, endPoint x: 458, endPoint y: 46, distance: 23.3
click at [458, 47] on div "Selecciona un proveedor LOGISTICA AVRU - LAV190716IUA PORTECALESA S DE RL DE CV…" at bounding box center [458, 52] width 65 height 11
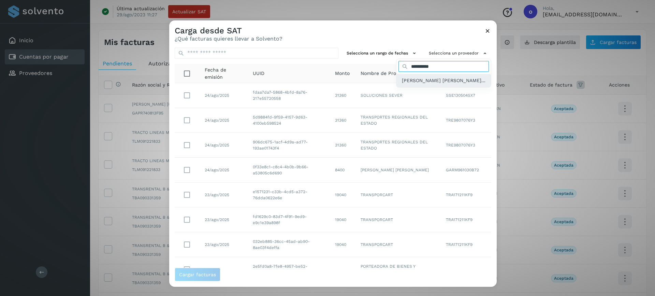
type input "**********"
click at [409, 81] on span "[PERSON_NAME] [PERSON_NAME]..." at bounding box center [444, 81] width 84 height 8
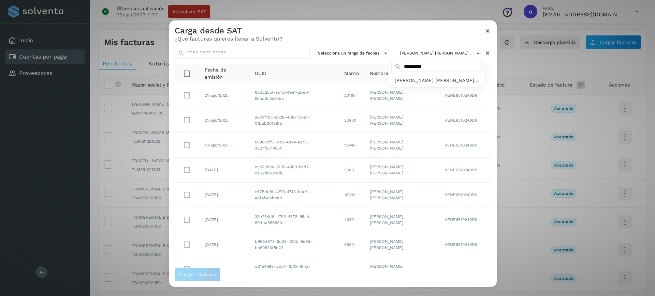
click at [184, 141] on div at bounding box center [496, 168] width 655 height 296
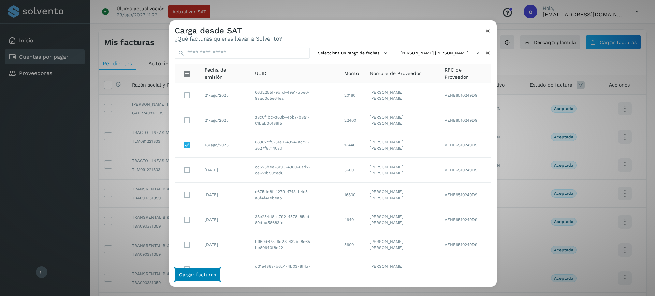
click at [184, 270] on button "Cargar facturas" at bounding box center [198, 275] width 46 height 14
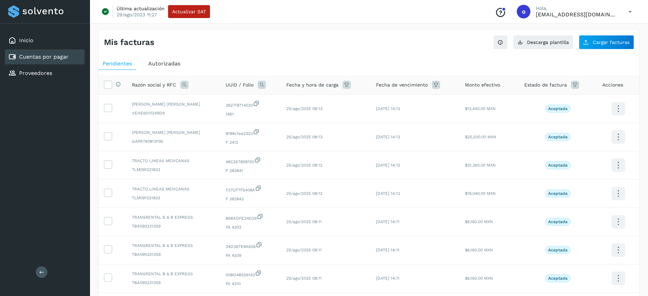
scroll to position [139, 0]
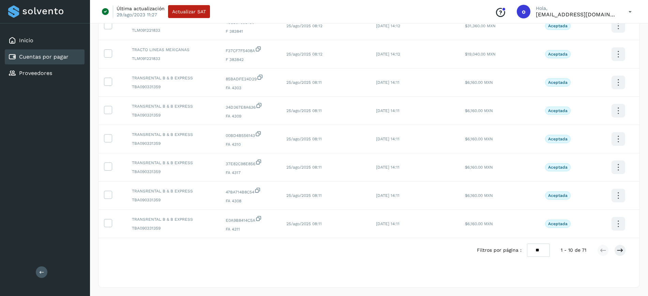
click at [543, 253] on select "** ** **" at bounding box center [538, 250] width 23 height 13
select select "**"
click at [527, 244] on select "** ** **" at bounding box center [538, 250] width 23 height 13
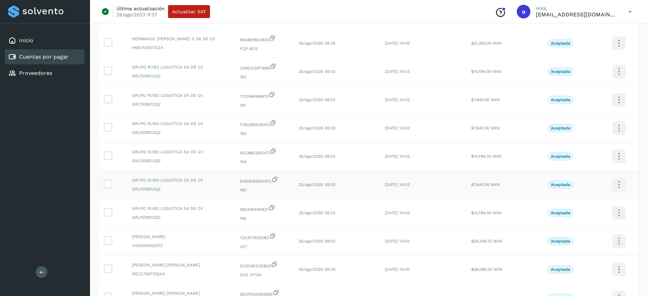
scroll to position [1272, 0]
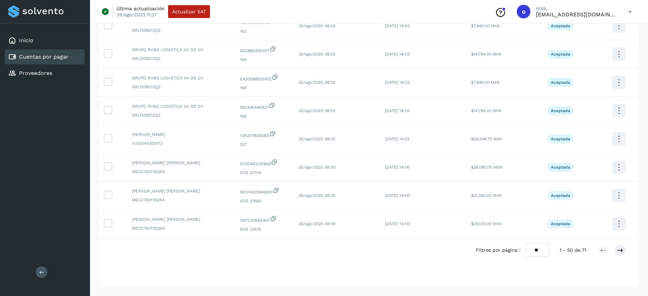
click at [533, 250] on select "** ** **" at bounding box center [537, 250] width 23 height 13
click at [526, 244] on select "** ** **" at bounding box center [537, 250] width 23 height 13
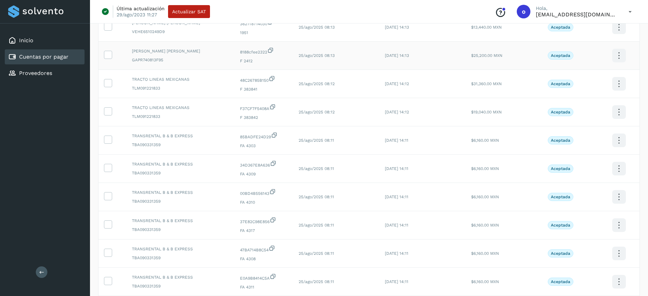
scroll to position [0, 0]
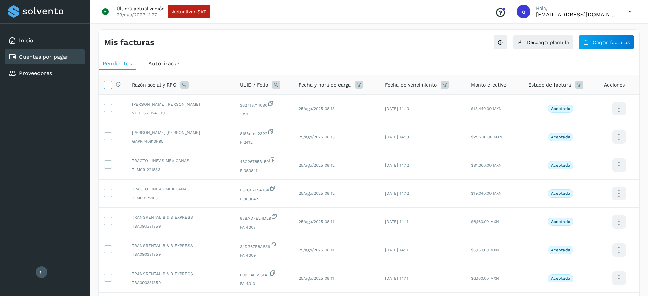
click at [107, 81] on icon at bounding box center [107, 84] width 7 height 7
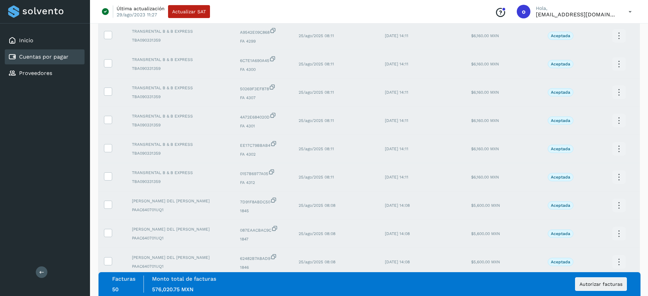
scroll to position [583, 0]
click at [598, 288] on button "Autorizar facturas" at bounding box center [601, 285] width 52 height 14
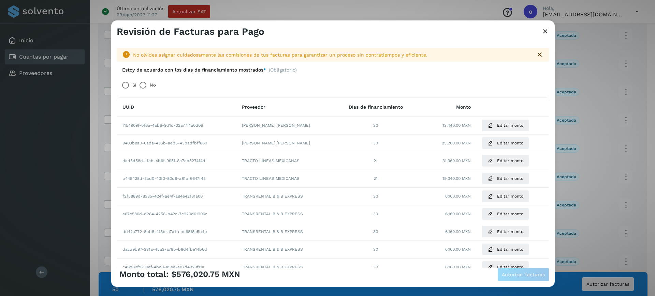
click at [544, 32] on icon at bounding box center [545, 31] width 8 height 7
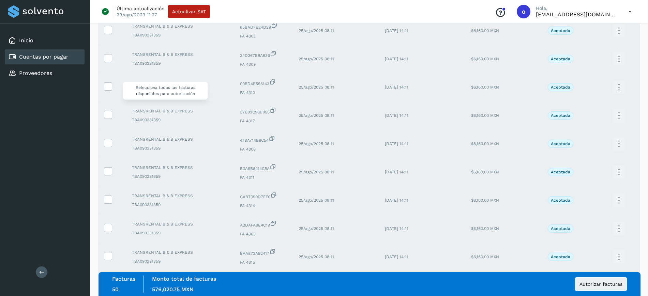
scroll to position [0, 0]
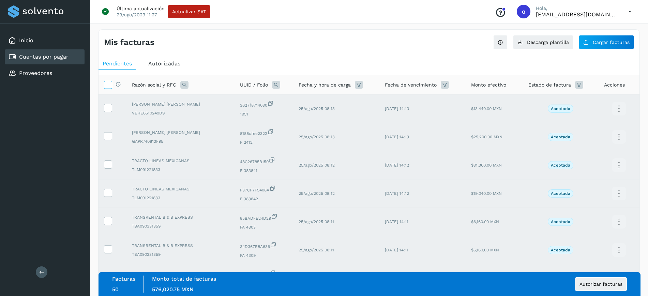
click at [106, 85] on icon at bounding box center [107, 84] width 7 height 7
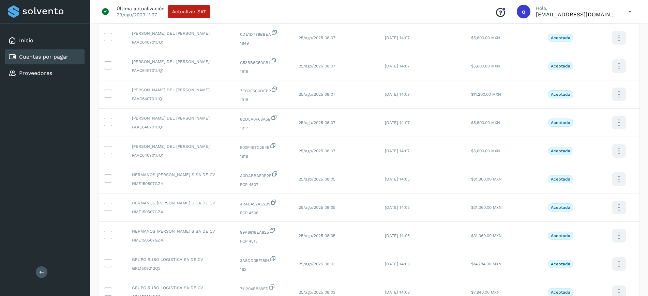
scroll to position [1272, 0]
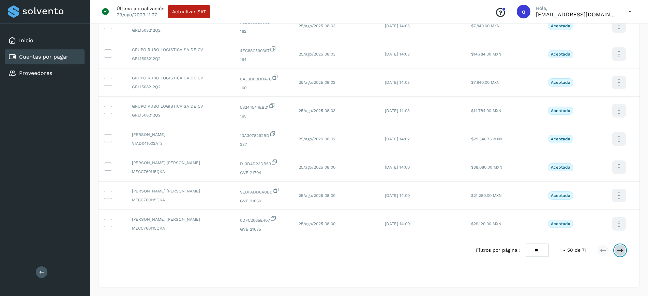
click at [620, 250] on icon at bounding box center [620, 250] width 7 height 7
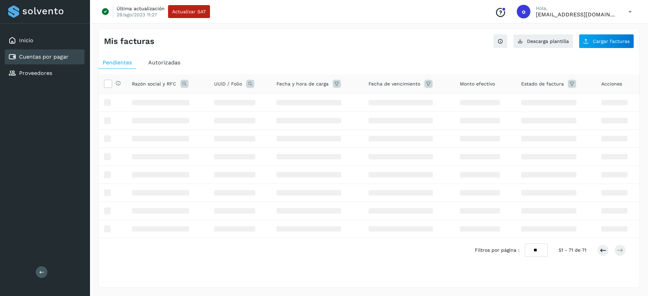
scroll to position [1, 0]
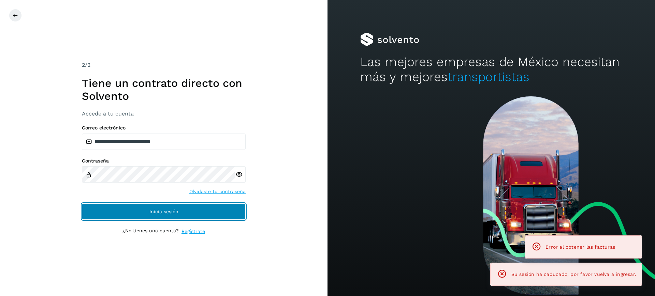
click at [172, 211] on span "Inicia sesión" at bounding box center [163, 211] width 29 height 5
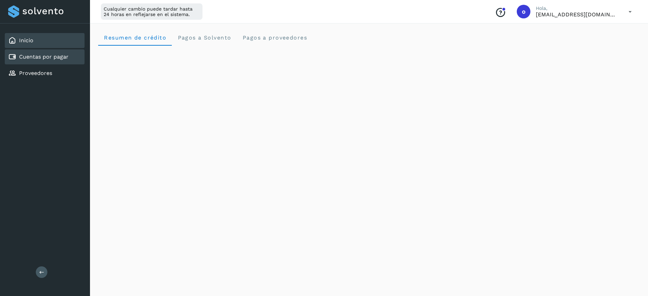
click at [74, 55] on div "Cuentas por pagar" at bounding box center [45, 56] width 80 height 15
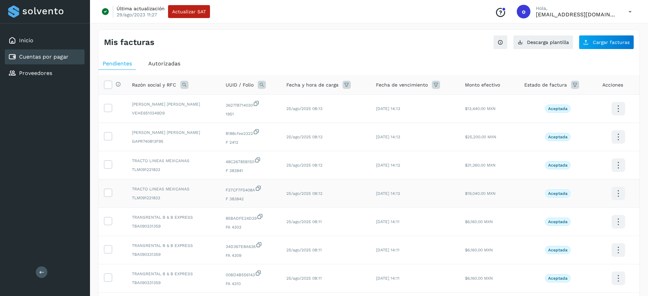
scroll to position [139, 0]
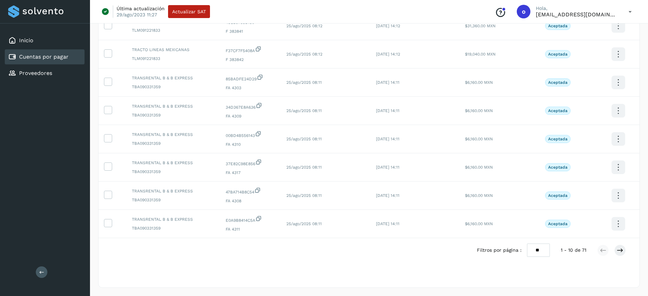
drag, startPoint x: 537, startPoint y: 249, endPoint x: 537, endPoint y: 256, distance: 7.2
click at [537, 249] on select "** ** **" at bounding box center [538, 250] width 23 height 13
click at [527, 244] on select "** ** **" at bounding box center [538, 250] width 23 height 13
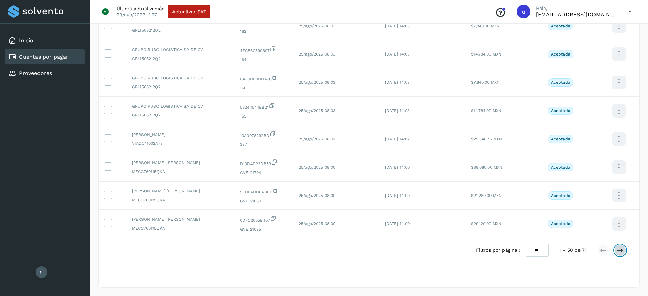
click at [621, 251] on icon at bounding box center [620, 250] width 7 height 7
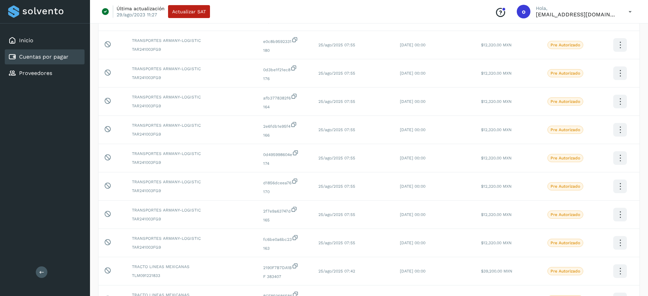
scroll to position [0, 0]
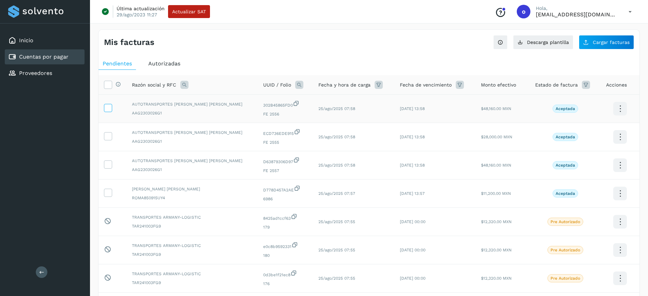
click at [109, 106] on icon at bounding box center [107, 107] width 7 height 7
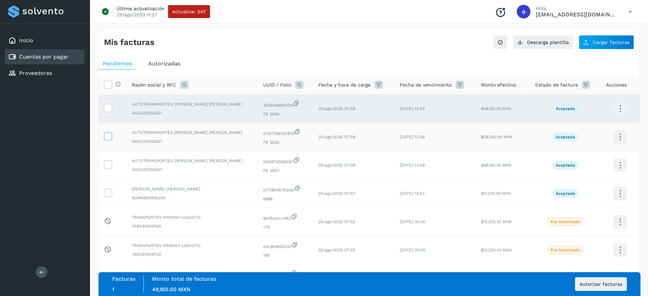
click at [107, 136] on icon at bounding box center [107, 135] width 7 height 7
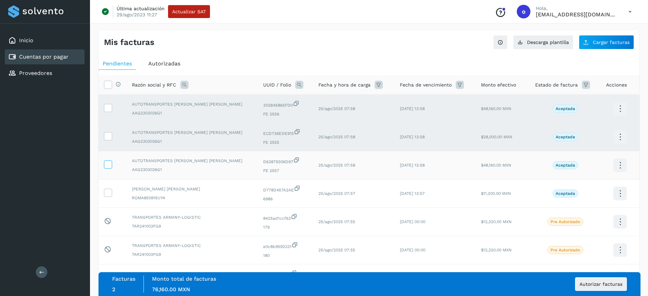
click at [107, 161] on icon at bounding box center [107, 164] width 7 height 7
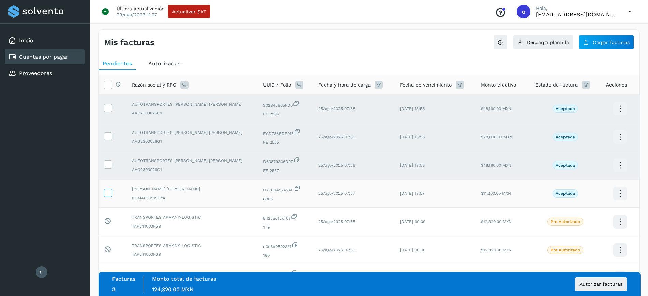
click at [109, 192] on icon at bounding box center [107, 192] width 7 height 7
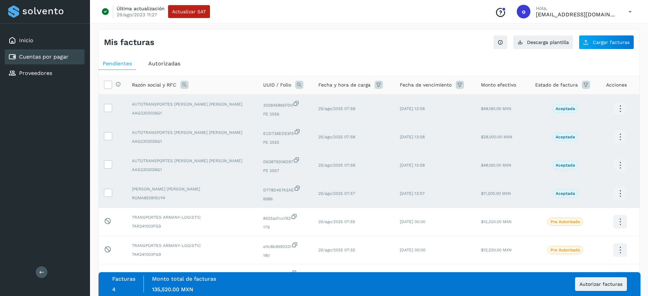
click at [126, 62] on span "Pendientes" at bounding box center [117, 63] width 29 height 6
click at [111, 85] on icon at bounding box center [107, 84] width 7 height 7
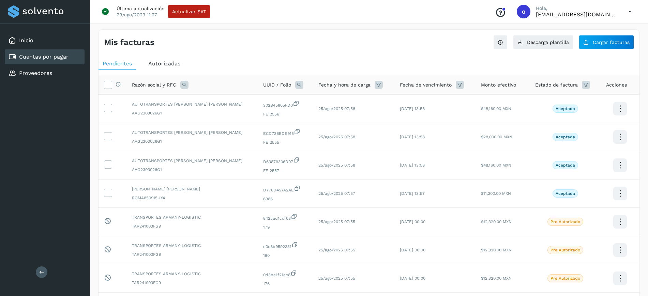
click at [115, 65] on span "Pendientes" at bounding box center [117, 63] width 29 height 6
click at [173, 58] on div "Autorizadas" at bounding box center [164, 64] width 40 height 12
select select "**"
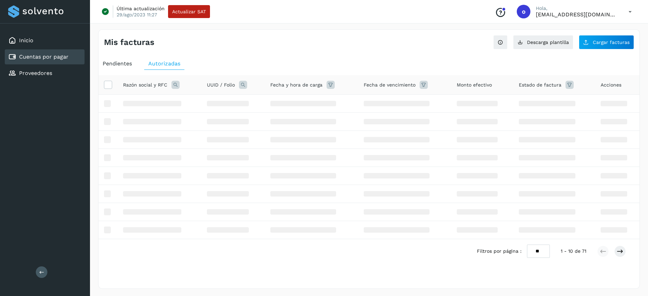
click at [116, 60] on div "Pendientes" at bounding box center [118, 64] width 38 height 12
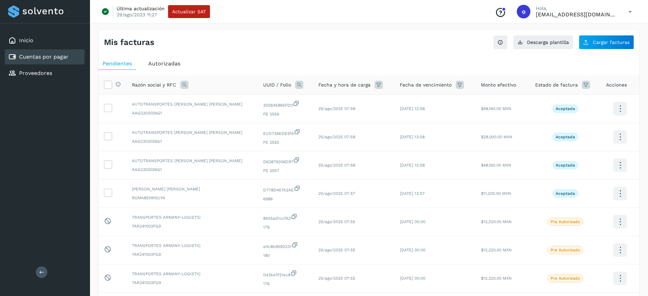
click at [185, 84] on icon at bounding box center [184, 85] width 8 height 8
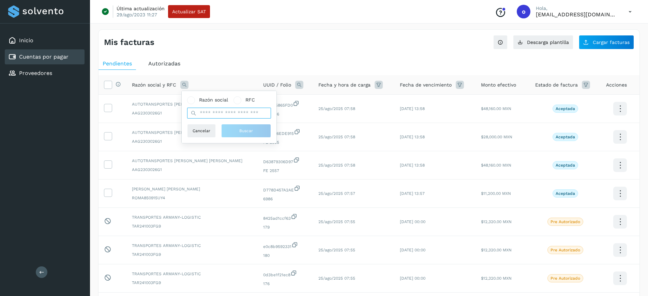
click at [222, 114] on input "text" at bounding box center [229, 113] width 84 height 11
type input "****"
click at [237, 131] on button "Buscar" at bounding box center [246, 131] width 50 height 14
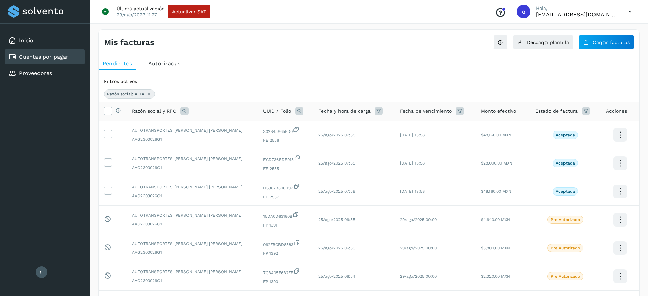
scroll to position [53, 0]
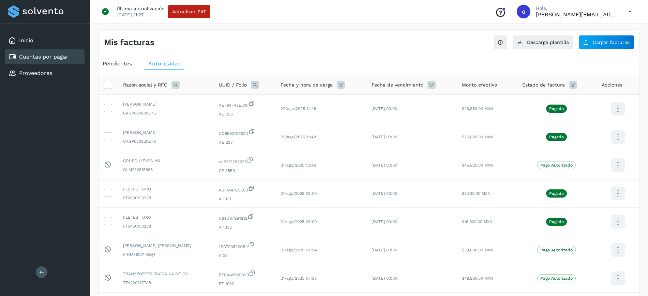
click at [172, 86] on icon at bounding box center [176, 85] width 8 height 8
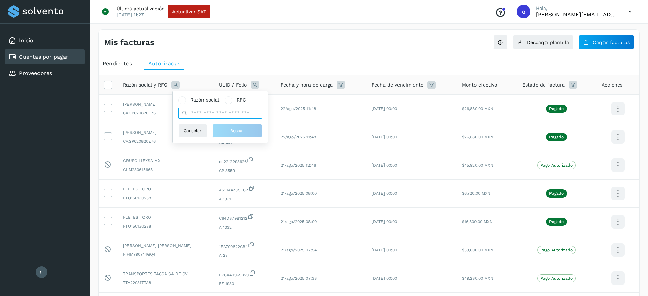
click at [209, 111] on input "text" at bounding box center [220, 113] width 84 height 11
click at [223, 117] on input "text" at bounding box center [220, 113] width 84 height 11
type input "**********"
click at [241, 133] on span "Buscar" at bounding box center [238, 131] width 14 height 6
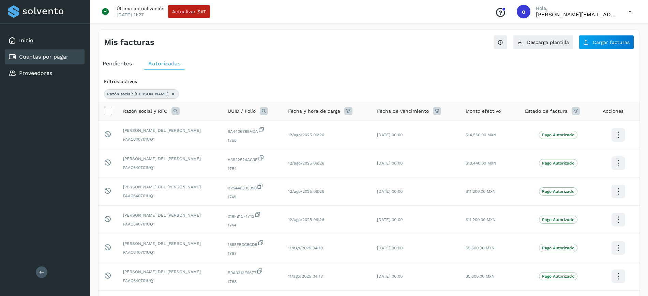
drag, startPoint x: 259, startPoint y: 107, endPoint x: 264, endPoint y: 117, distance: 11.6
click at [264, 117] on th "UUID / Folio" at bounding box center [252, 111] width 60 height 19
click at [262, 112] on icon at bounding box center [264, 111] width 8 height 8
click at [299, 129] on span at bounding box center [299, 127] width 8 height 8
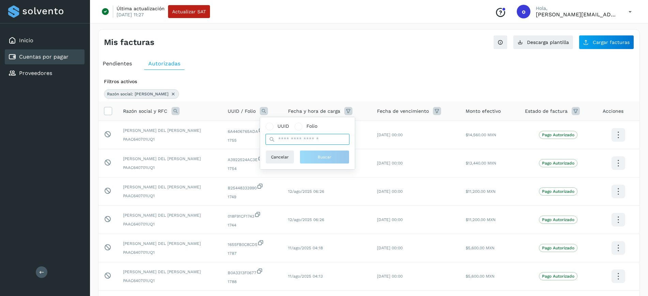
click at [299, 140] on input "text" at bounding box center [308, 139] width 84 height 11
type input "****"
click at [325, 158] on span "Buscar" at bounding box center [325, 157] width 14 height 6
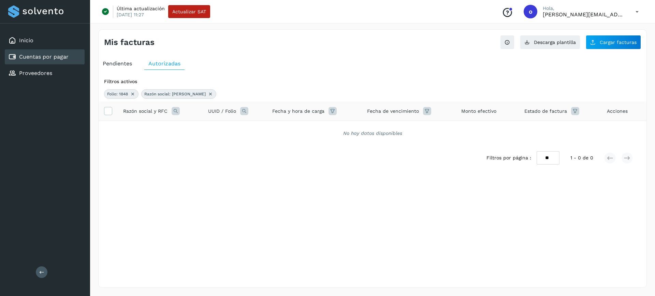
click at [240, 110] on icon at bounding box center [244, 111] width 8 height 8
drag, startPoint x: 273, startPoint y: 124, endPoint x: 280, endPoint y: 122, distance: 7.2
click at [274, 124] on div "UUID Folio" at bounding box center [290, 126] width 84 height 7
click at [280, 122] on div "UUID Folio Cancelar Buscar" at bounding box center [289, 143] width 95 height 52
click at [279, 128] on span at bounding box center [281, 127] width 8 height 8
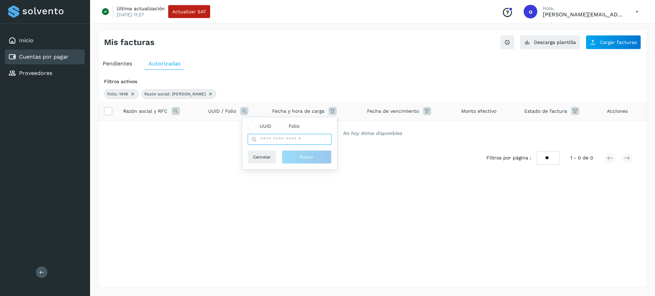
click at [296, 100] on div "Filtros activos Folio: 1848 Razón social: MARIA DEL CARMEN Razón social y RFC U…" at bounding box center [373, 133] width 548 height 117
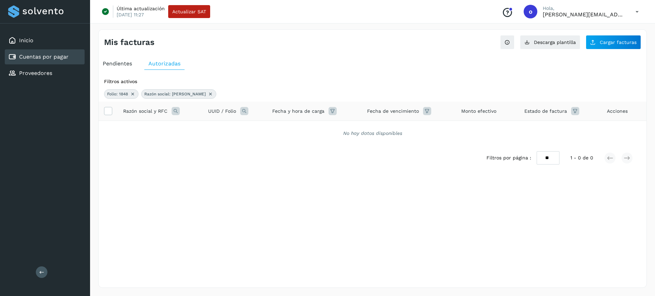
click at [134, 93] on icon at bounding box center [132, 93] width 5 height 5
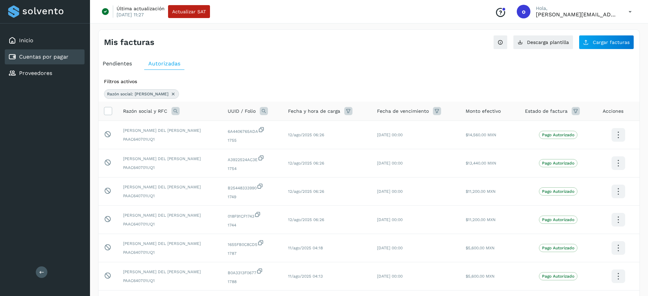
click at [263, 111] on icon at bounding box center [264, 111] width 8 height 8
click at [300, 129] on span at bounding box center [299, 127] width 8 height 8
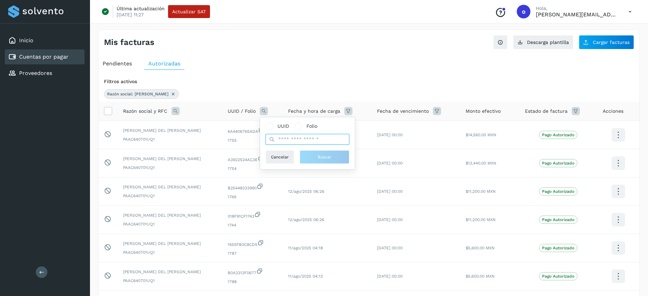
drag, startPoint x: 292, startPoint y: 144, endPoint x: 293, endPoint y: 129, distance: 15.0
click at [293, 129] on div "UUID Folio" at bounding box center [308, 134] width 84 height 22
type input "****"
click at [334, 157] on button "Buscar" at bounding box center [325, 157] width 50 height 14
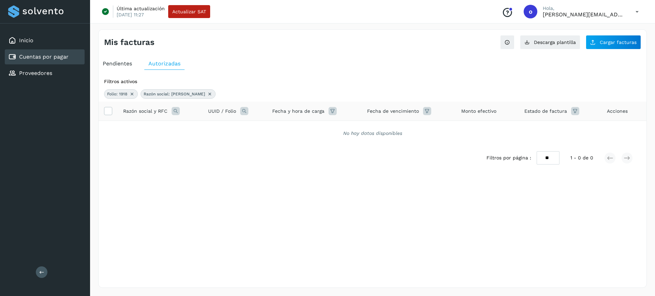
click at [212, 95] on icon at bounding box center [209, 93] width 5 height 5
click at [133, 92] on icon at bounding box center [131, 93] width 5 height 5
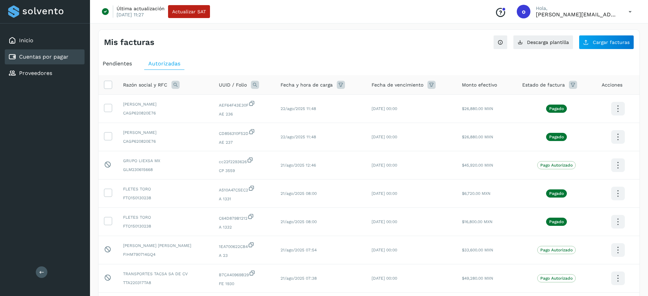
click at [259, 86] on icon at bounding box center [255, 85] width 8 height 8
click at [318, 116] on input "text" at bounding box center [311, 113] width 84 height 11
click at [301, 97] on span at bounding box center [302, 101] width 8 height 8
click at [315, 114] on input "text" at bounding box center [311, 113] width 84 height 11
type input "****"
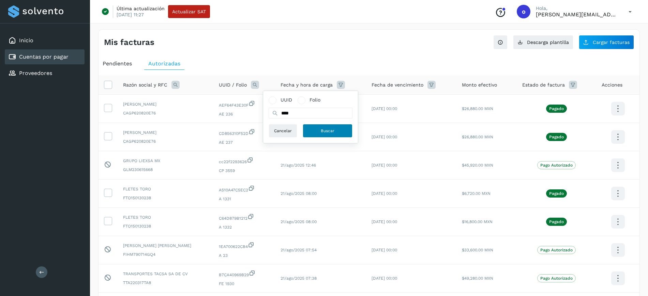
click at [332, 128] on span "Buscar" at bounding box center [328, 131] width 14 height 6
